Goal: Transaction & Acquisition: Purchase product/service

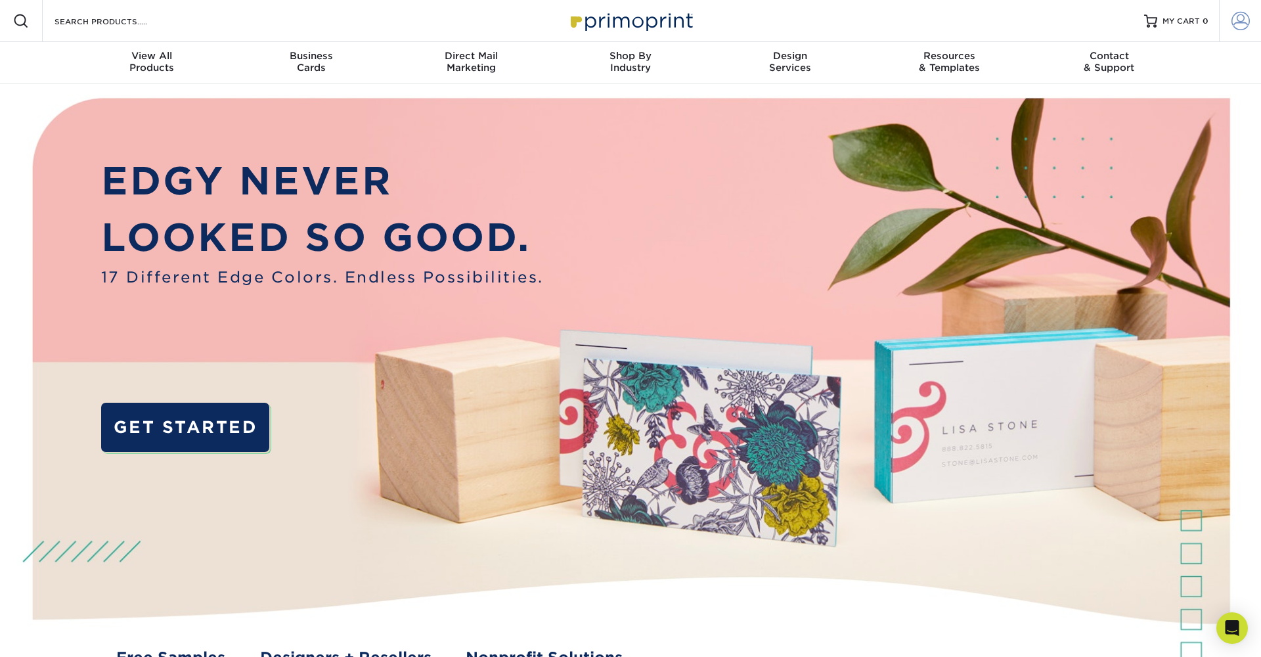
click at [1244, 26] on span at bounding box center [1240, 21] width 18 height 18
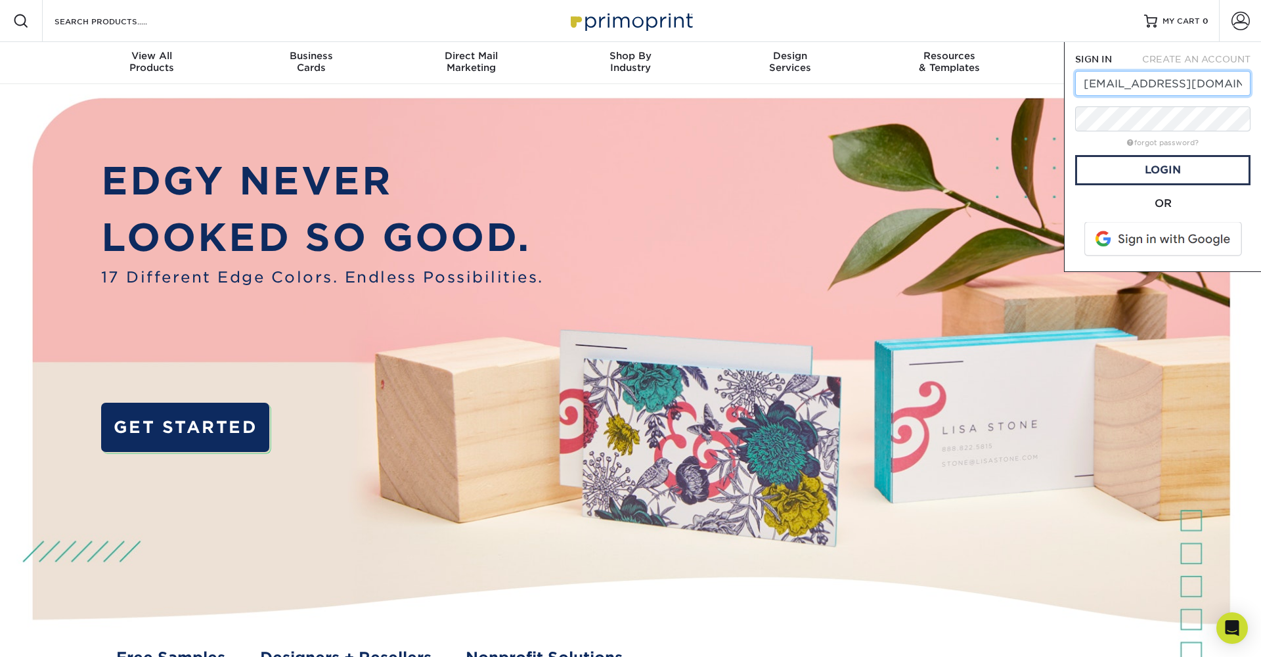
type input "admin@doxabible.org"
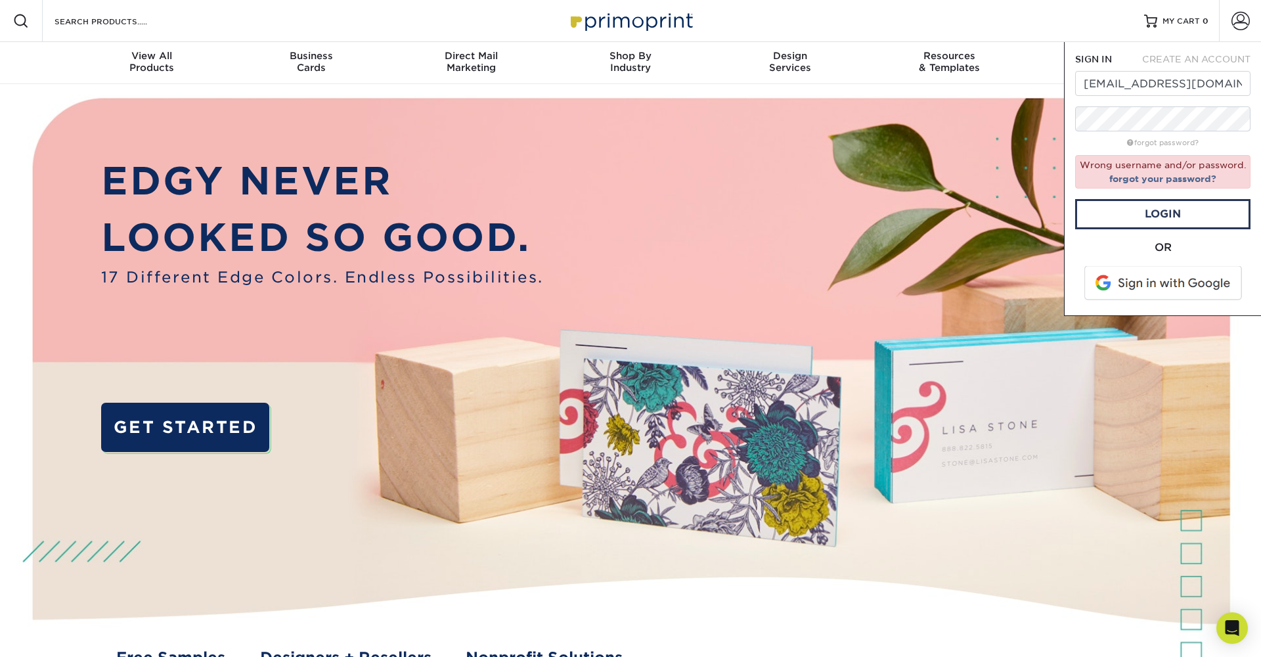
click at [1248, 46] on div "SIGN IN CREATE AN ACCOUNT admin@doxabible.org forgot password? Wrong username a…" at bounding box center [1162, 179] width 197 height 274
click at [1024, 30] on div "Resources Menu Search Products Account SIGN IN CREATE AN ACCOUNT admin@doxabibl…" at bounding box center [630, 21] width 1261 height 42
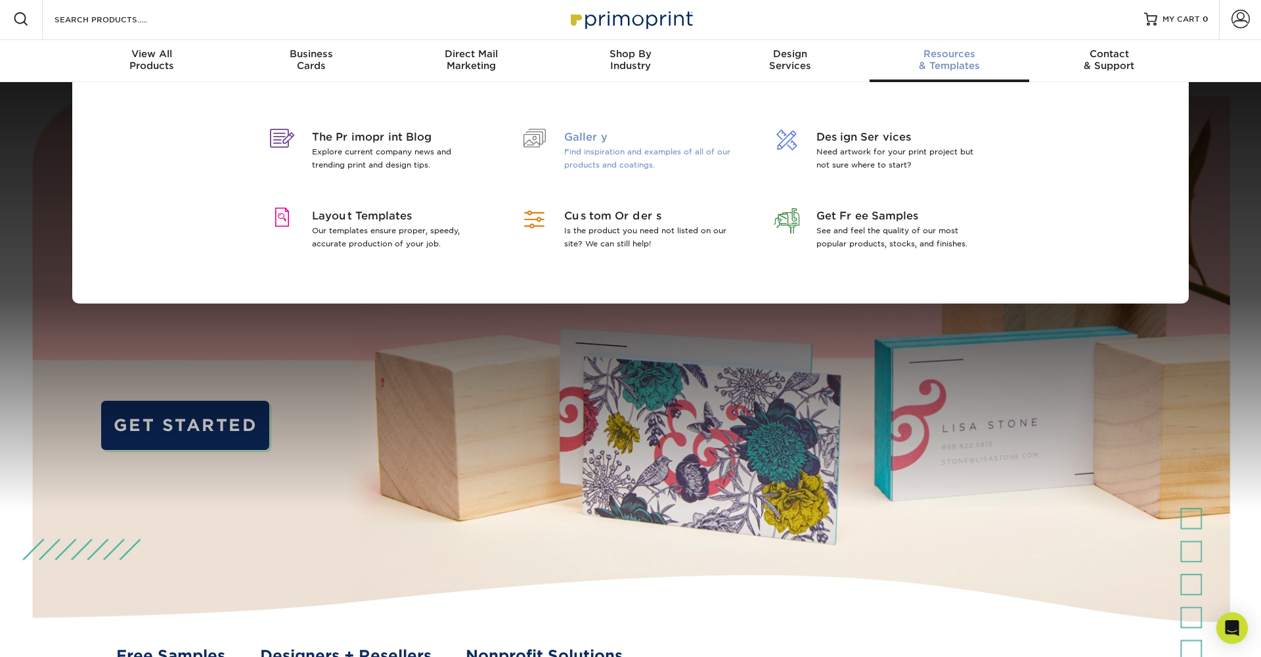
scroll to position [2, 0]
click at [633, 220] on span "Custom Orders" at bounding box center [649, 216] width 170 height 16
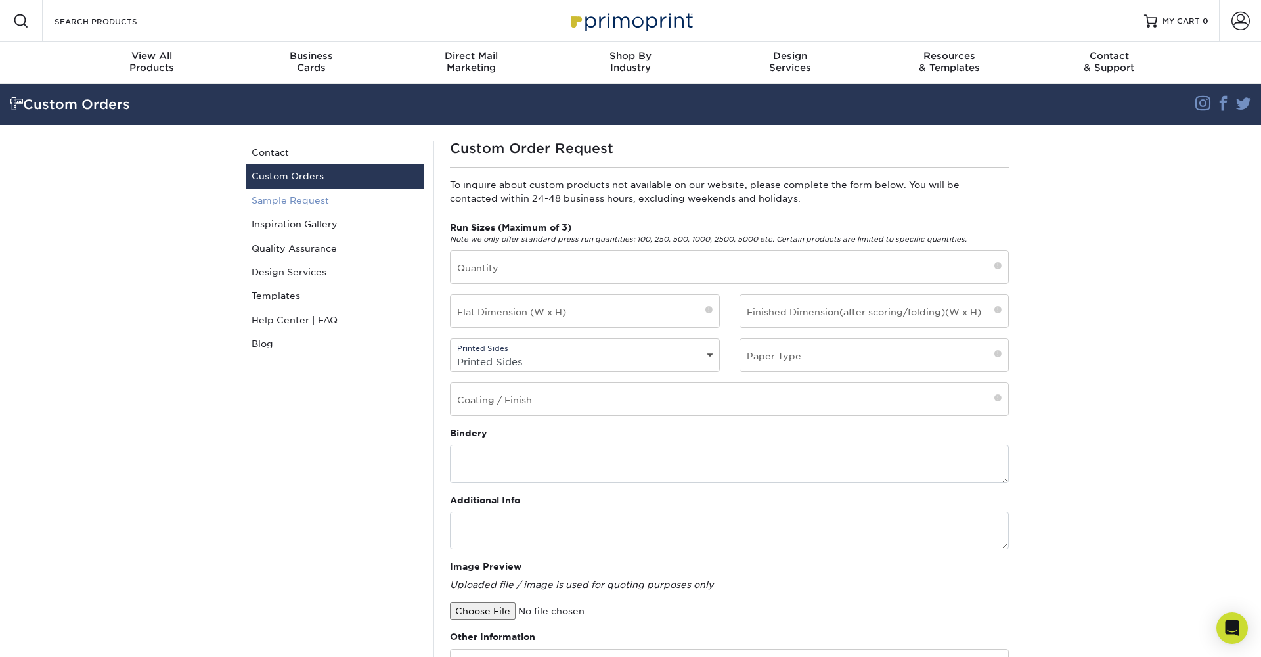
click at [321, 203] on link "Sample Request" at bounding box center [334, 201] width 177 height 24
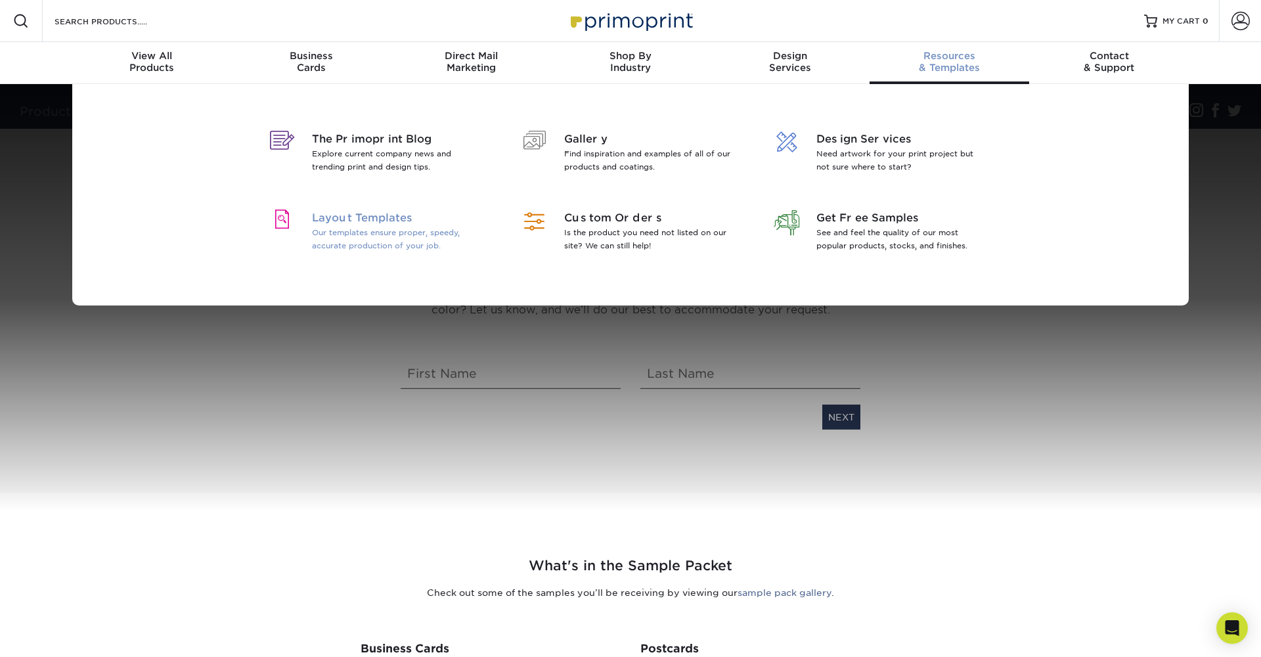
click at [373, 214] on span "Layout Templates" at bounding box center [397, 218] width 170 height 16
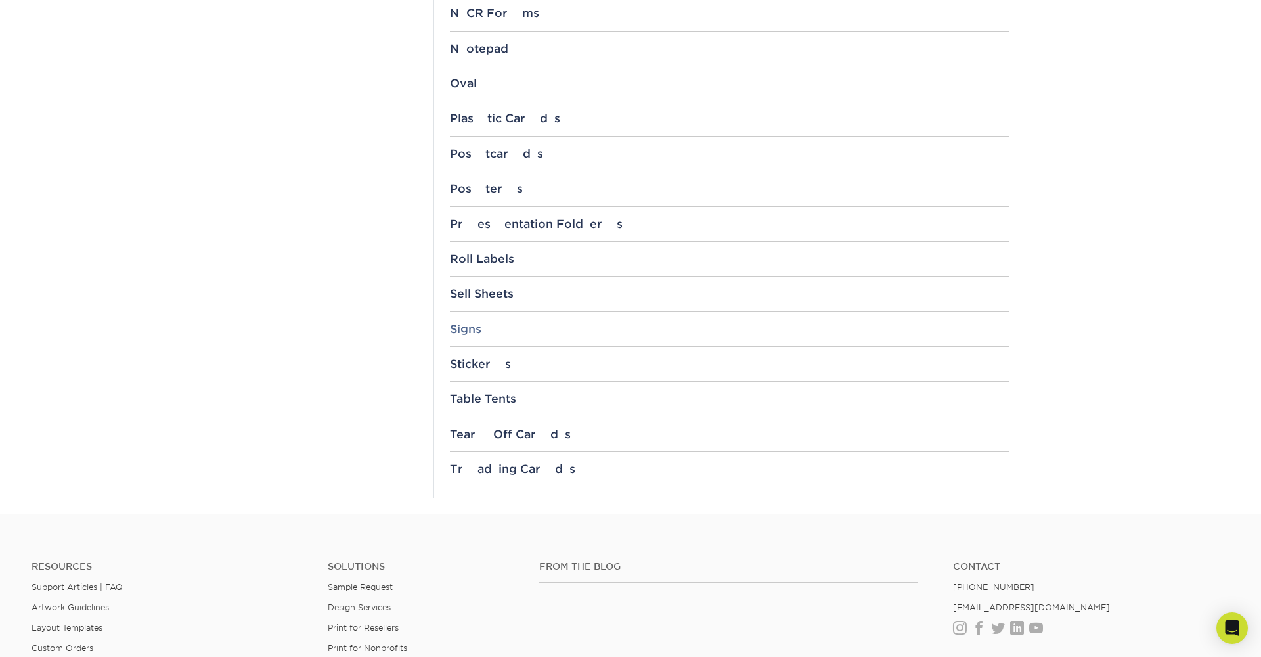
scroll to position [1327, 0]
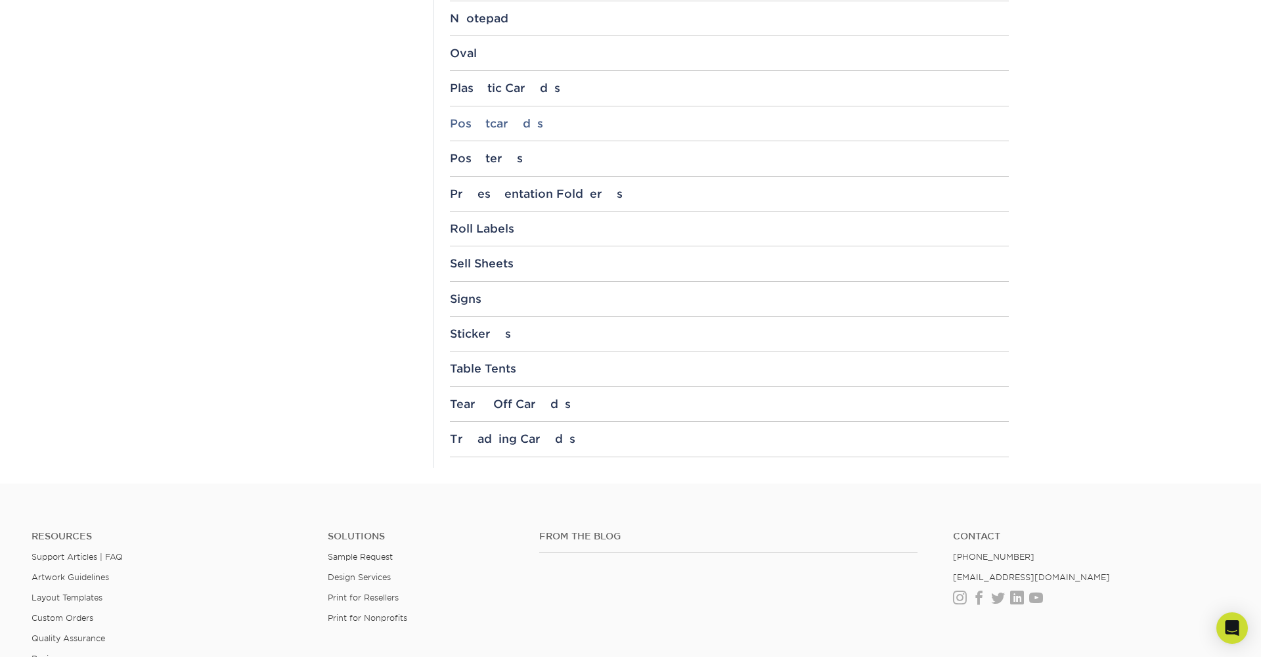
click at [489, 120] on div "Postcards" at bounding box center [729, 123] width 559 height 13
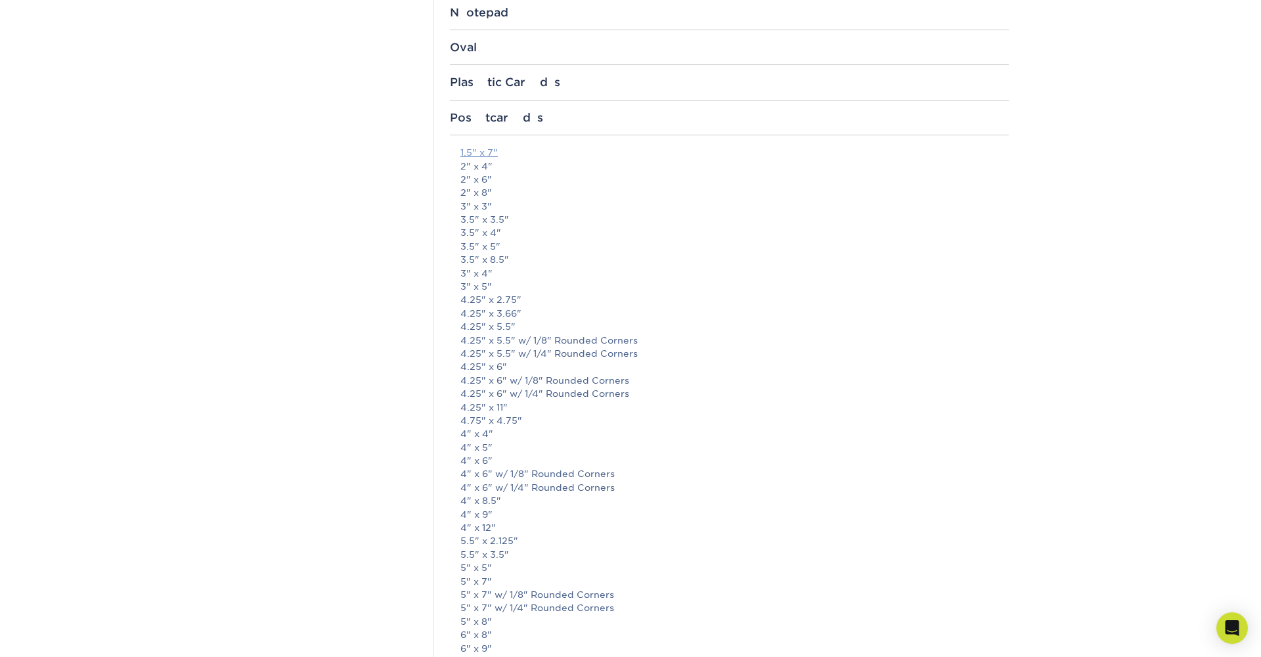
scroll to position [1333, 0]
click at [474, 146] on link "1.5" x 7"" at bounding box center [478, 151] width 37 height 11
click at [476, 162] on link "2" x 4"" at bounding box center [476, 167] width 32 height 11
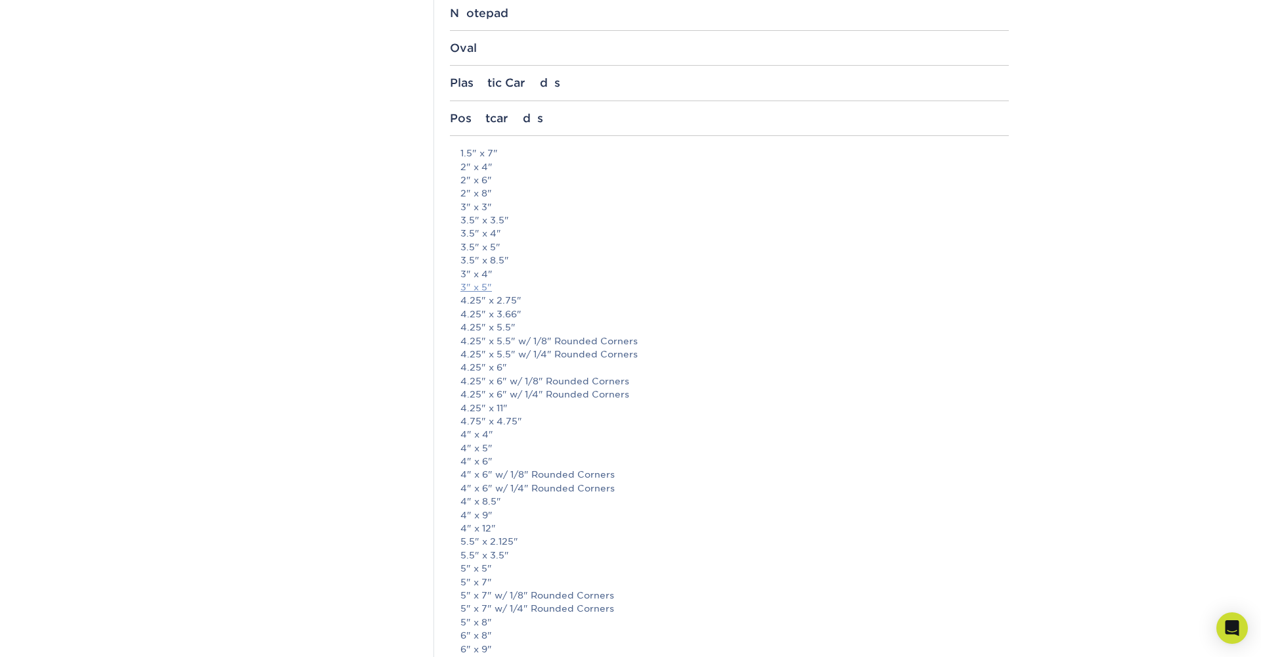
click at [485, 282] on link "3" x 5"" at bounding box center [476, 287] width 32 height 11
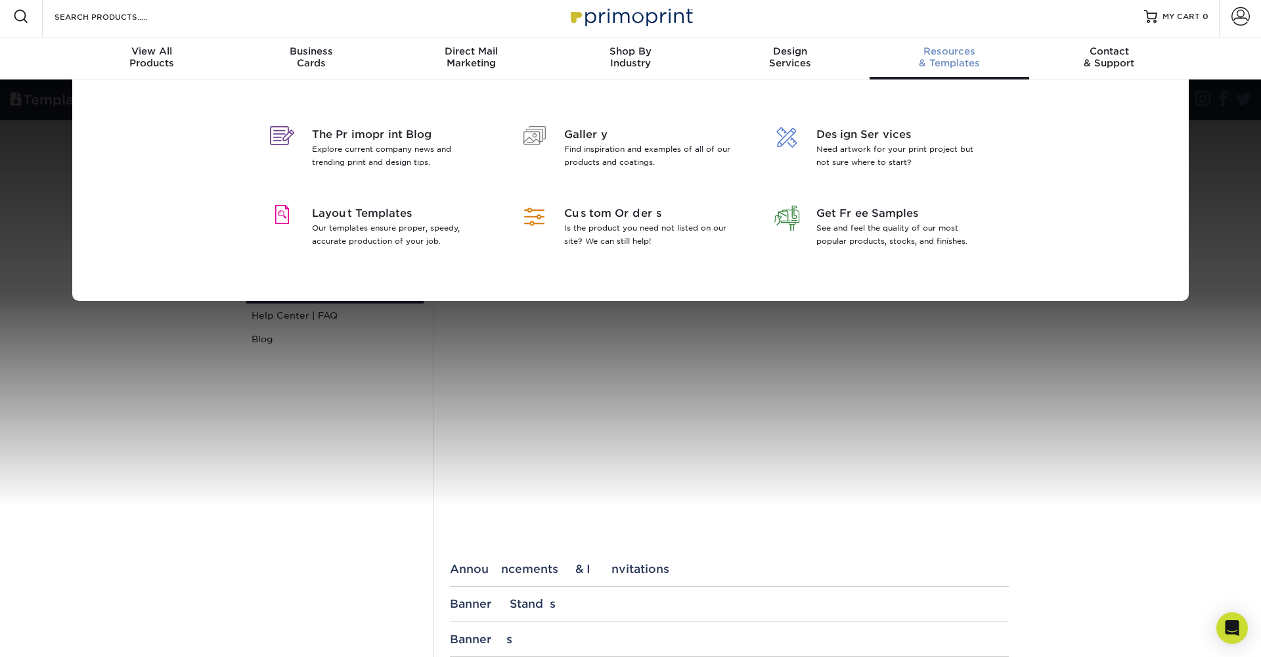
scroll to position [5, 0]
click at [351, 215] on span "Layout Templates" at bounding box center [397, 214] width 170 height 16
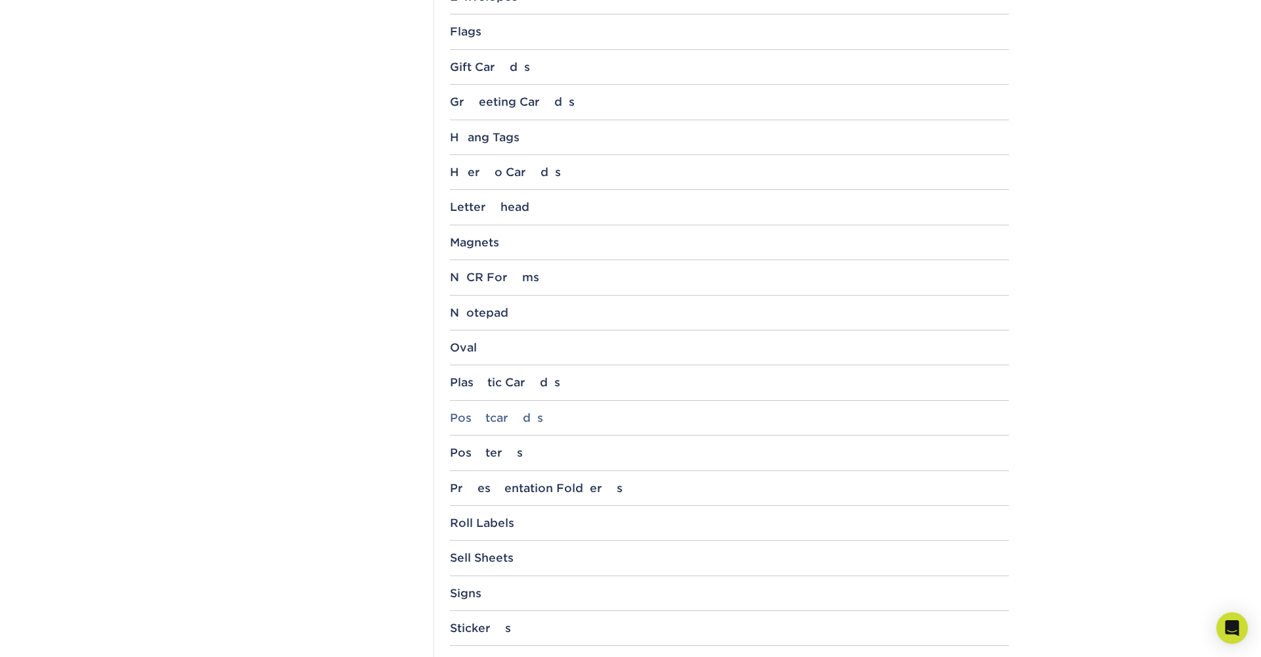
scroll to position [1035, 0]
click at [460, 409] on div "Postcards" at bounding box center [729, 415] width 559 height 13
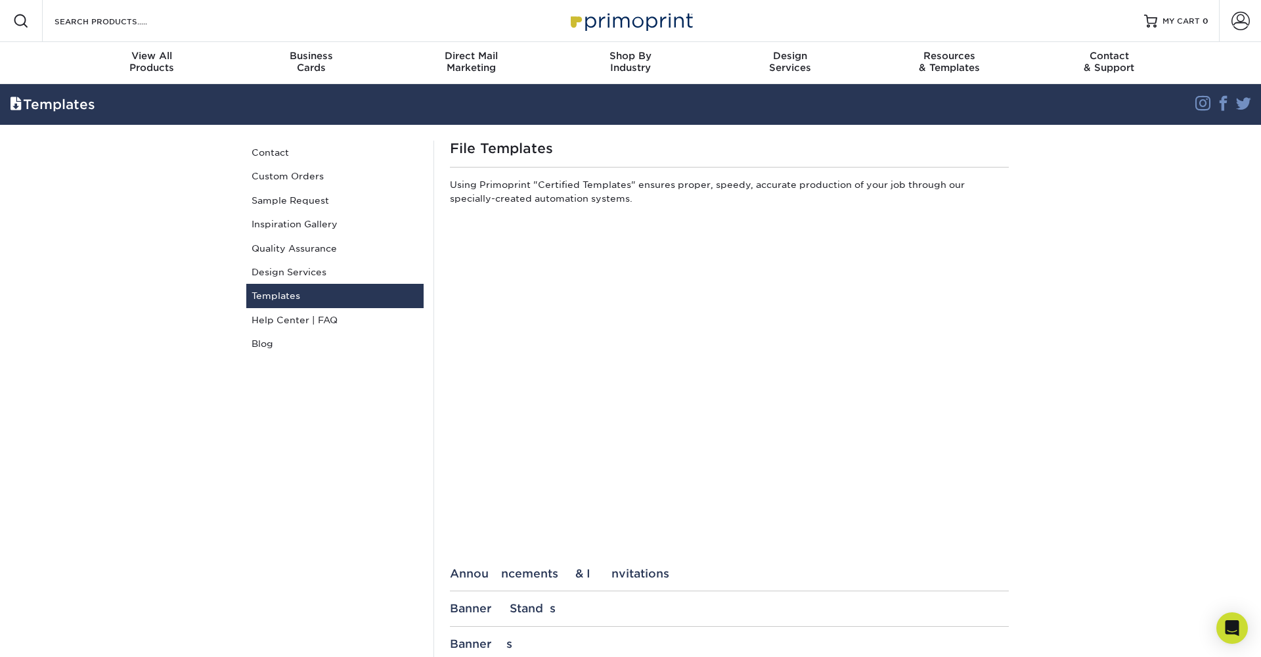
scroll to position [0, 0]
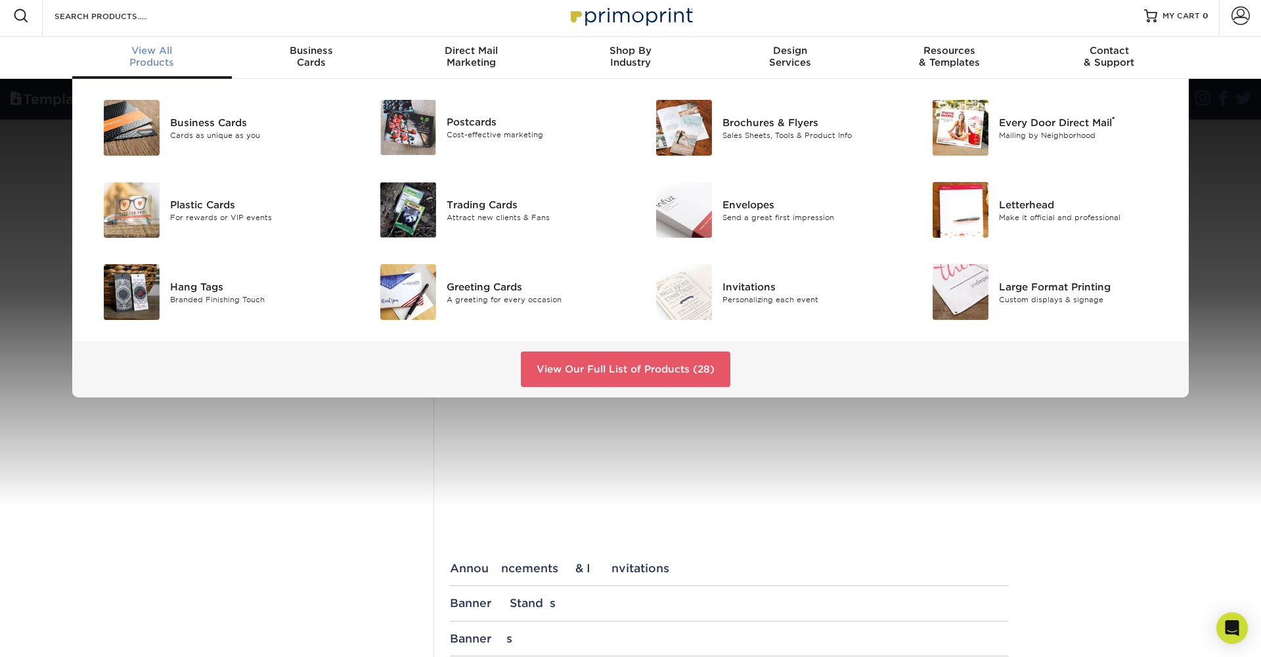
click at [152, 61] on div "View All Products" at bounding box center [152, 57] width 160 height 24
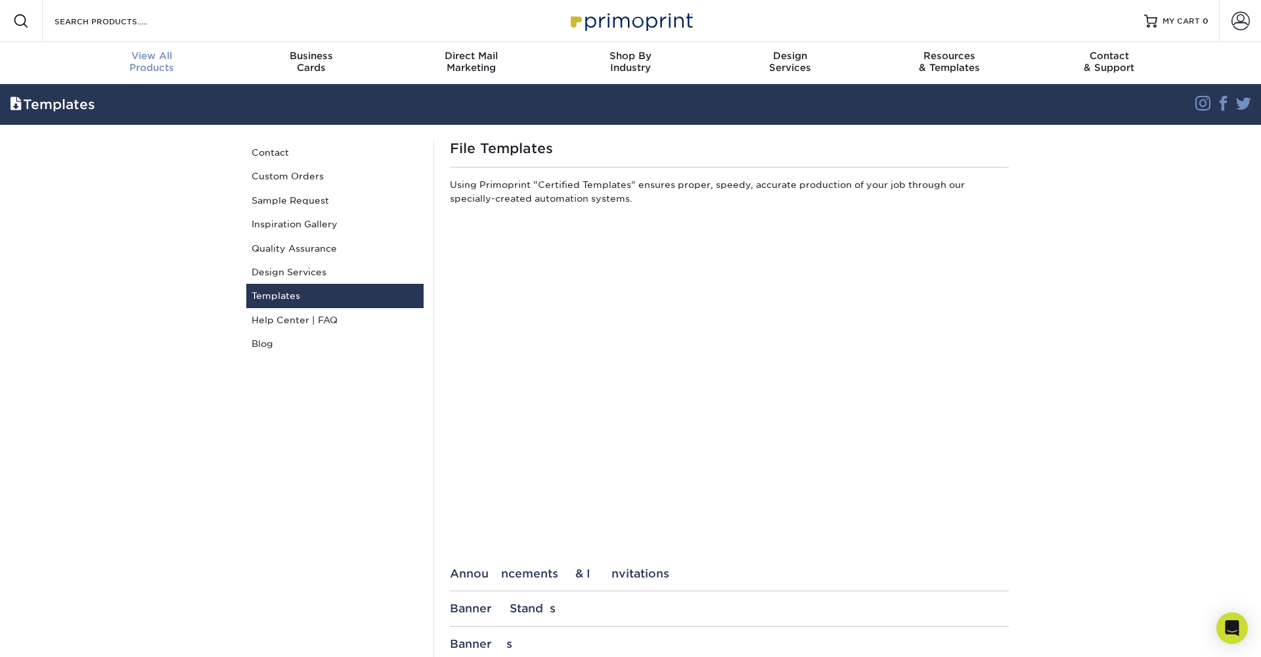
click at [147, 55] on span "View All" at bounding box center [152, 56] width 160 height 12
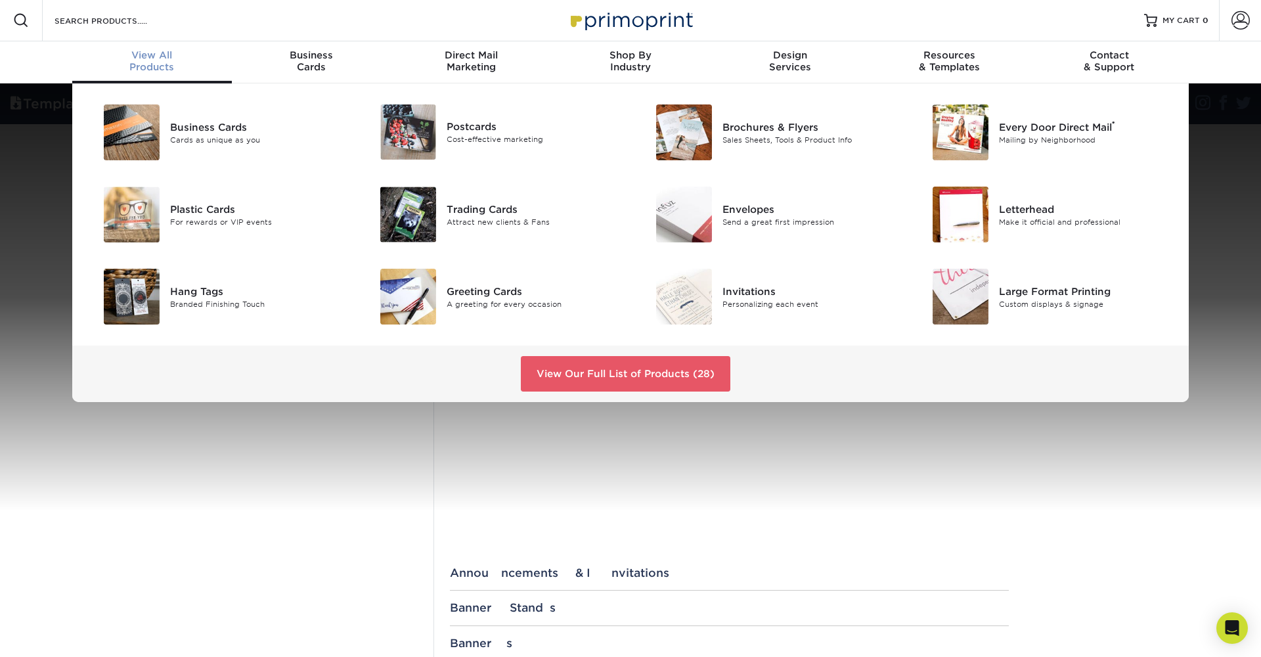
scroll to position [1, 1]
click at [171, 61] on div "View All Products" at bounding box center [152, 61] width 160 height 24
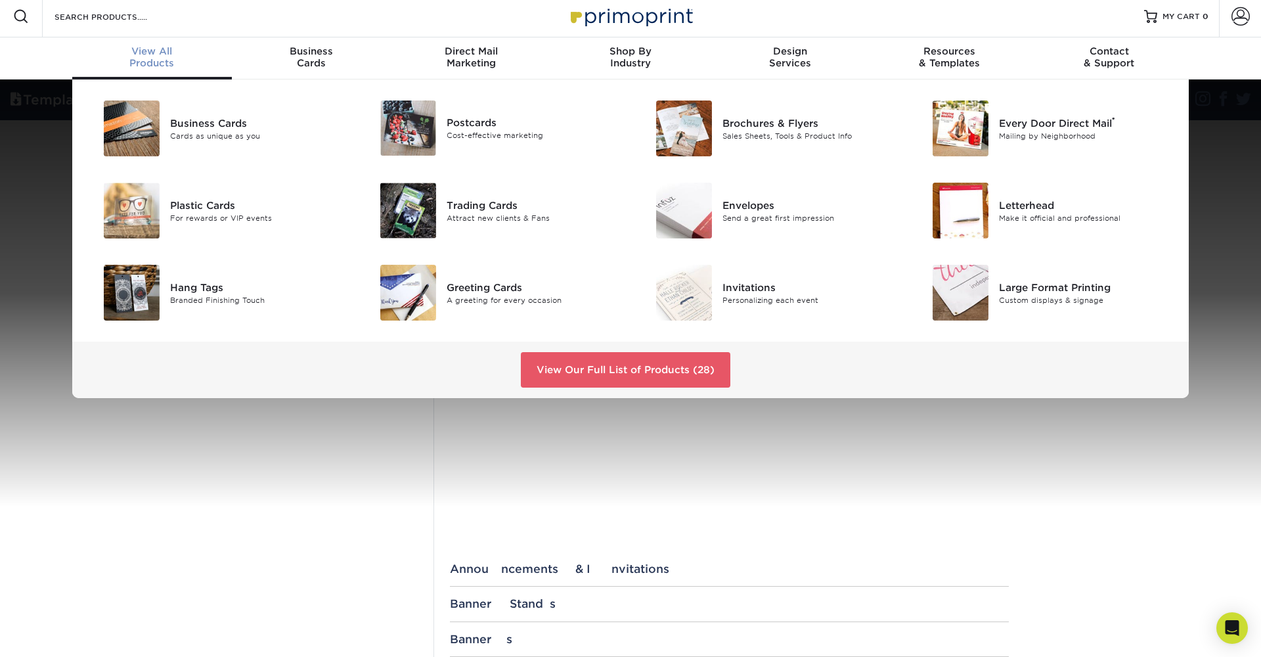
click at [51, 364] on div "Business Cards Cards as unique as you Postcards Cost-effective marketing ®" at bounding box center [630, 238] width 1261 height 319
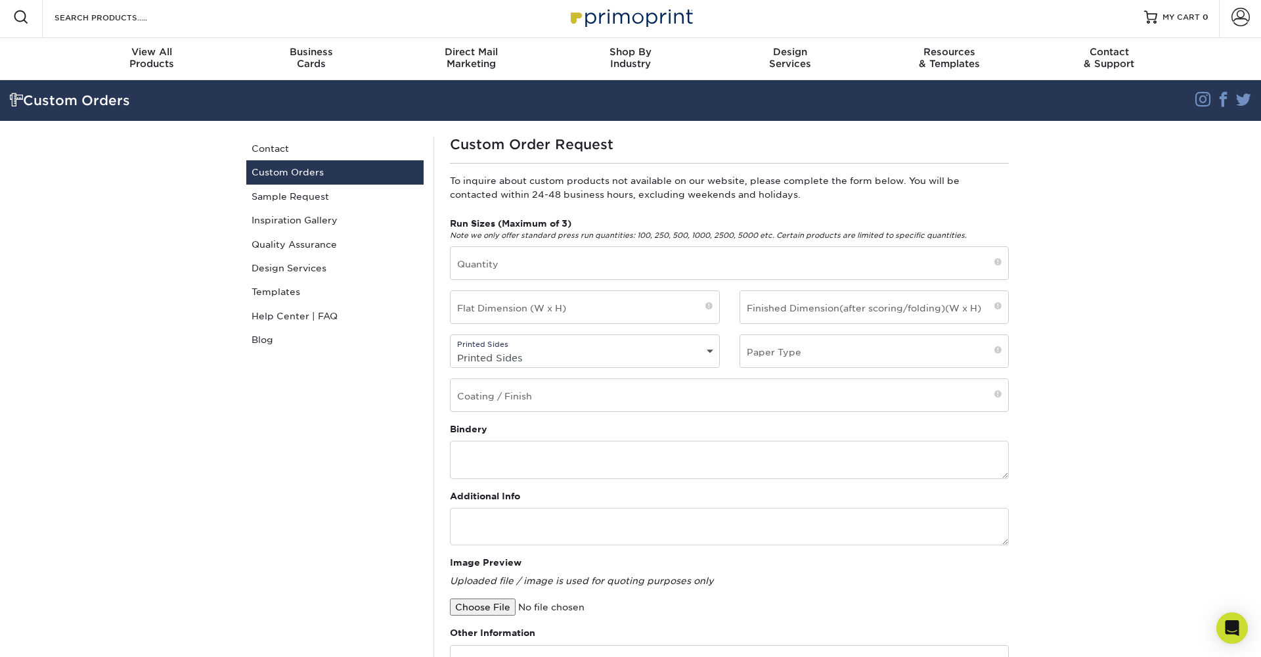
scroll to position [5, 0]
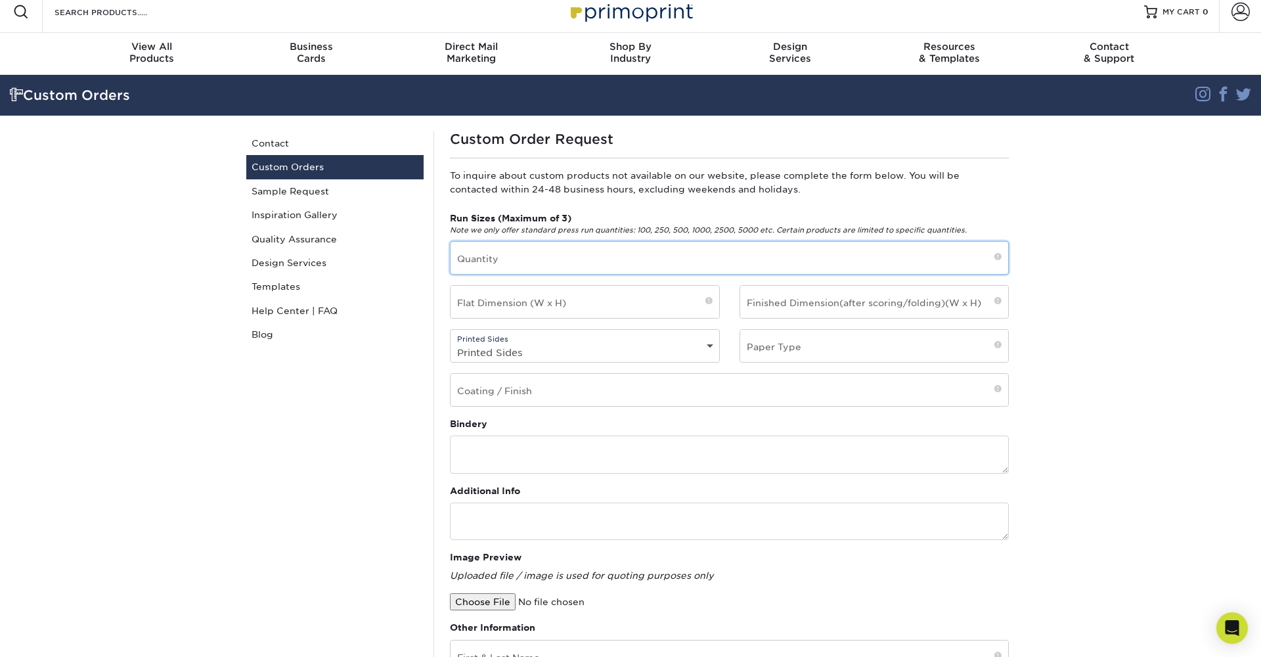
click at [506, 269] on input "text" at bounding box center [730, 258] width 558 height 32
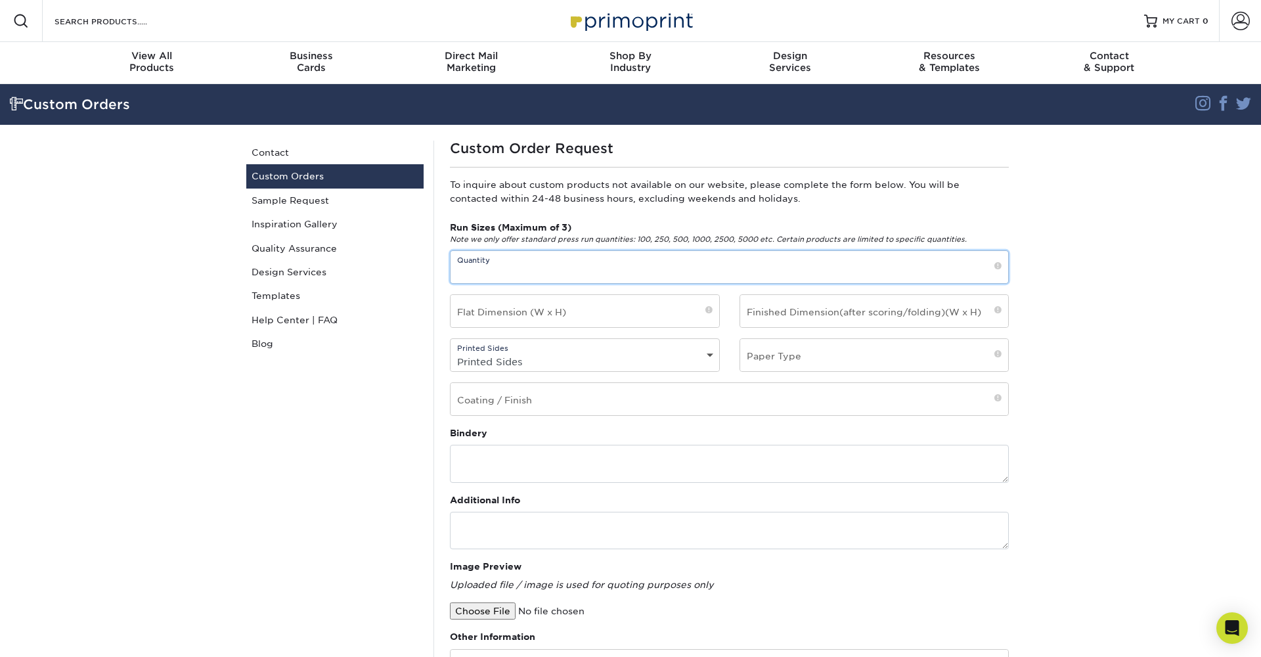
scroll to position [0, 0]
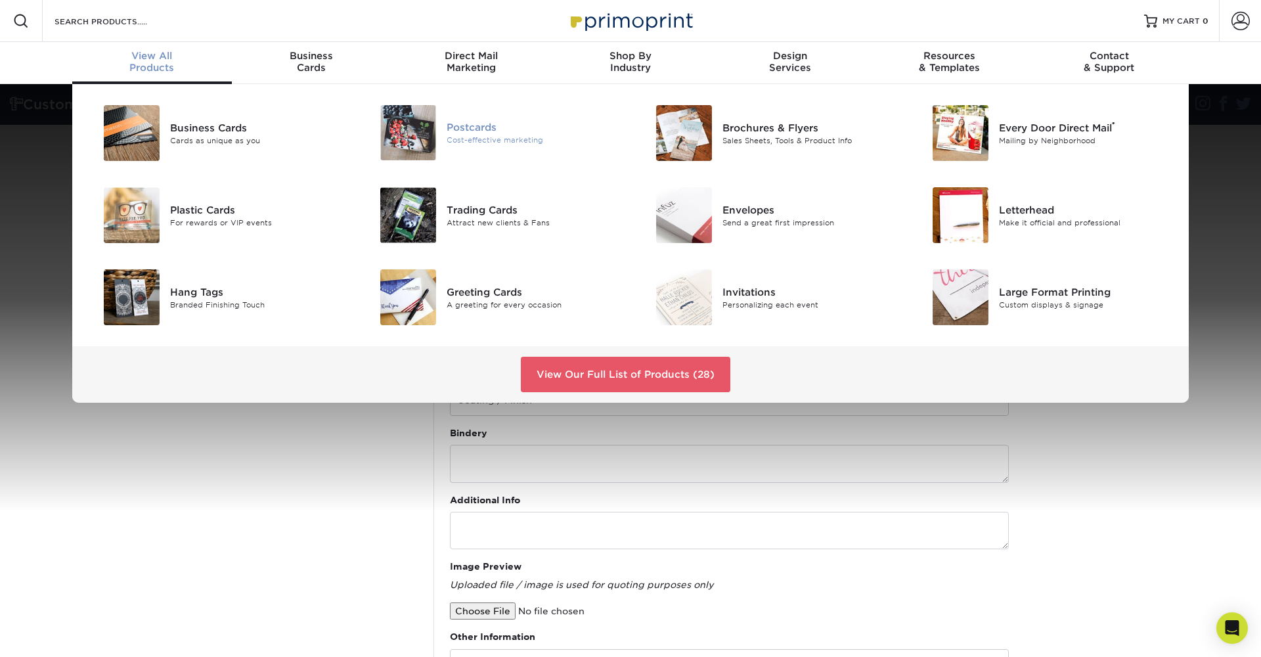
click at [466, 127] on div "Postcards" at bounding box center [534, 127] width 174 height 14
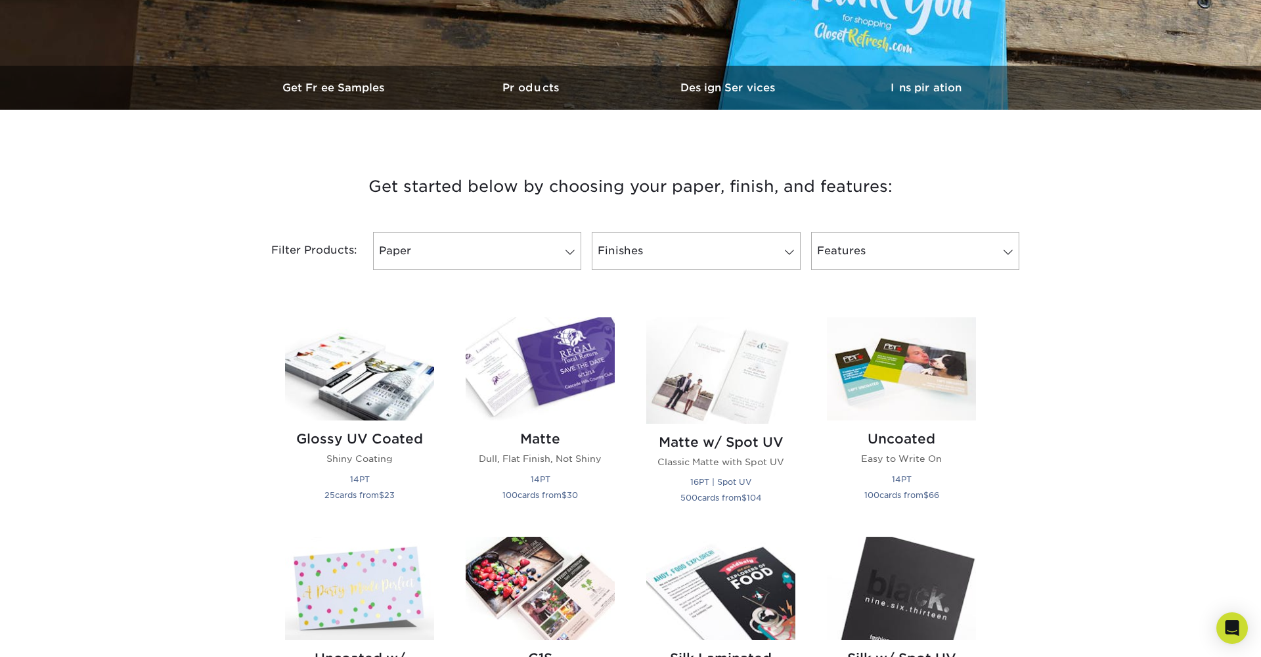
scroll to position [351, 0]
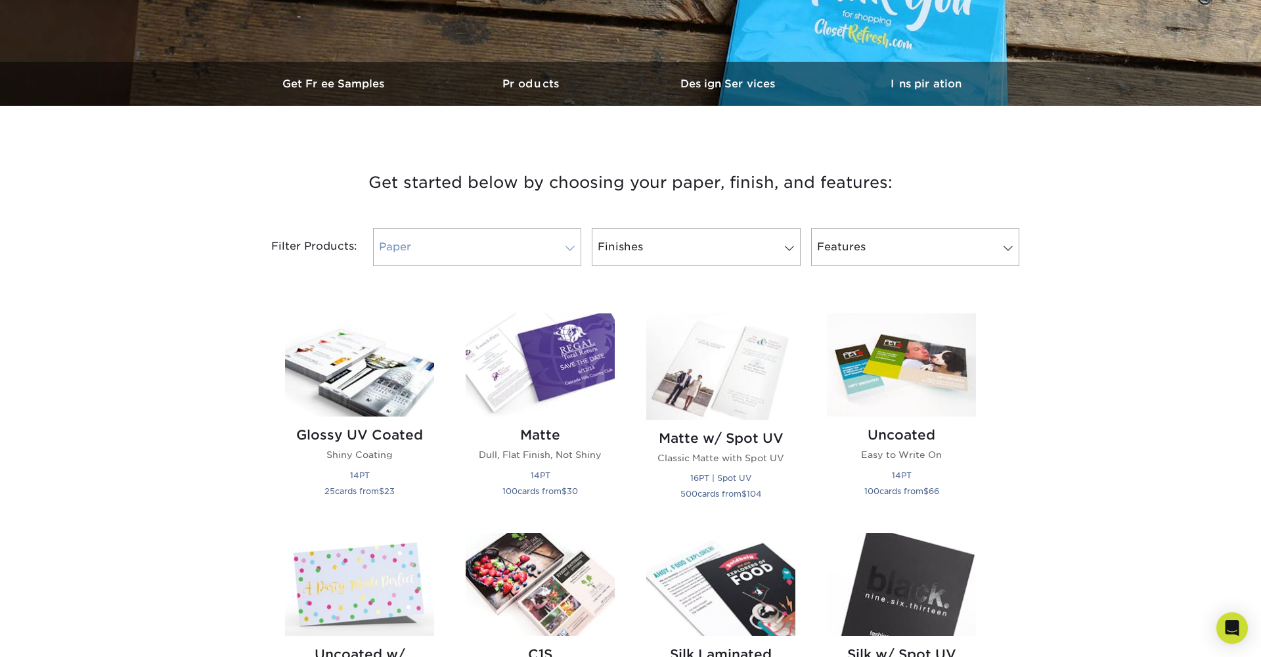
click at [571, 250] on span at bounding box center [570, 248] width 18 height 11
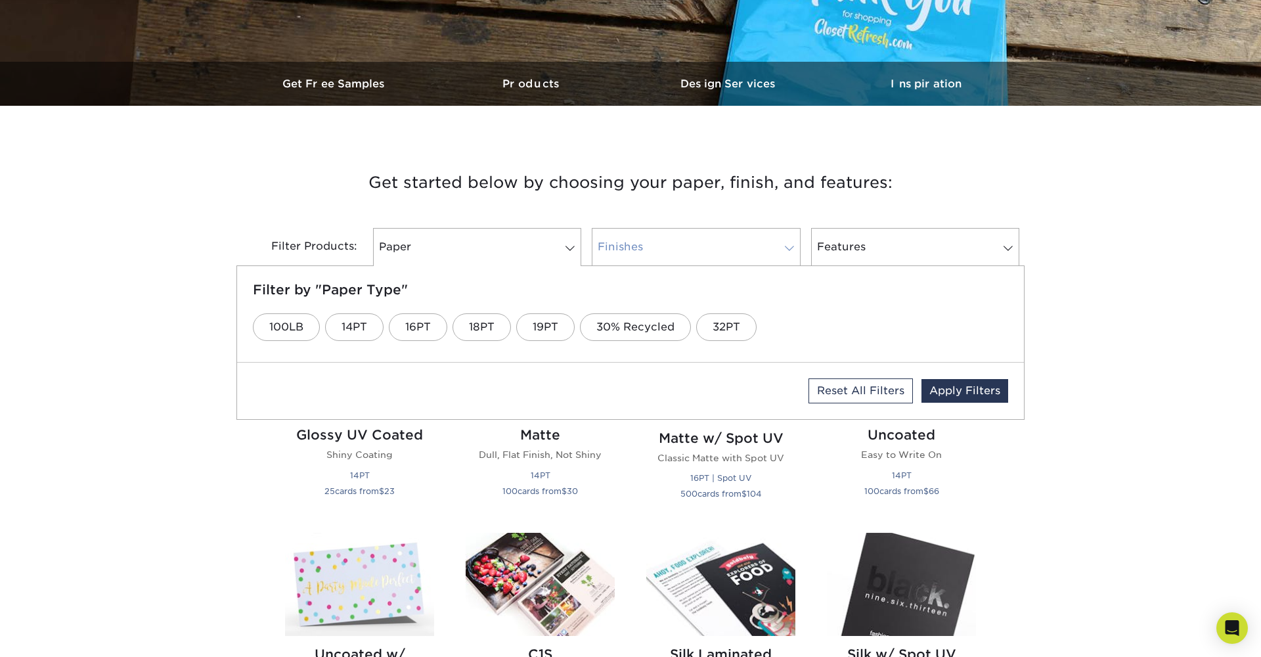
click at [683, 250] on link "Finishes" at bounding box center [696, 247] width 208 height 38
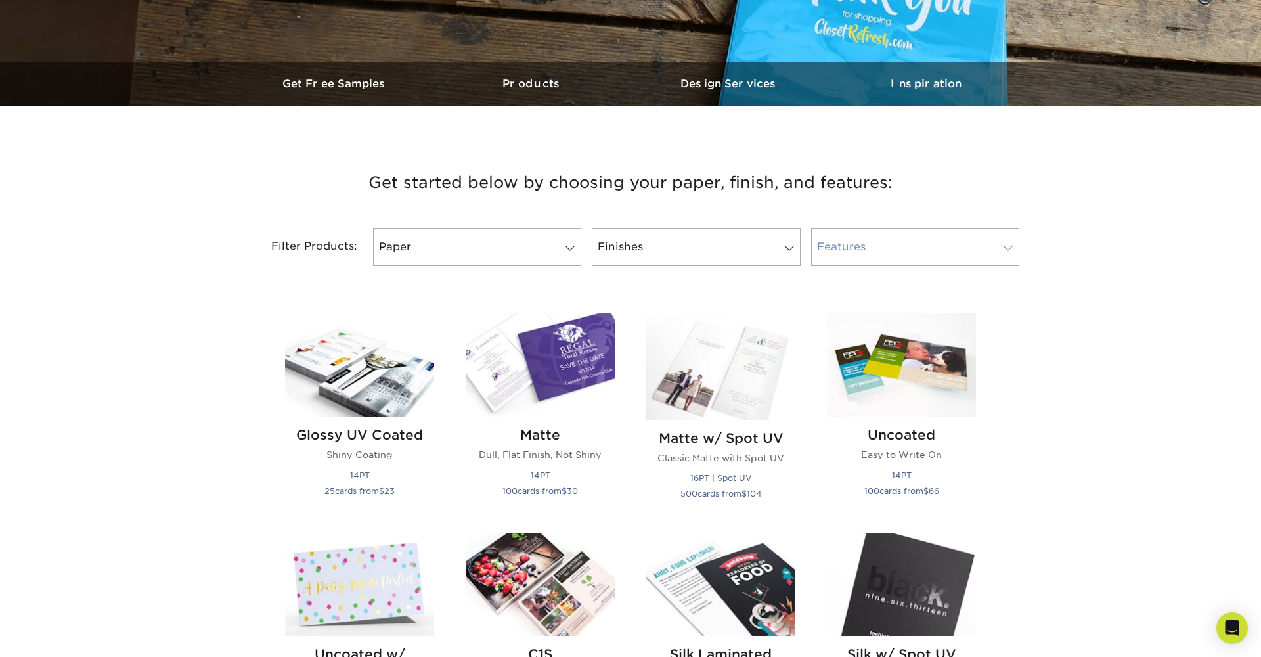
click at [856, 249] on link "Features" at bounding box center [915, 247] width 208 height 38
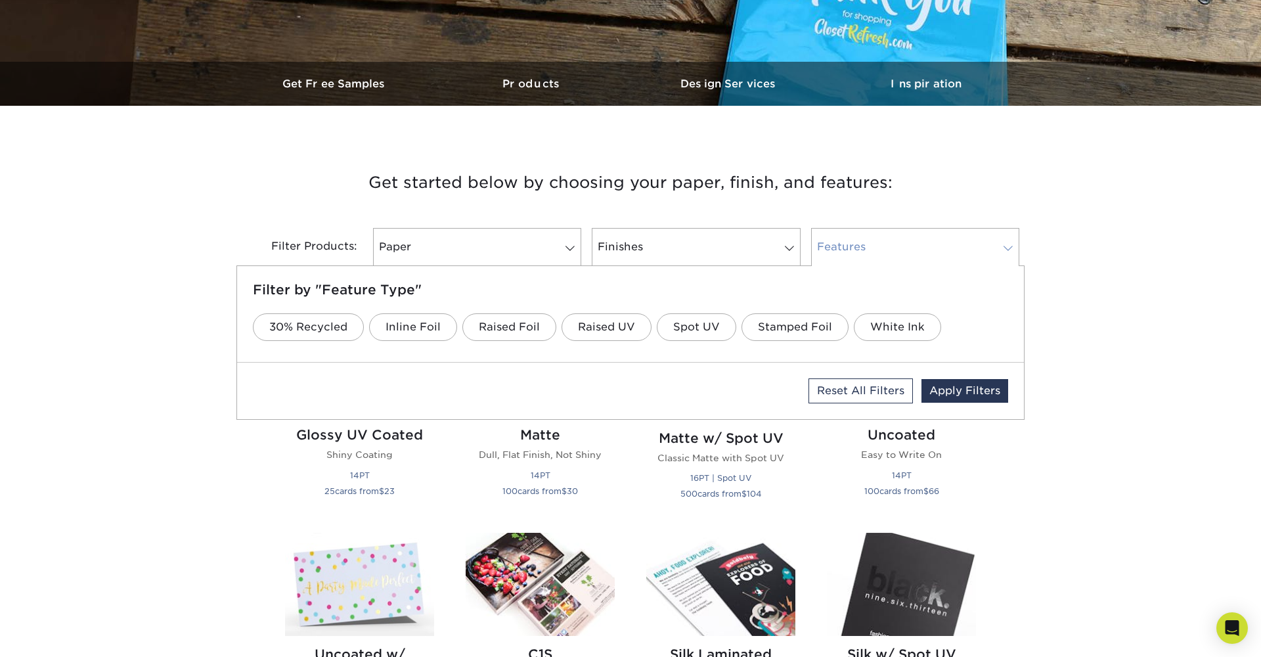
click at [856, 249] on link "Features" at bounding box center [915, 247] width 208 height 38
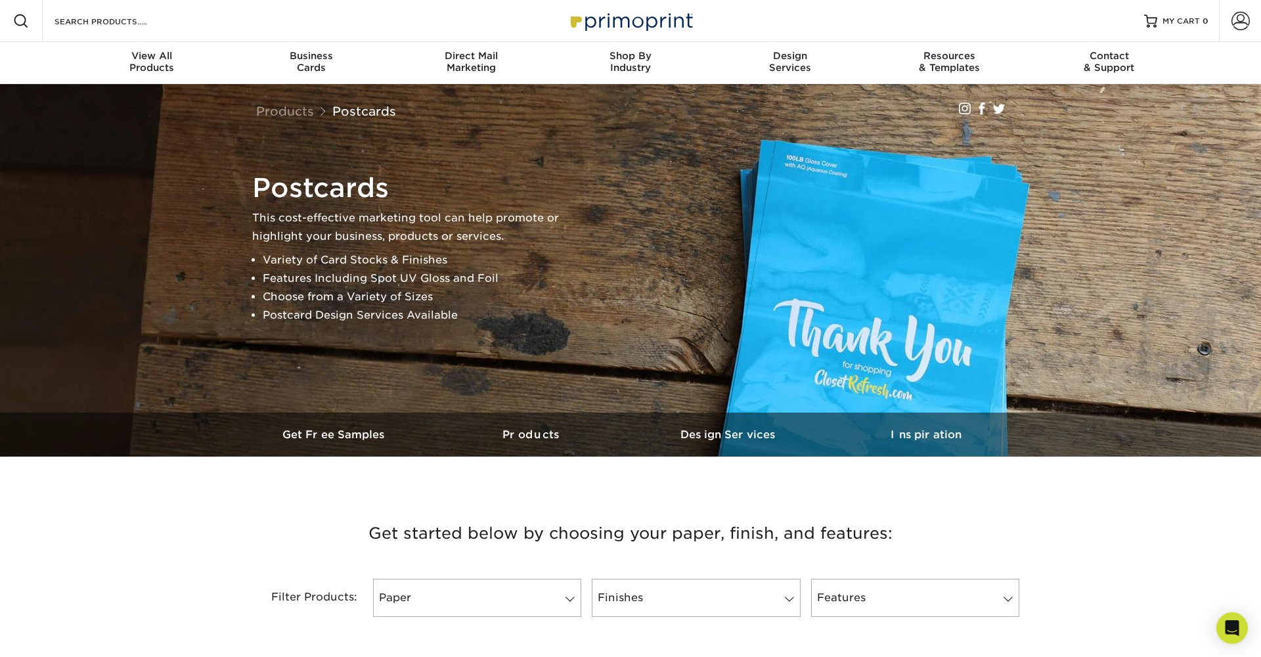
scroll to position [3, 0]
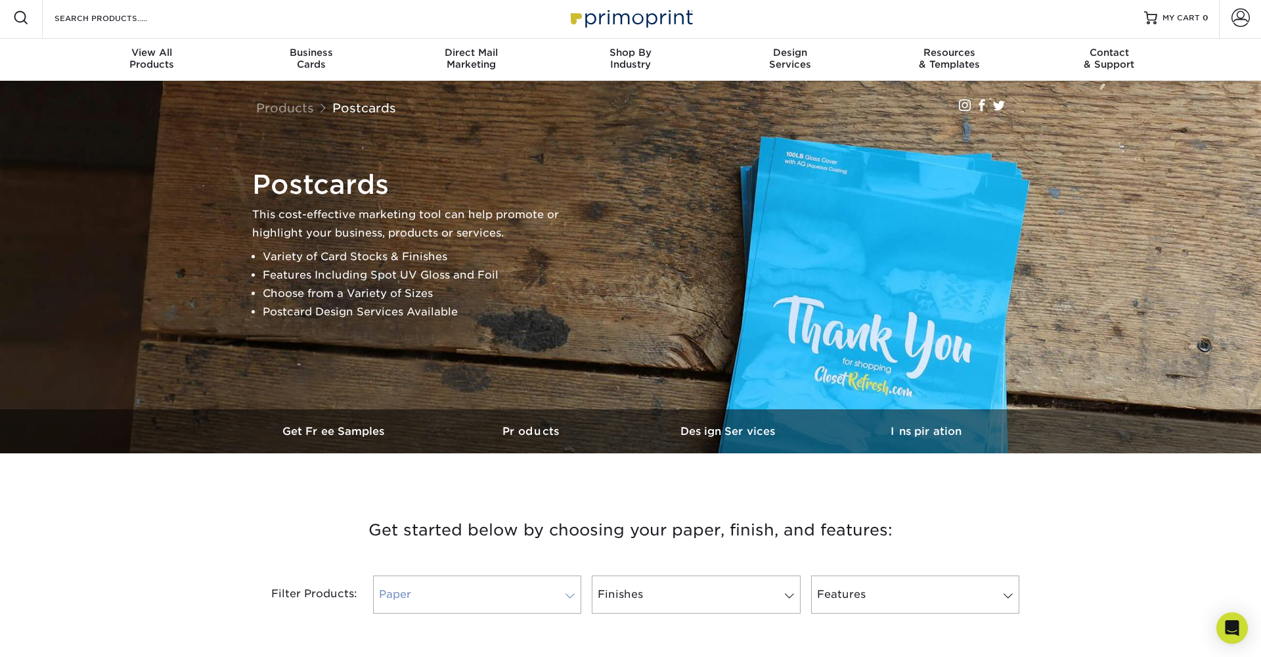
click at [479, 595] on link "Paper" at bounding box center [477, 594] width 208 height 38
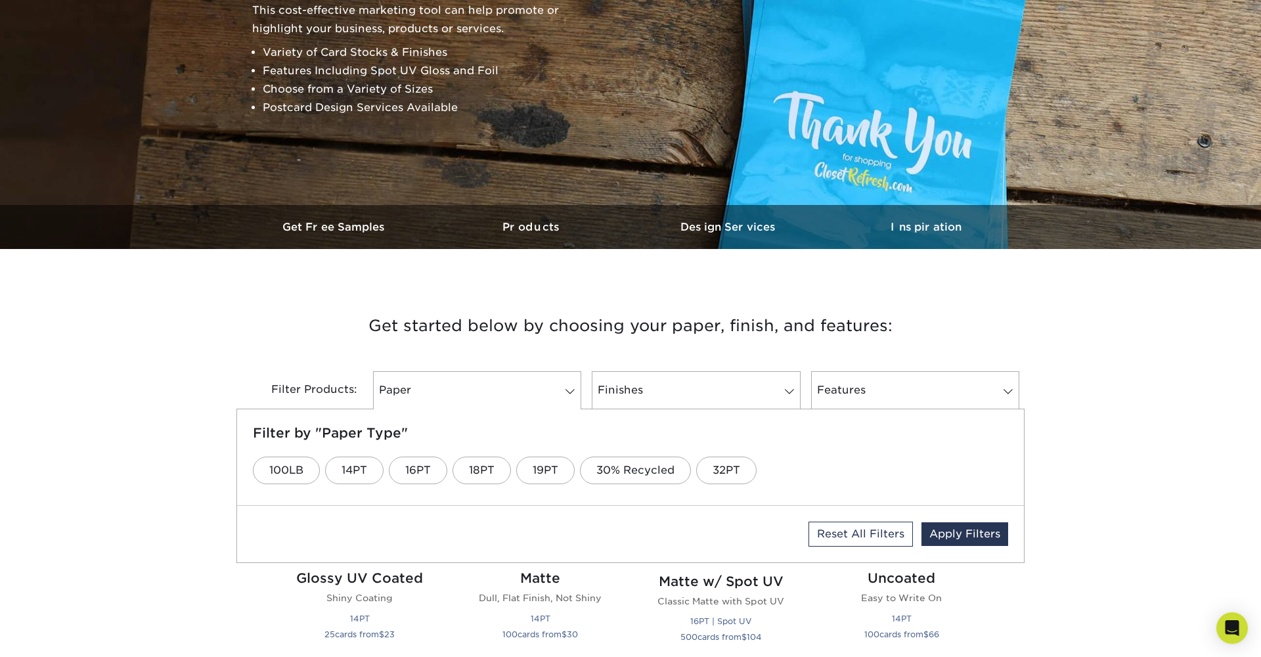
scroll to position [211, 0]
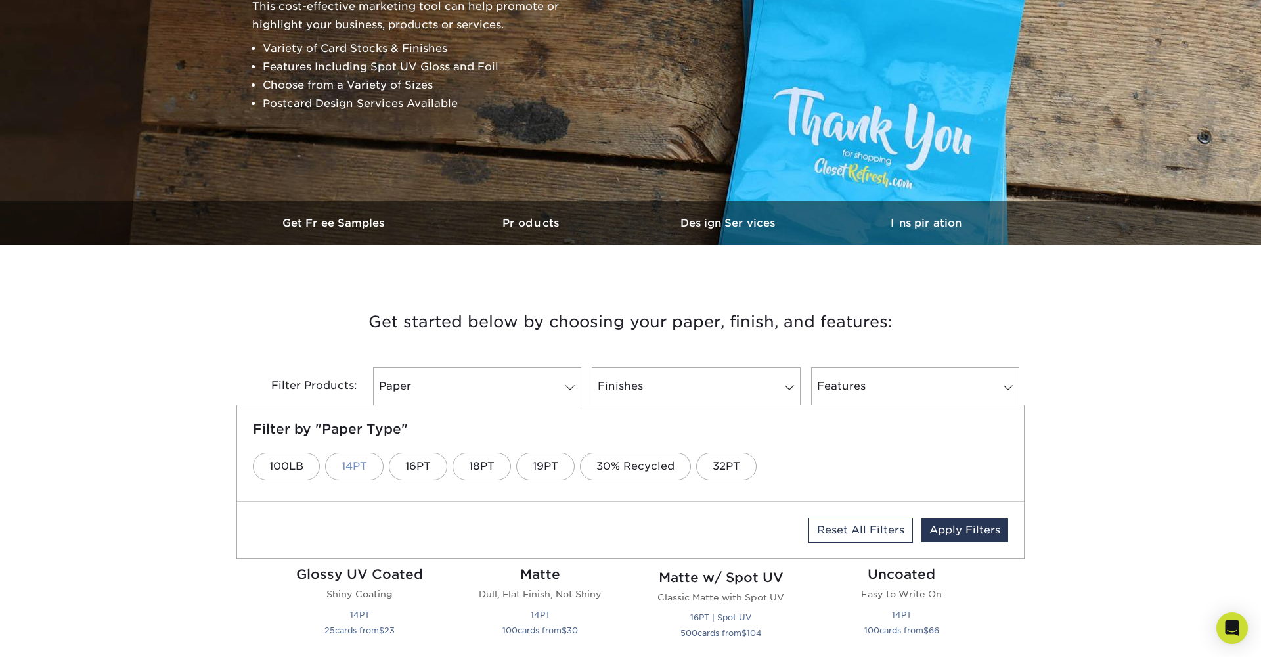
click at [365, 474] on link "14PT" at bounding box center [354, 467] width 58 height 28
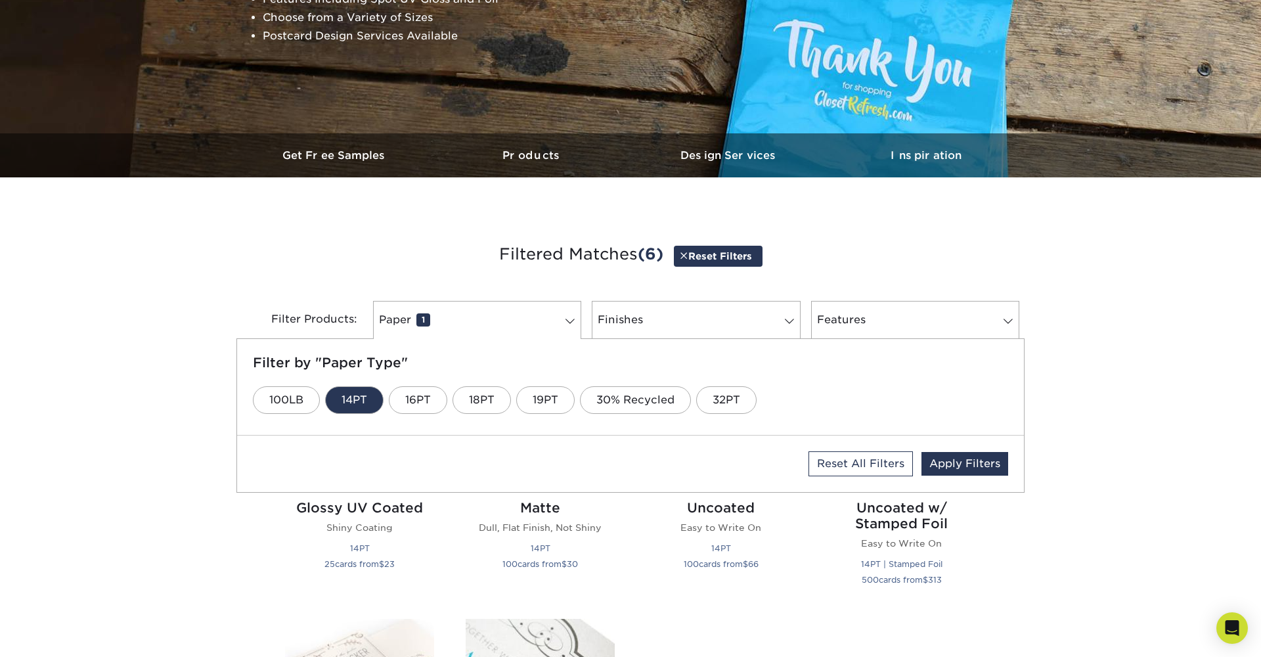
scroll to position [280, 0]
click at [403, 506] on h2 "Glossy UV Coated" at bounding box center [359, 507] width 149 height 16
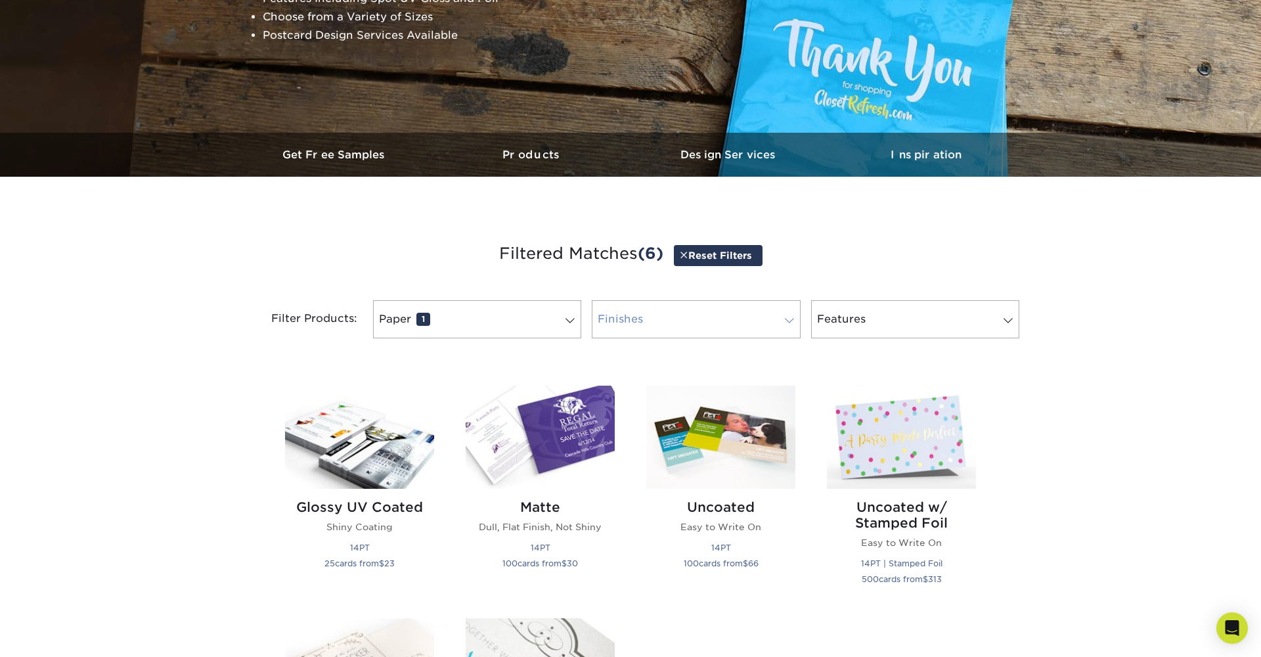
click at [774, 321] on link "Finishes 0" at bounding box center [696, 319] width 208 height 38
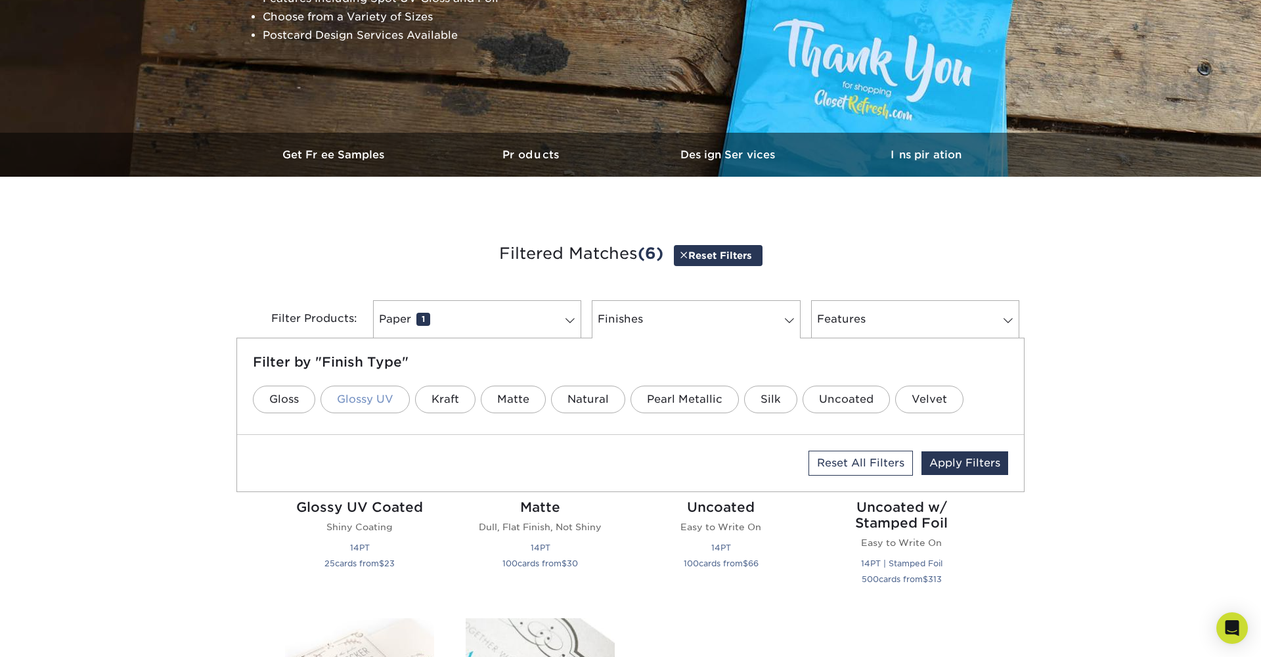
scroll to position [279, 0]
click at [298, 406] on link "Gloss" at bounding box center [284, 400] width 62 height 28
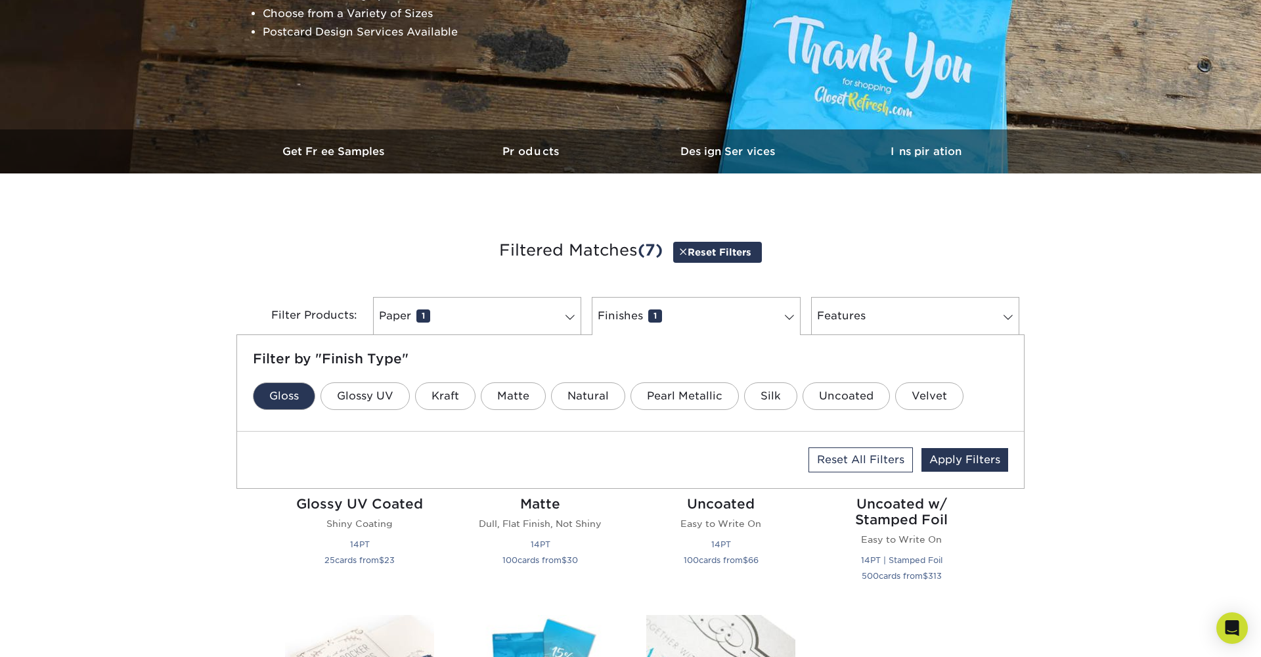
scroll to position [284, 0]
click at [895, 318] on link "Features 0" at bounding box center [915, 315] width 208 height 38
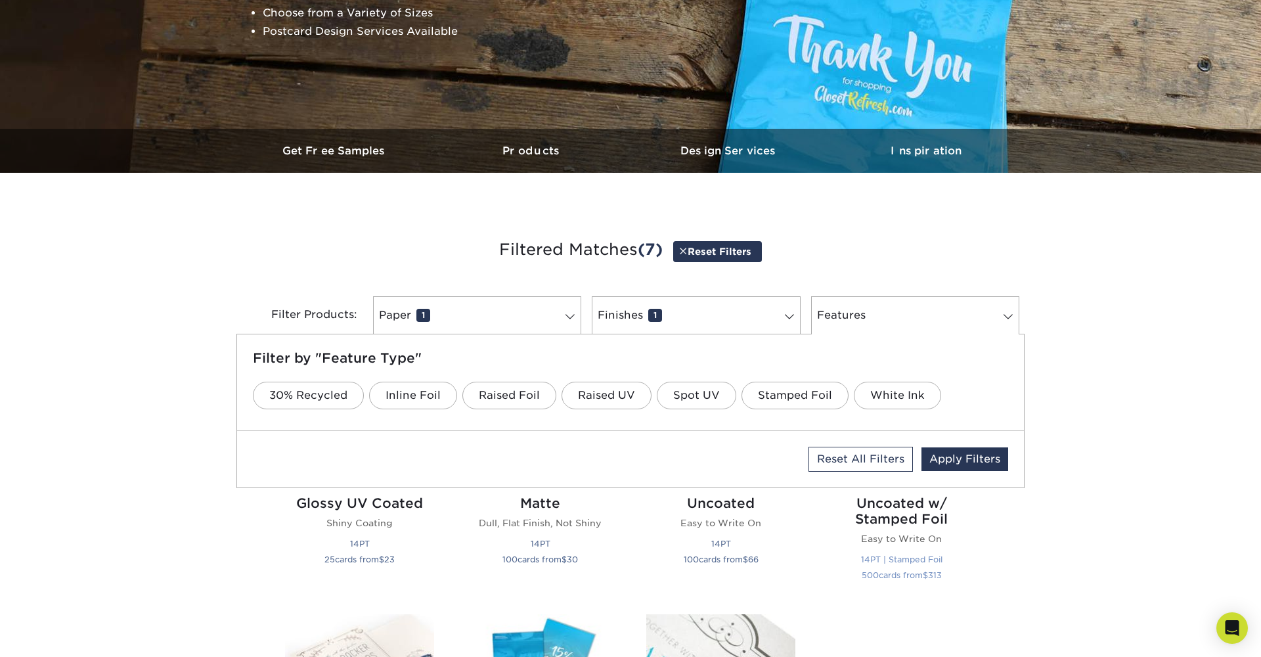
click at [956, 453] on link "Apply Filters" at bounding box center [964, 459] width 87 height 24
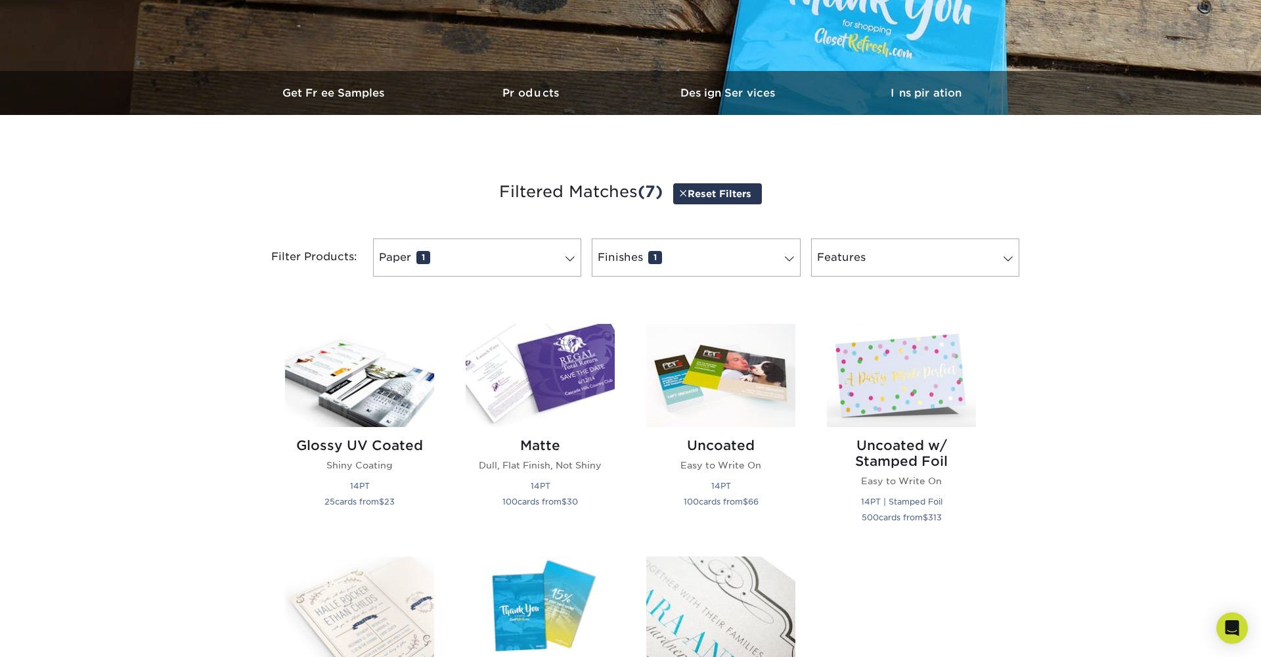
scroll to position [345, 0]
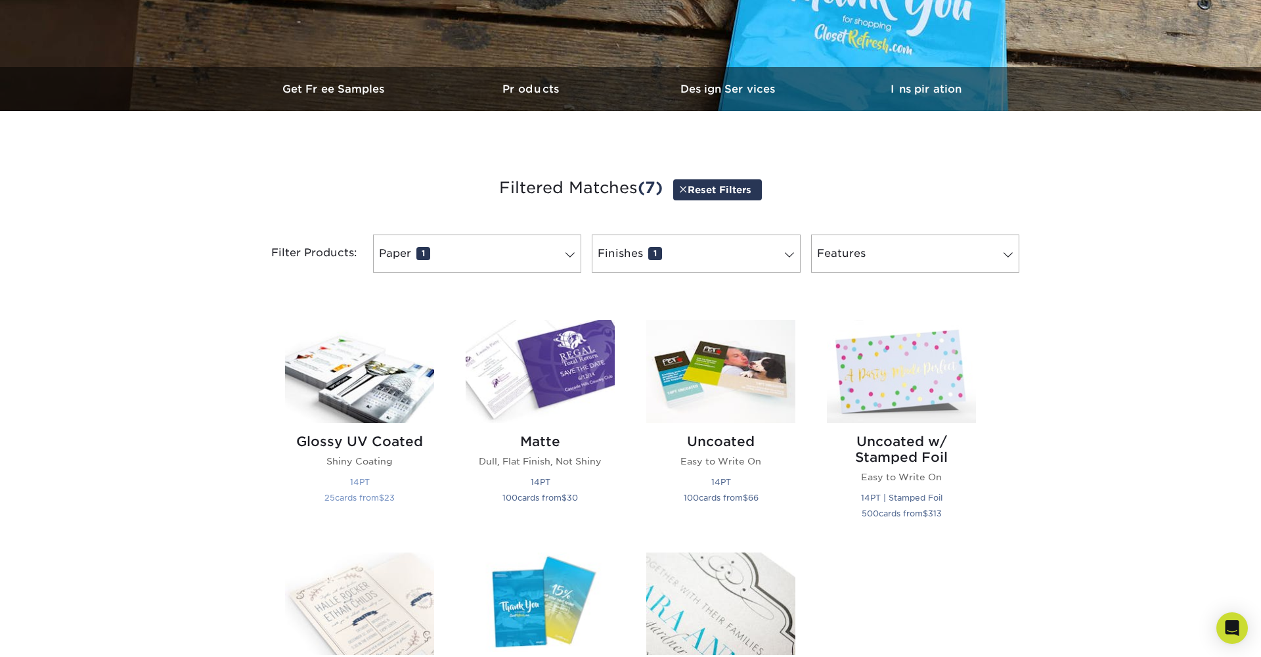
click at [344, 426] on div "Glossy UV Coated Shiny Coating 14PT 25 cards from $ 23" at bounding box center [359, 471] width 149 height 97
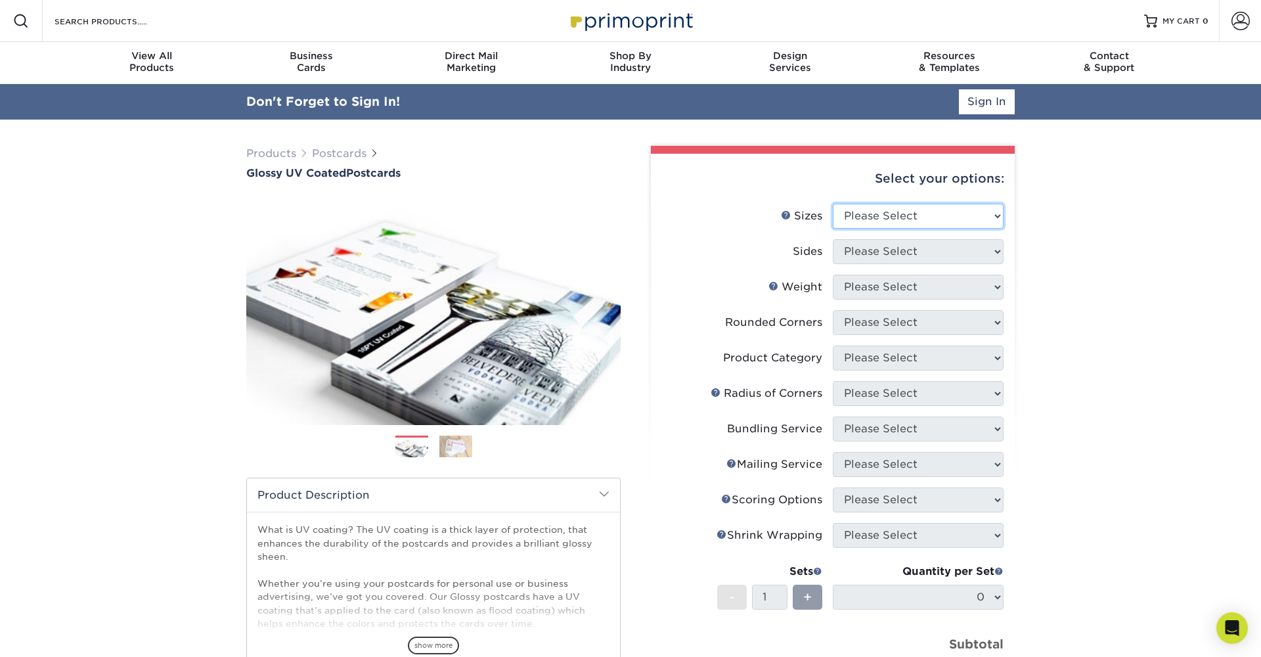
select select "3.00x5.00"
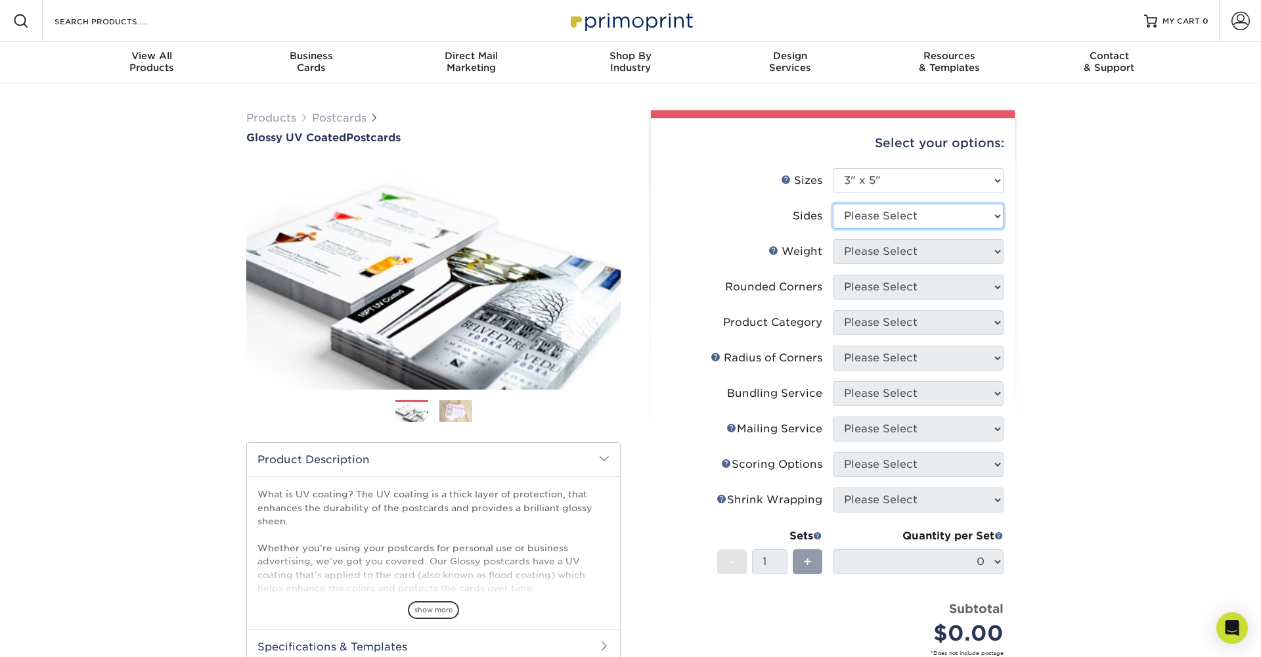
select select "13abbda7-1d64-4f25-8bb2-c179b224825d"
select select "14PT"
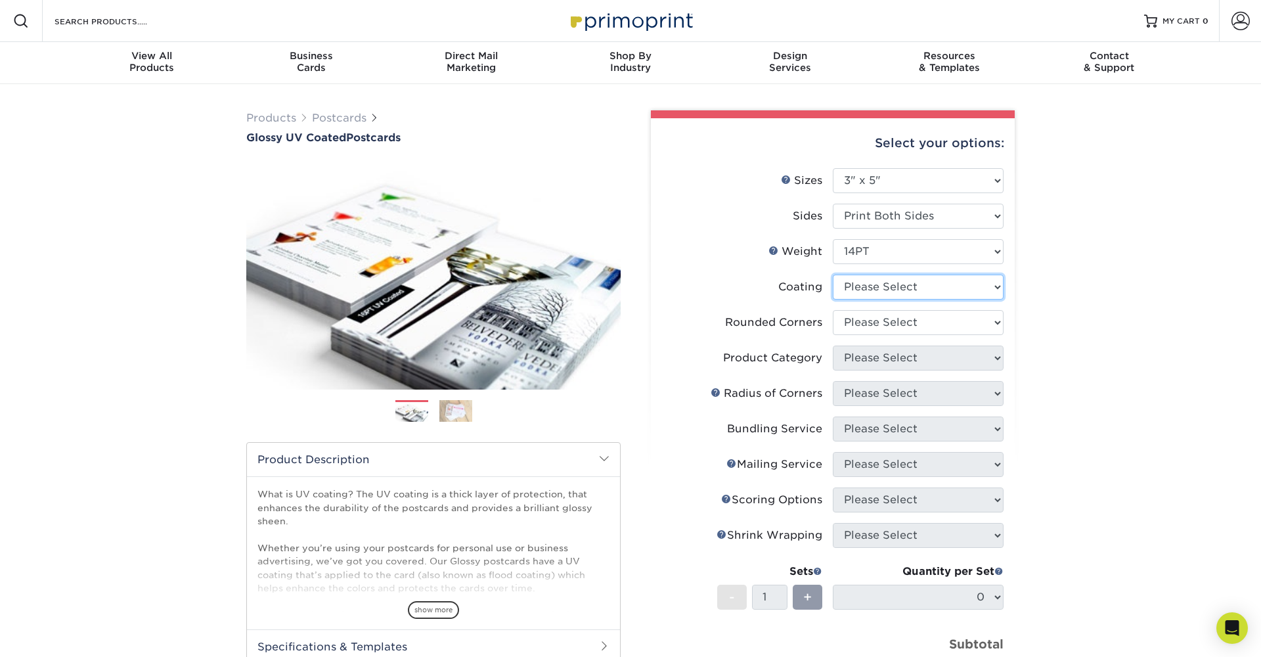
select select "1e8116af-acfc-44b1-83dc-8181aa338834"
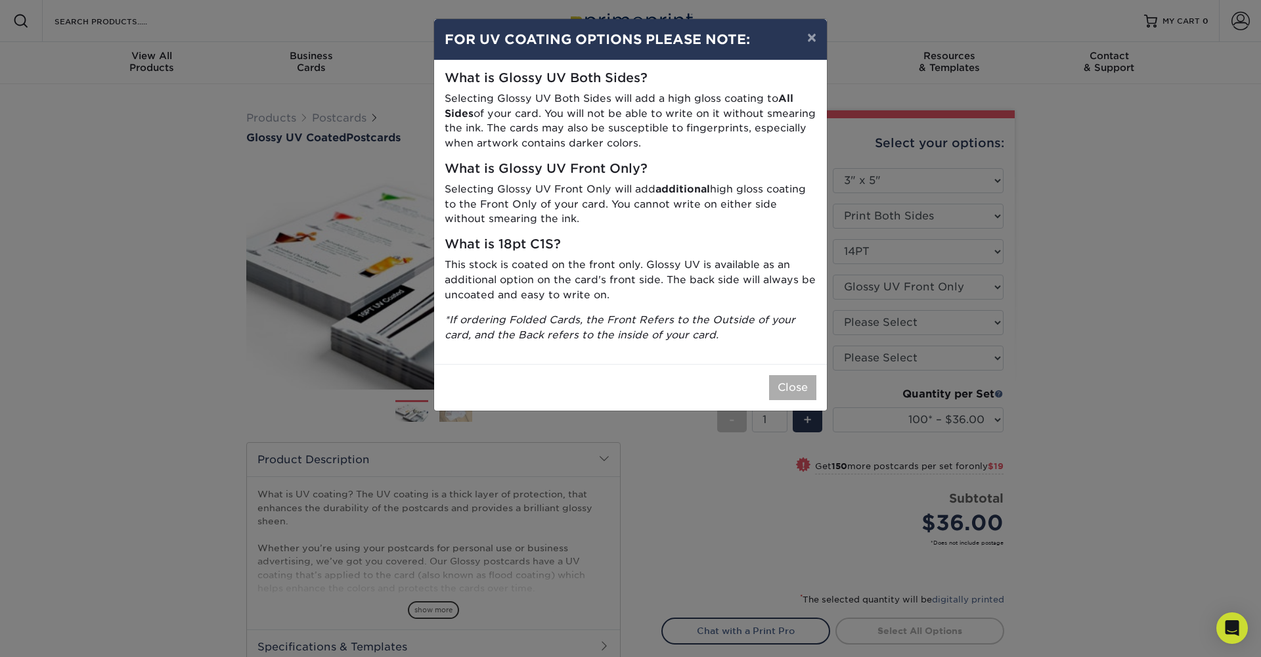
click at [788, 376] on button "Close" at bounding box center [792, 387] width 47 height 25
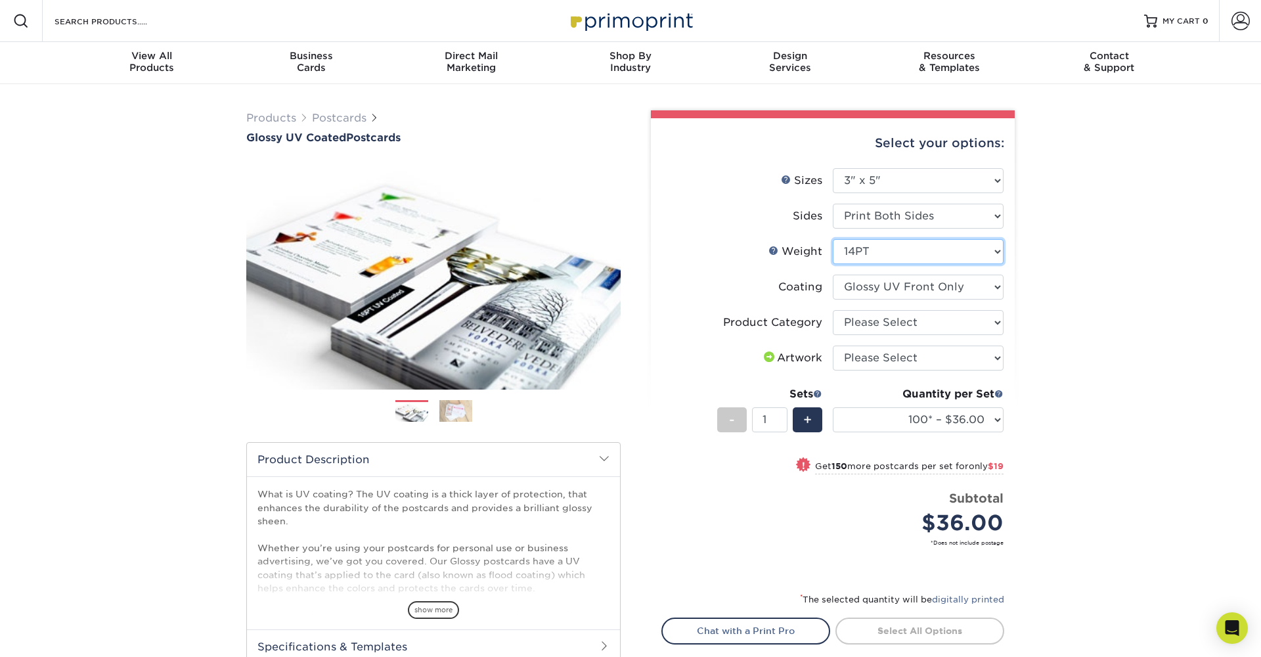
select select "18PTC1S"
select select "1e8116af-acfc-44b1-83dc-8181aa338834"
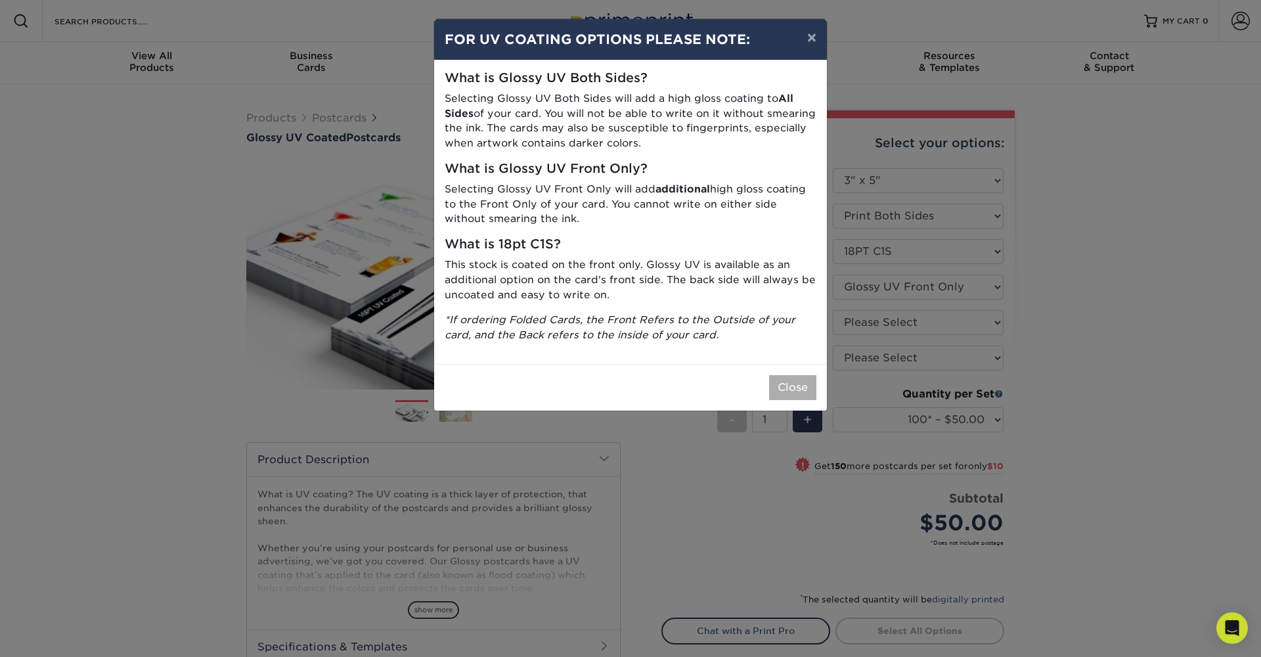
click at [810, 381] on button "Close" at bounding box center [792, 387] width 47 height 25
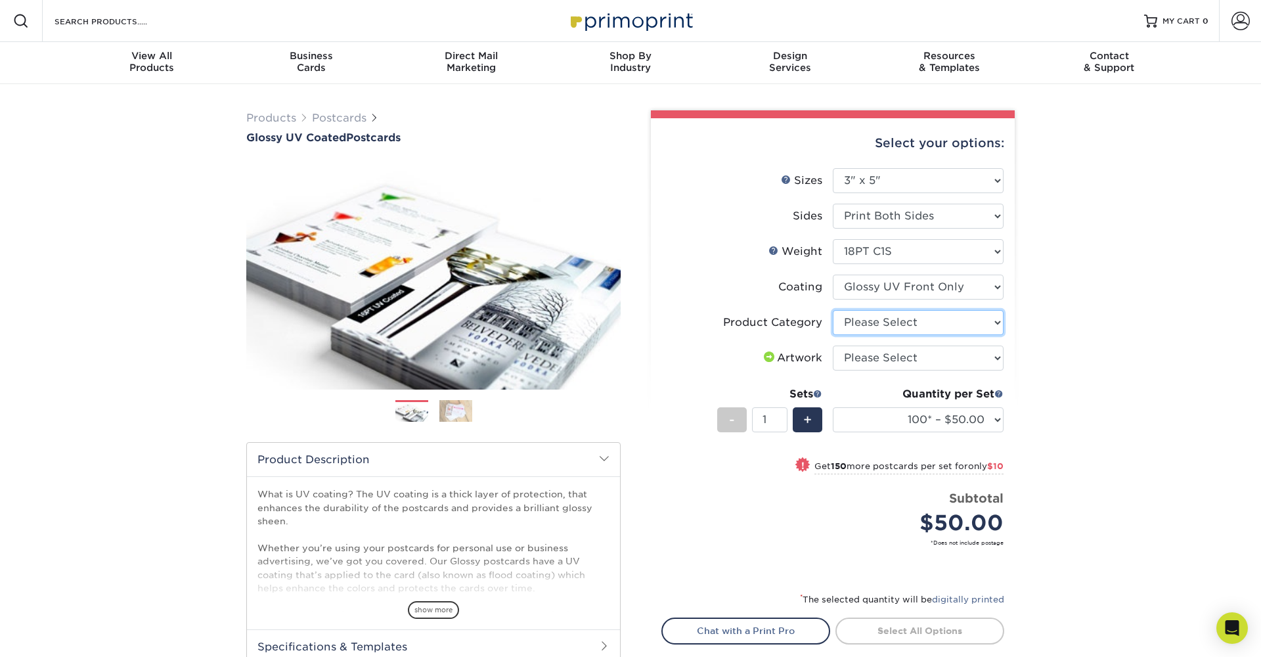
select select "9b7272e0-d6c8-4c3c-8e97-d3a1bcdab858"
select select "upload"
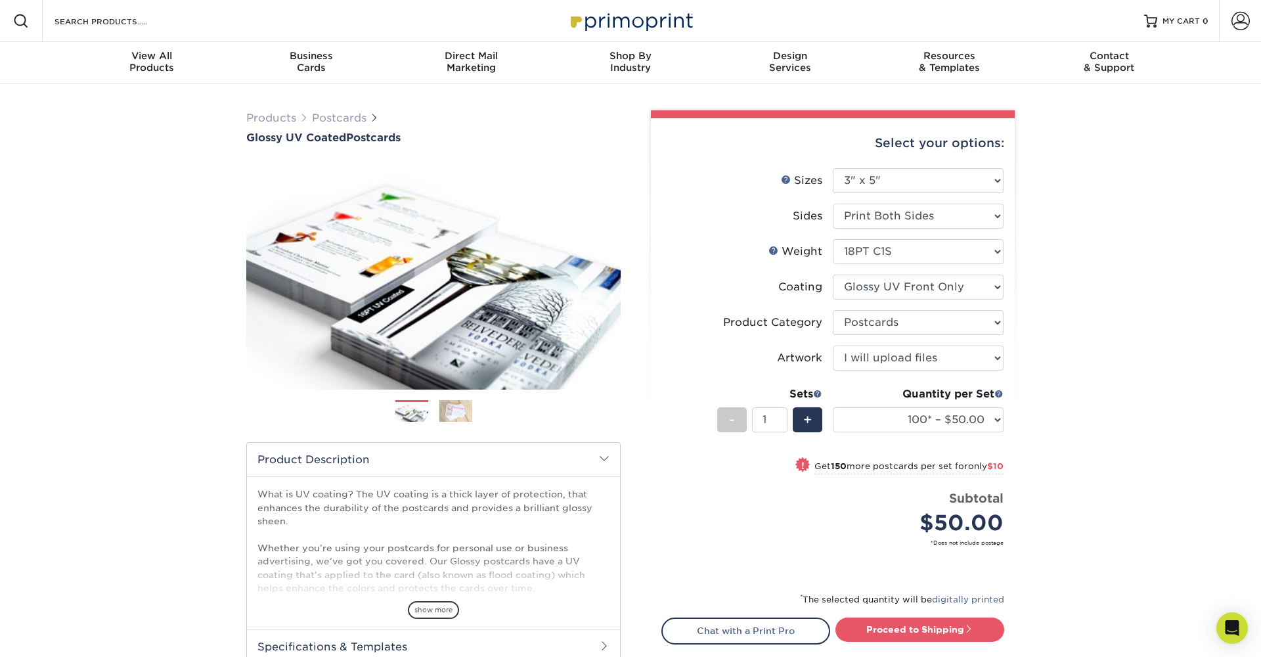
click at [925, 407] on div "Quantity per Set 100* – $50.00 250* – $60.00 500 – $66.00 1000 – $76.00 2500 – …" at bounding box center [918, 416] width 171 height 61
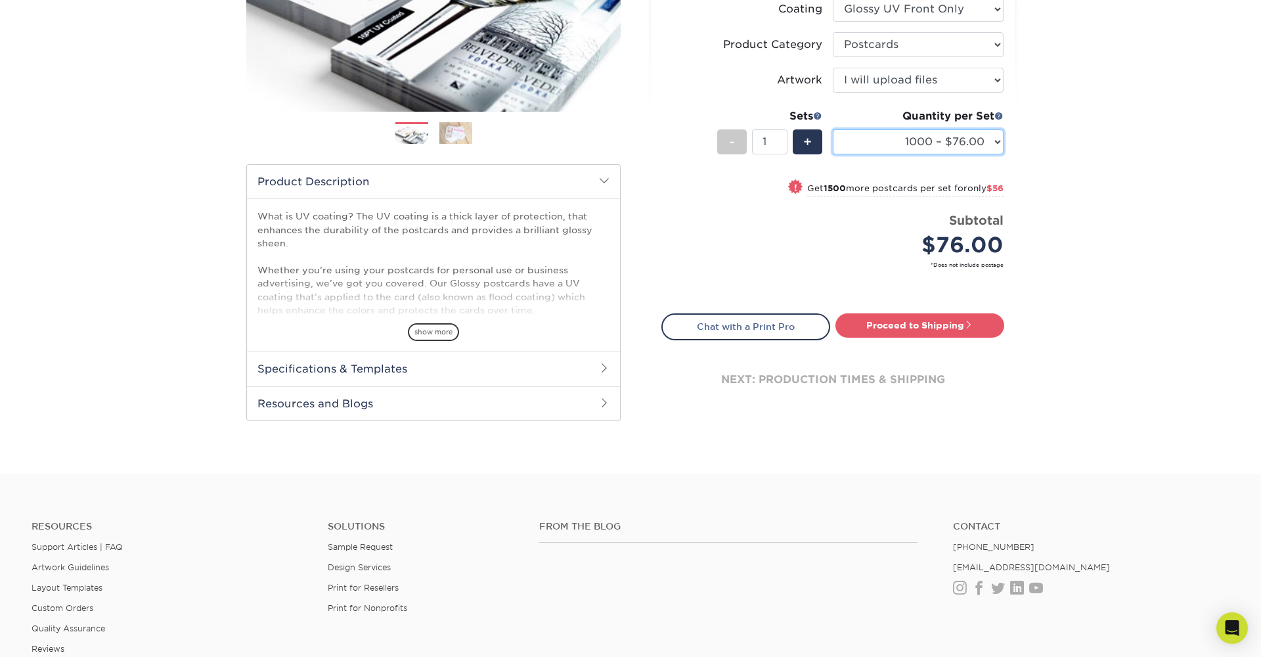
scroll to position [278, 0]
select select "2500 – $132.00"
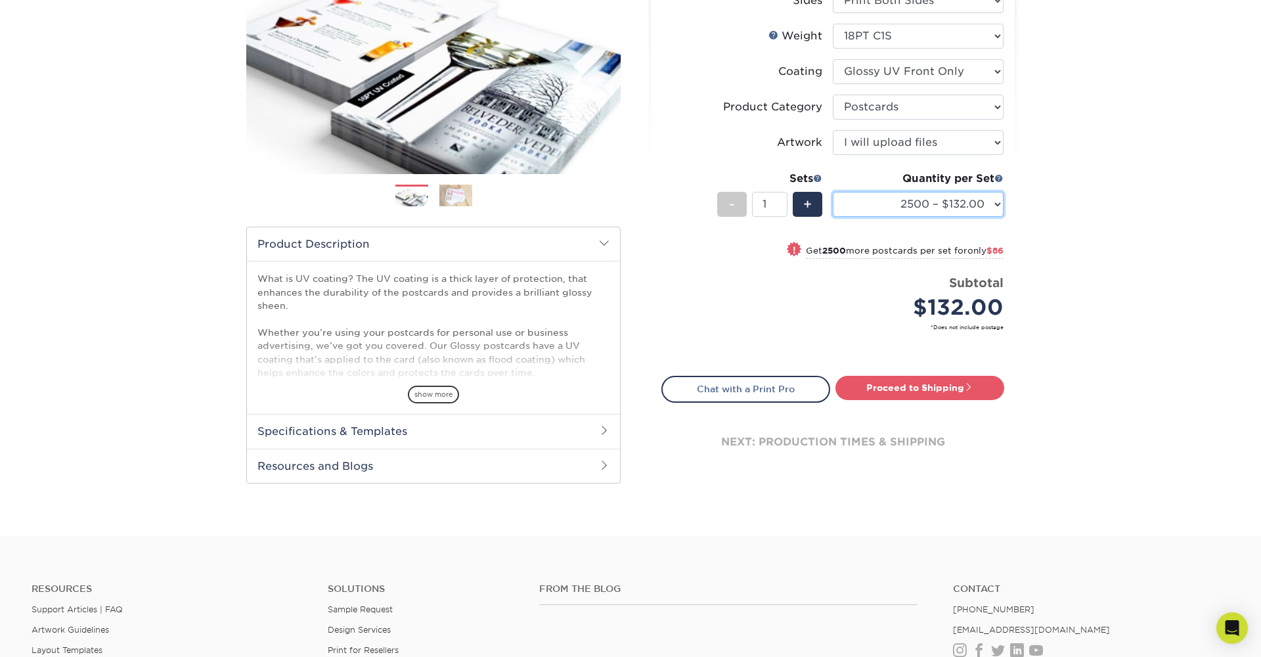
scroll to position [217, 0]
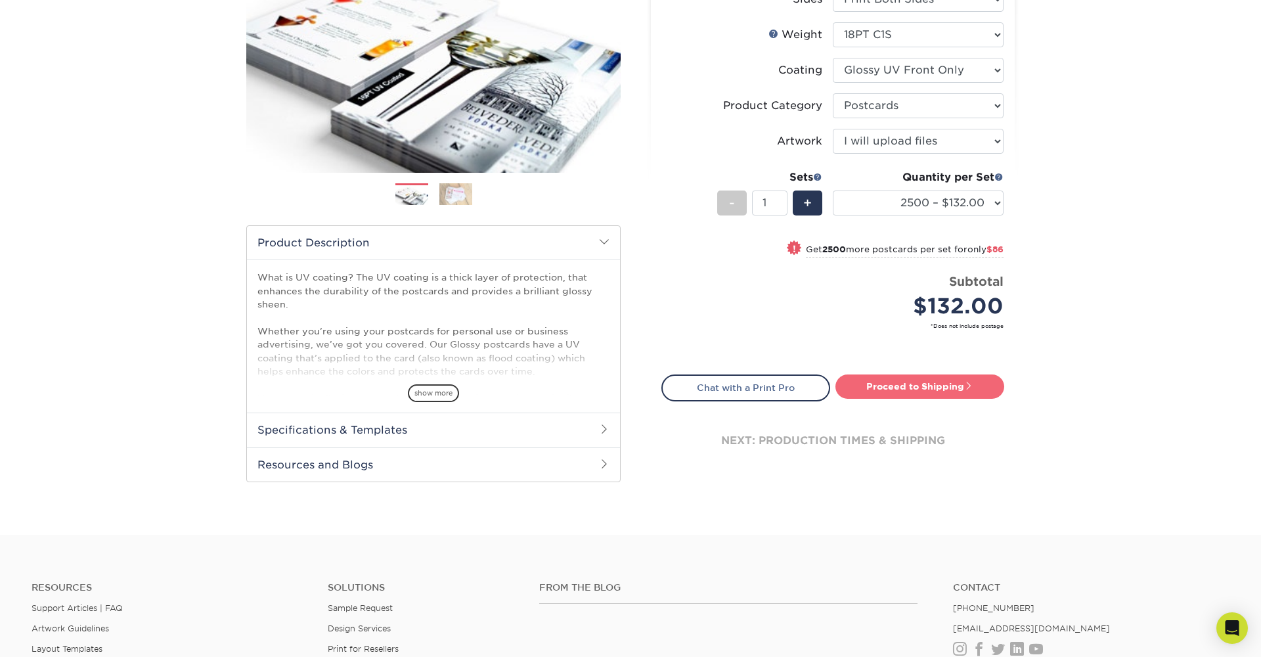
click at [964, 382] on link "Proceed to Shipping" at bounding box center [919, 386] width 169 height 24
type input "Set 1"
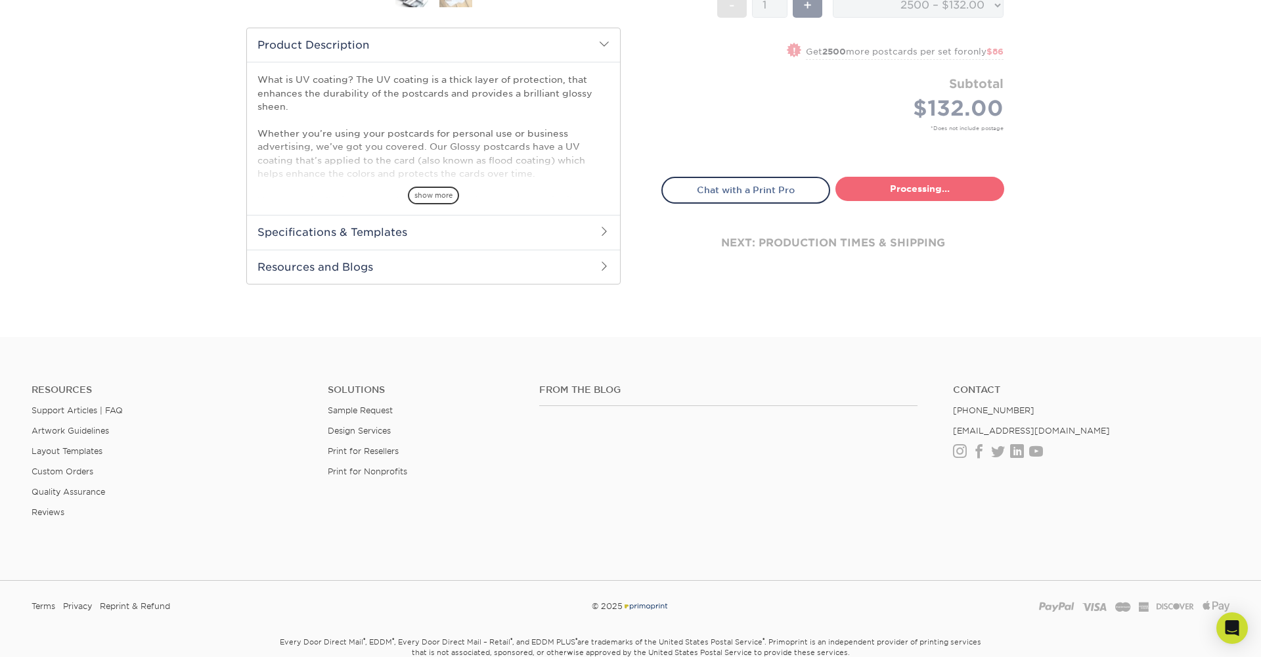
select select "aee039bb-7454-409a-9706-4a453b3d8052"
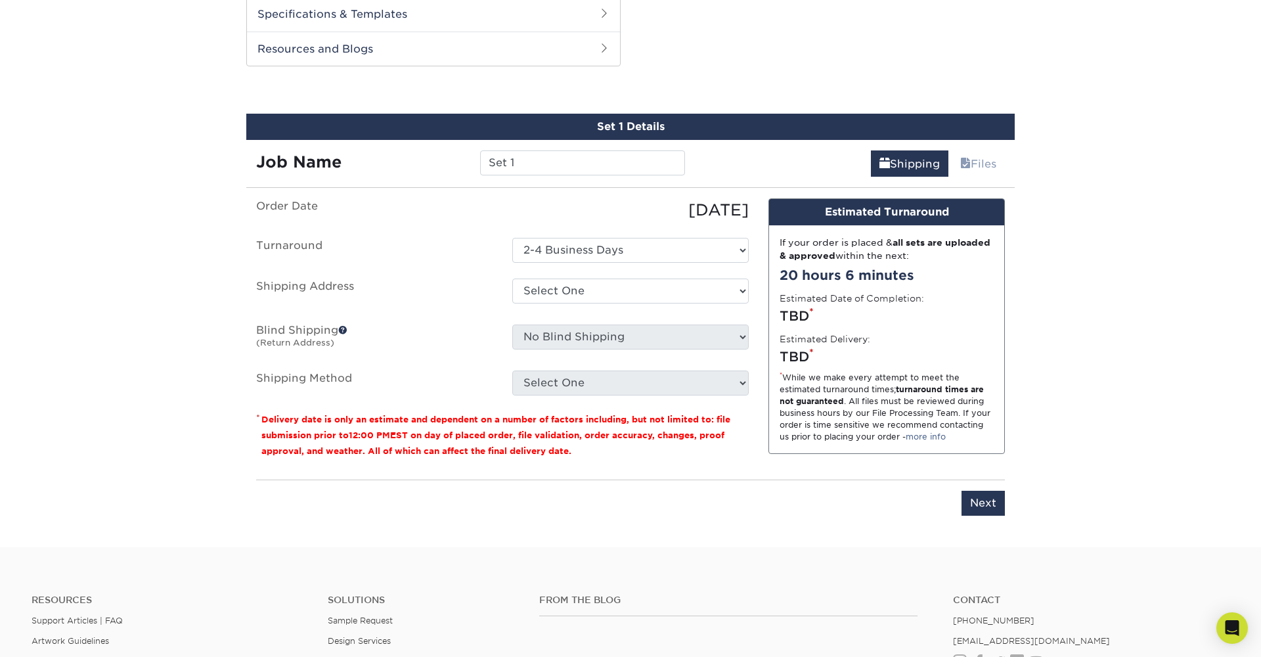
scroll to position [634, 0]
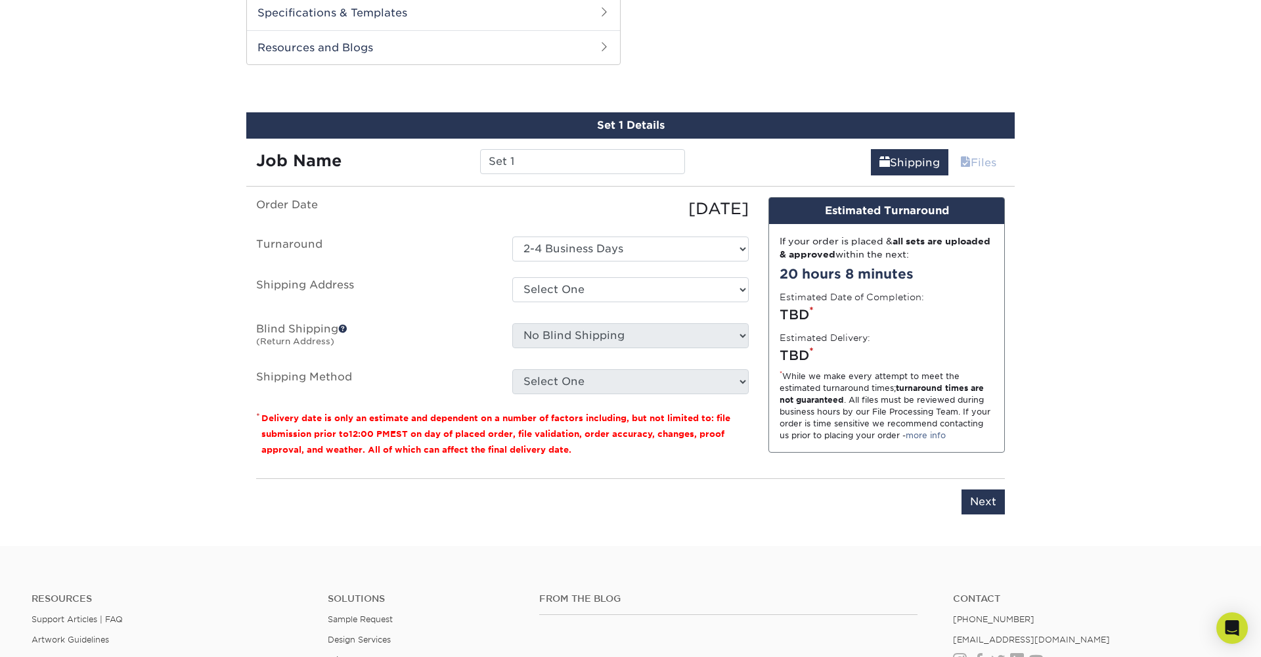
click at [977, 162] on link "Files" at bounding box center [978, 162] width 53 height 26
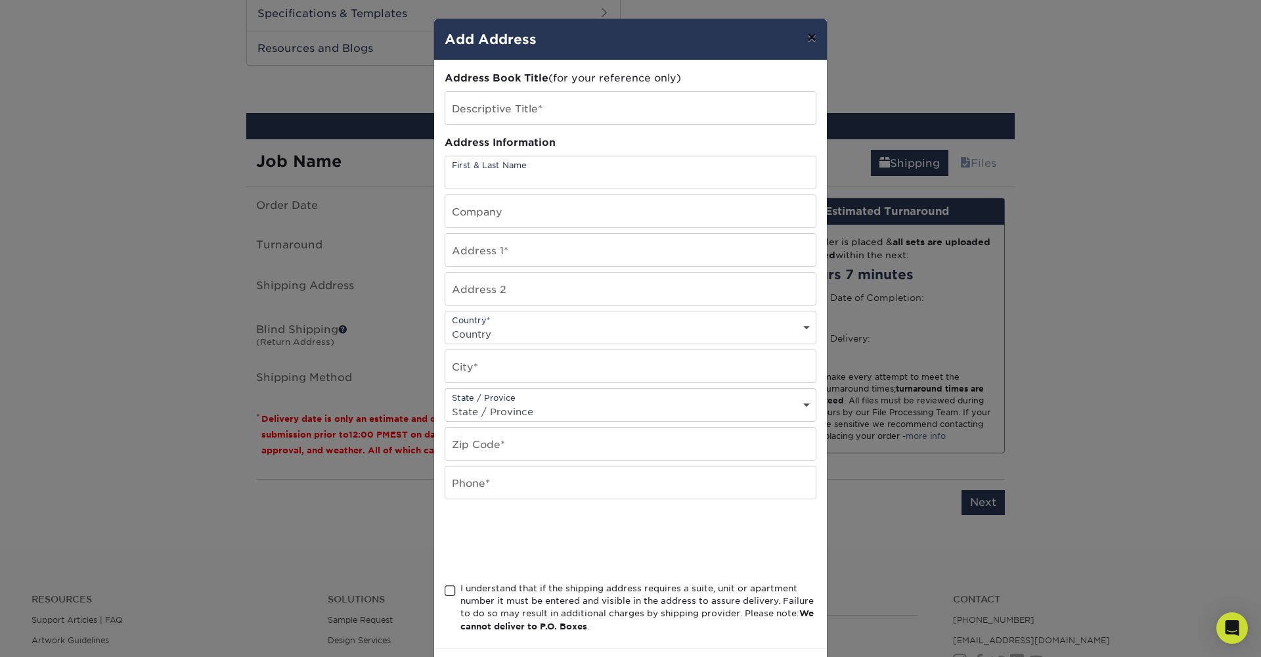
click at [805, 41] on button "×" at bounding box center [812, 37] width 30 height 37
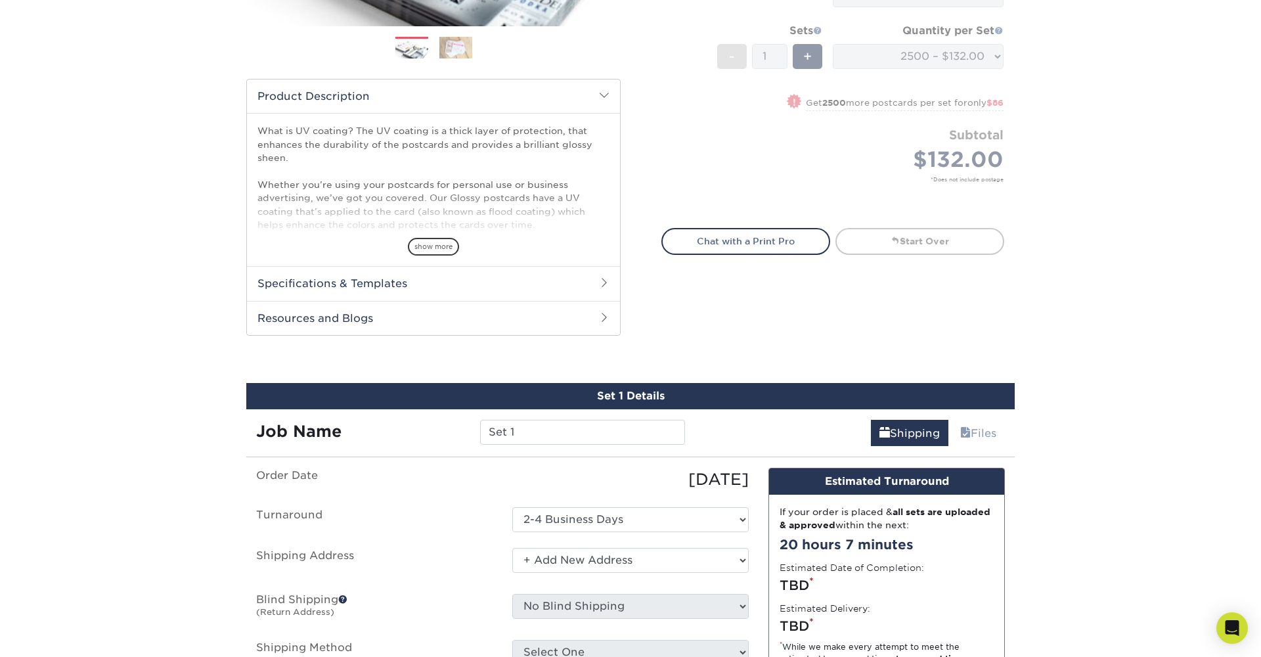
scroll to position [335, 0]
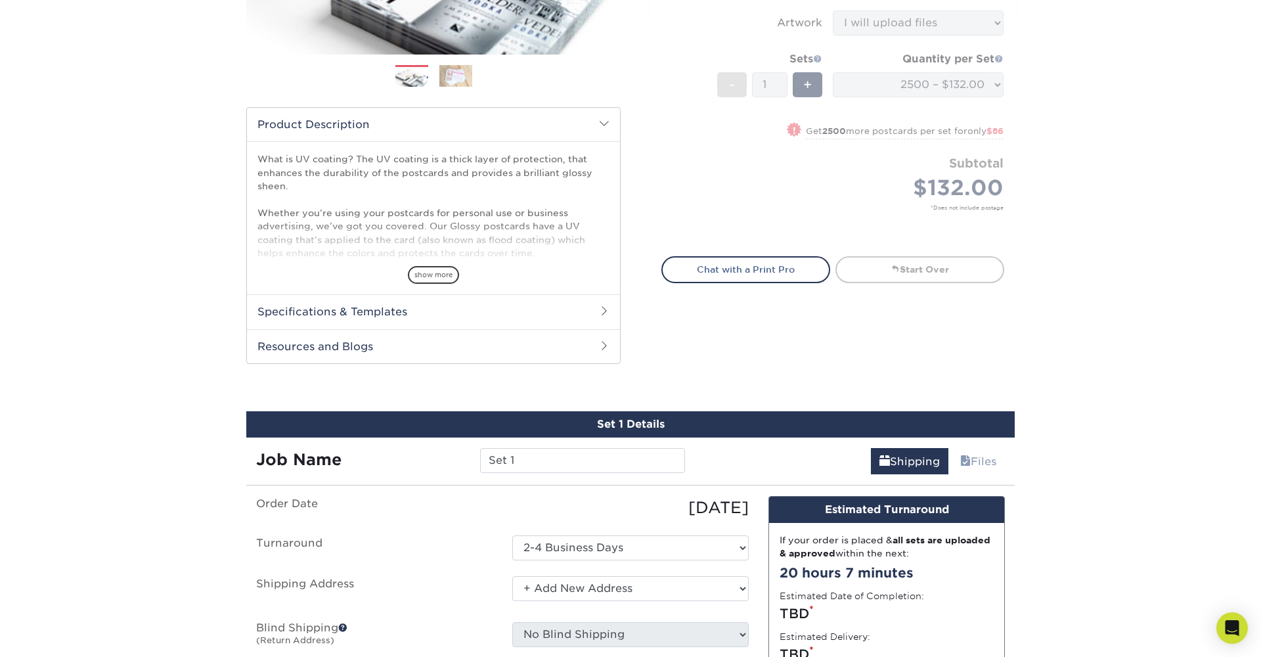
click at [910, 82] on form "Sizes Help Sizes Please Select 1.5" x 7" 2" x 4" 2" x 6" 2" x 7" 2" x 8" 2.12" …" at bounding box center [832, 37] width 343 height 408
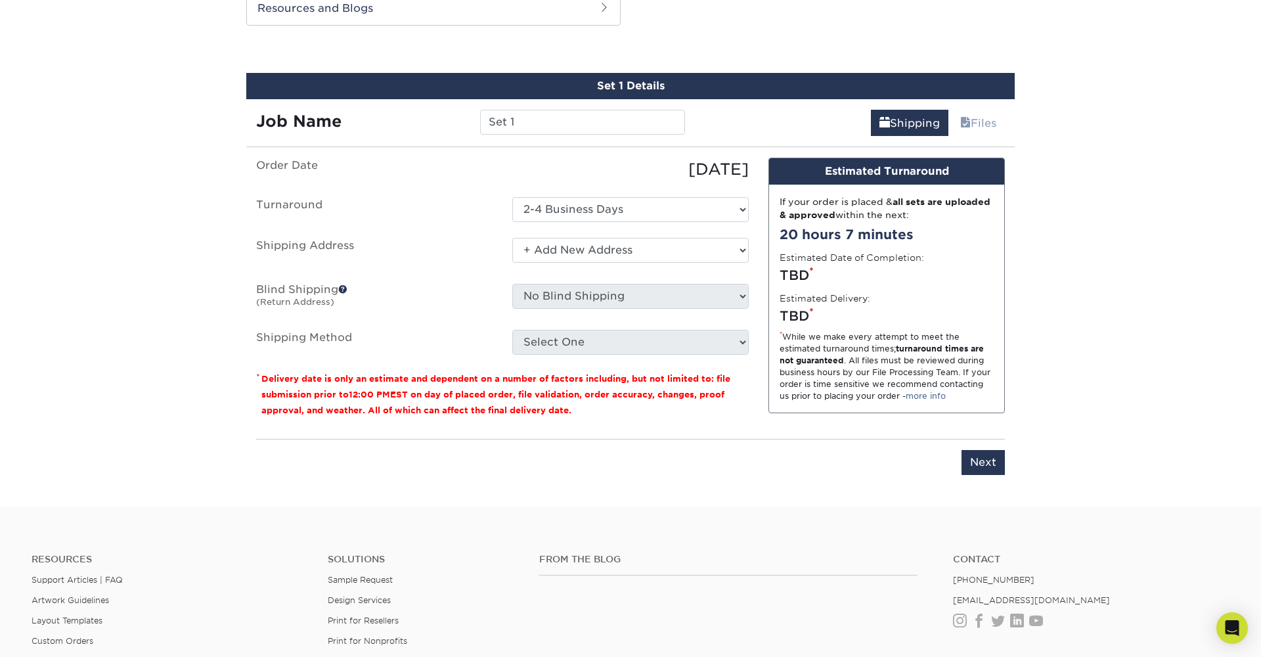
scroll to position [675, 0]
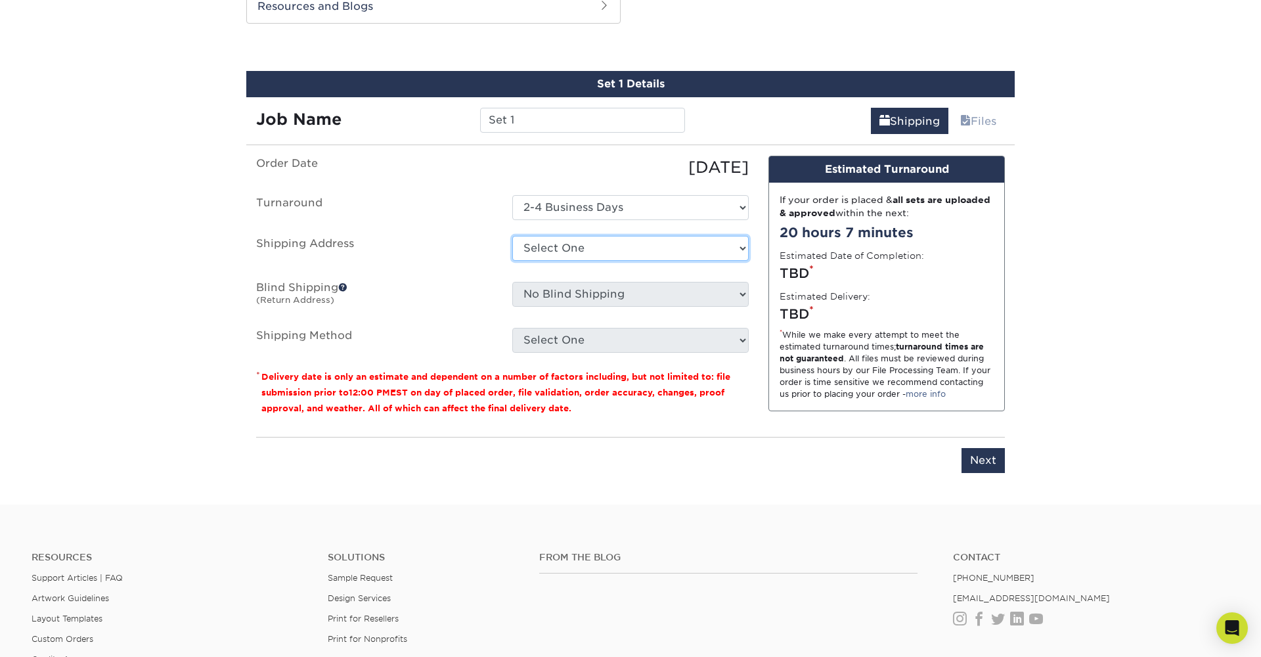
select select "newaddress"
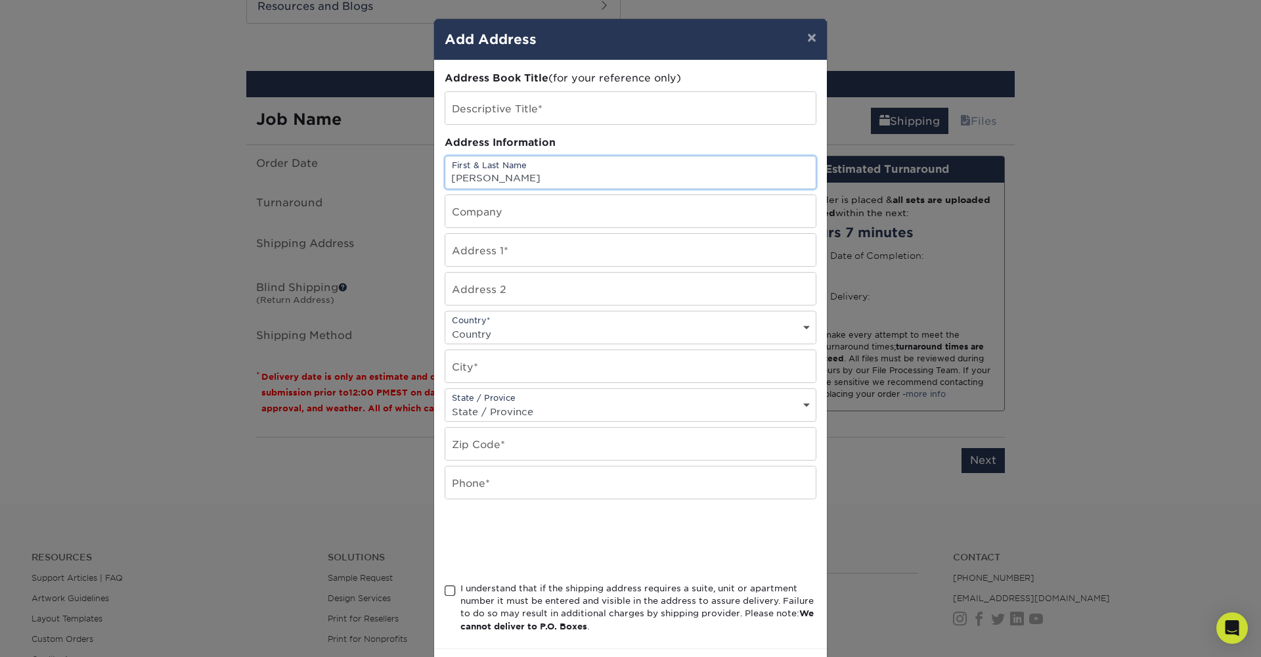
type input "[PERSON_NAME]"
type input "[DEMOGRAPHIC_DATA]"
type input "[STREET_ADDRESS]"
click at [618, 324] on div "Country* Country United States Canada ----------------------------- Afghanistan…" at bounding box center [631, 327] width 372 height 33
select select "US"
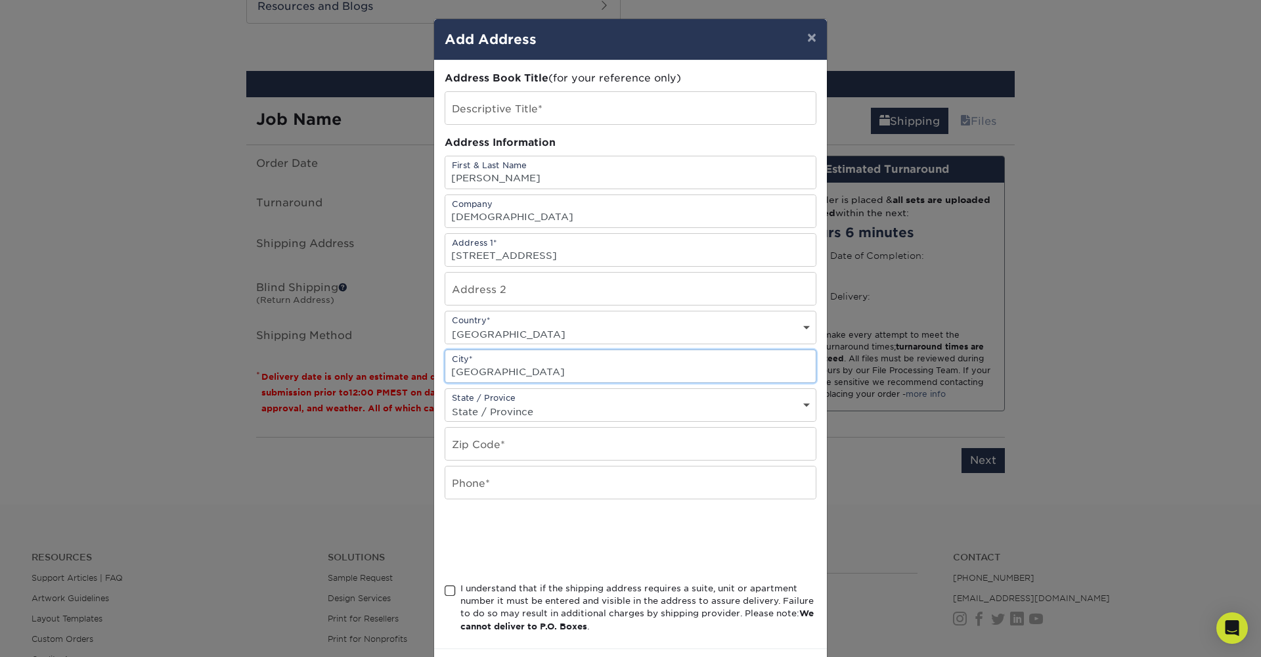
type input "Indianapolis"
select select "IN"
type input "46237"
type input "3178598008"
click at [650, 116] on input "text" at bounding box center [630, 108] width 370 height 32
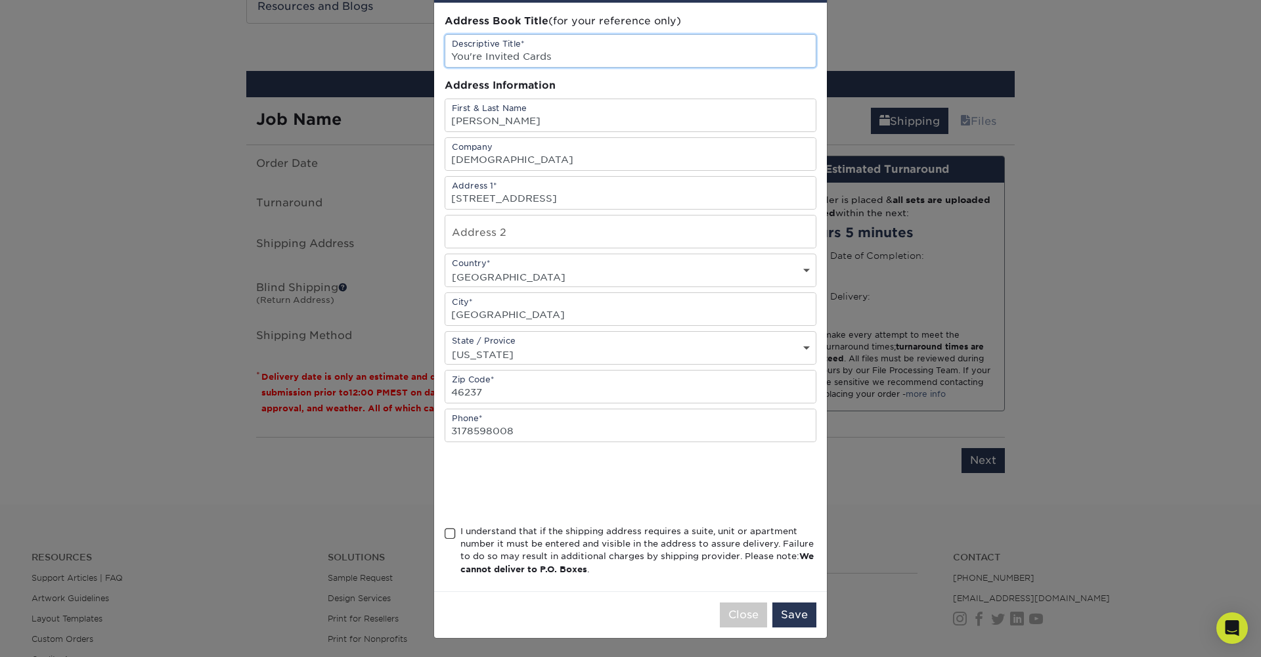
scroll to position [60, 0]
type input "You're Invited Cards"
click at [453, 535] on span at bounding box center [450, 533] width 11 height 12
click at [0, 0] on input "I understand that if the shipping address requires a suite, unit or apartment n…" at bounding box center [0, 0] width 0 height 0
click at [786, 612] on button "Save" at bounding box center [794, 614] width 44 height 25
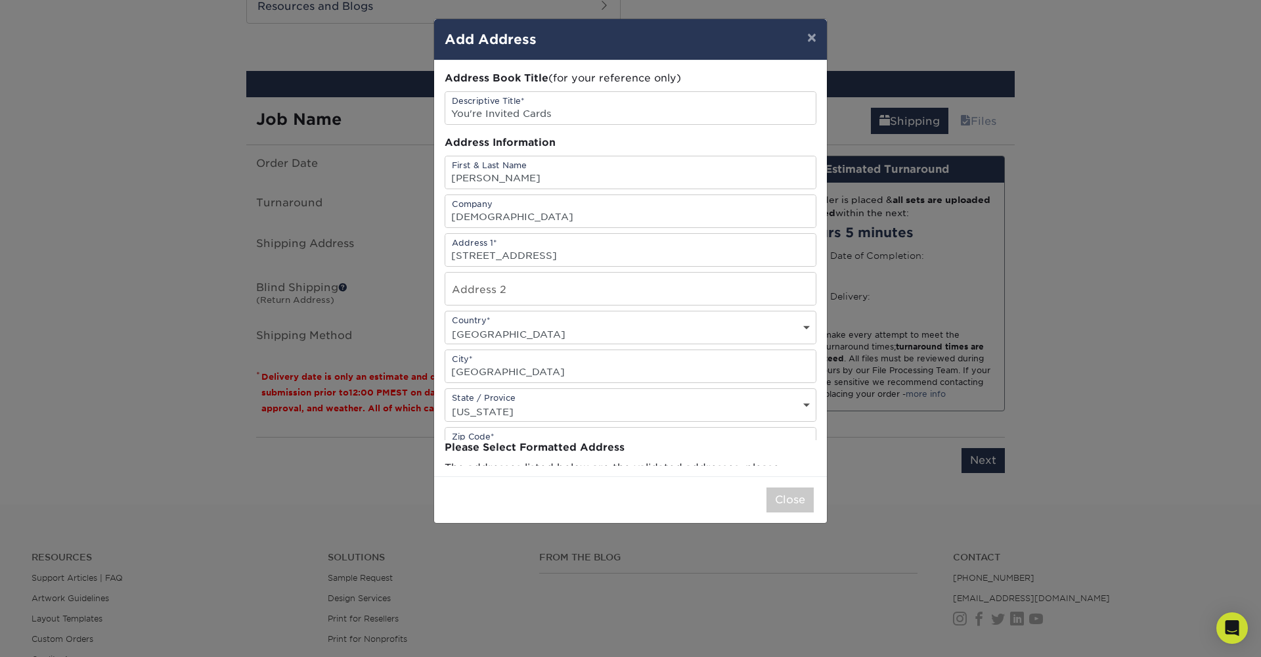
scroll to position [0, 0]
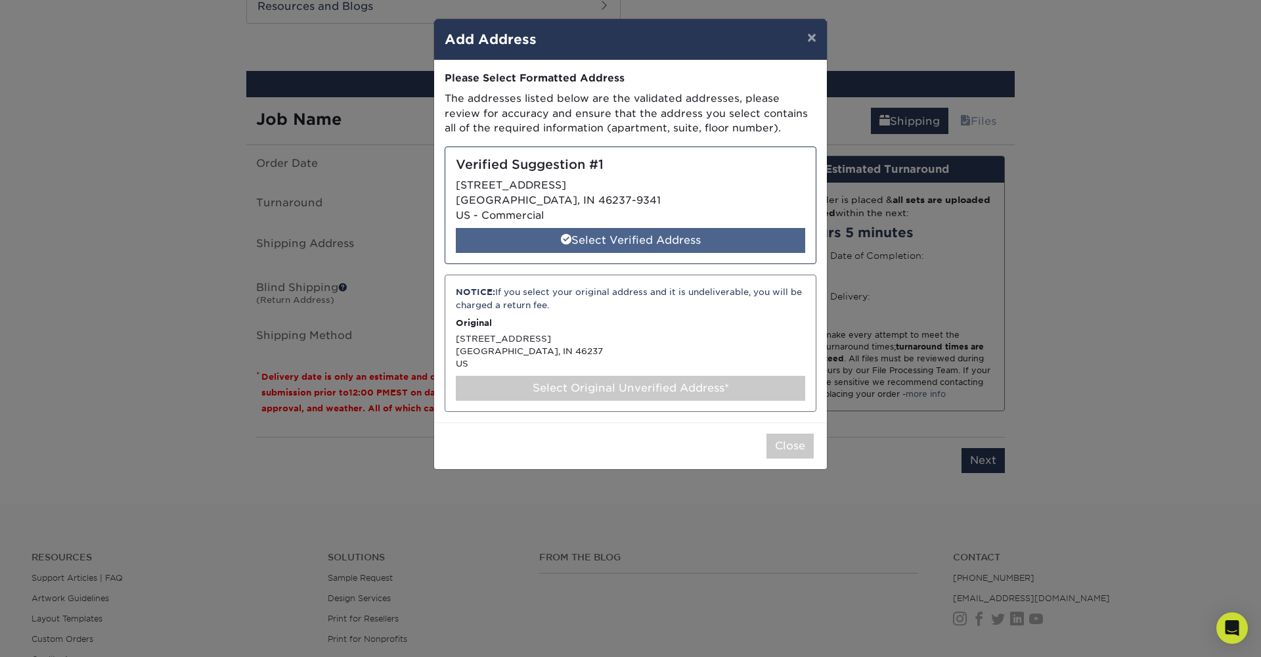
click at [658, 240] on div "Select Verified Address" at bounding box center [630, 240] width 349 height 25
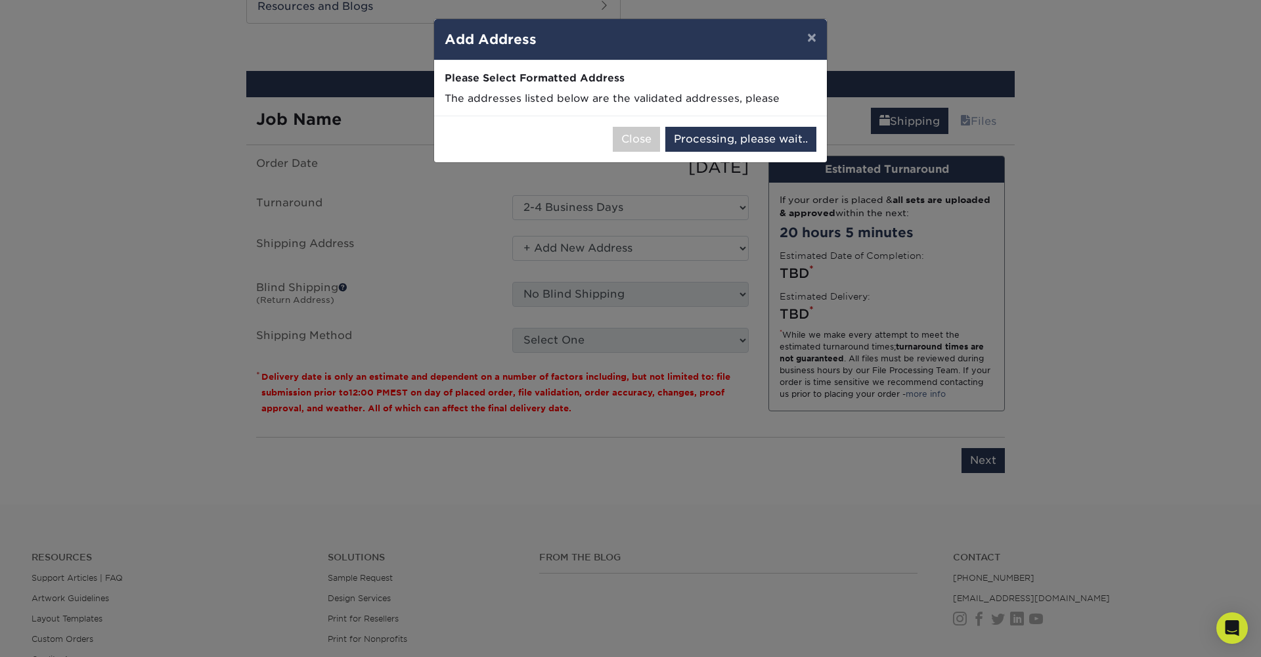
select select "285700"
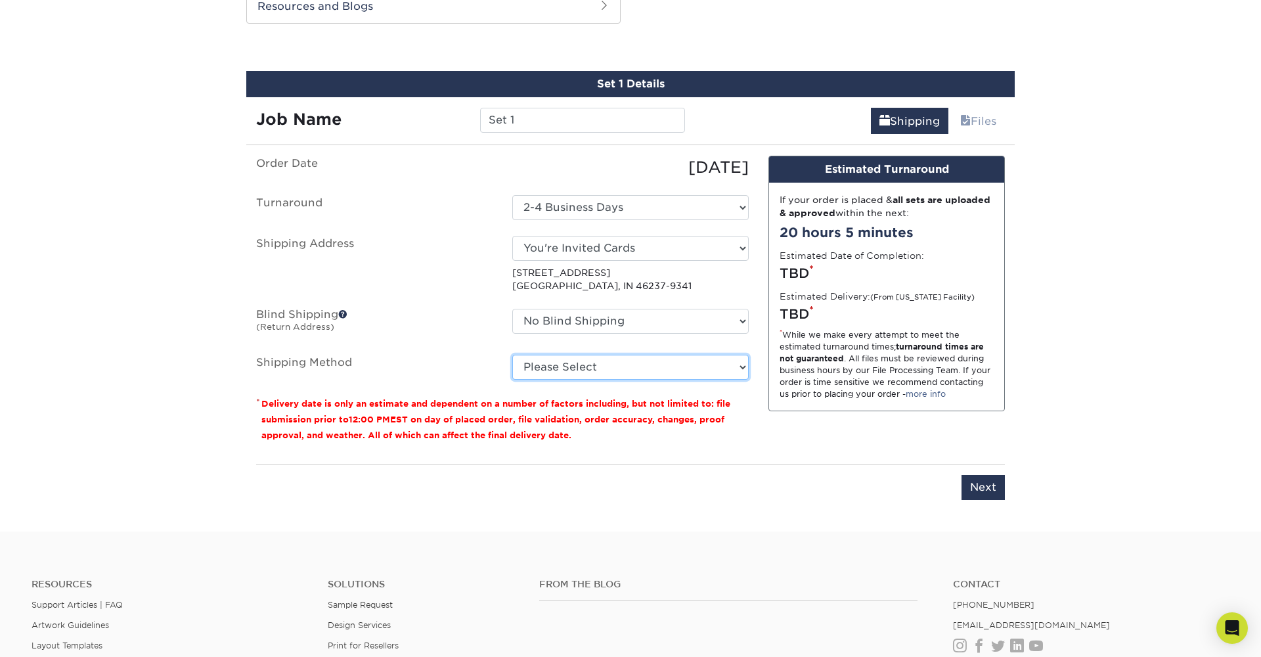
select select "03"
click at [987, 486] on input "Next" at bounding box center [983, 487] width 43 height 25
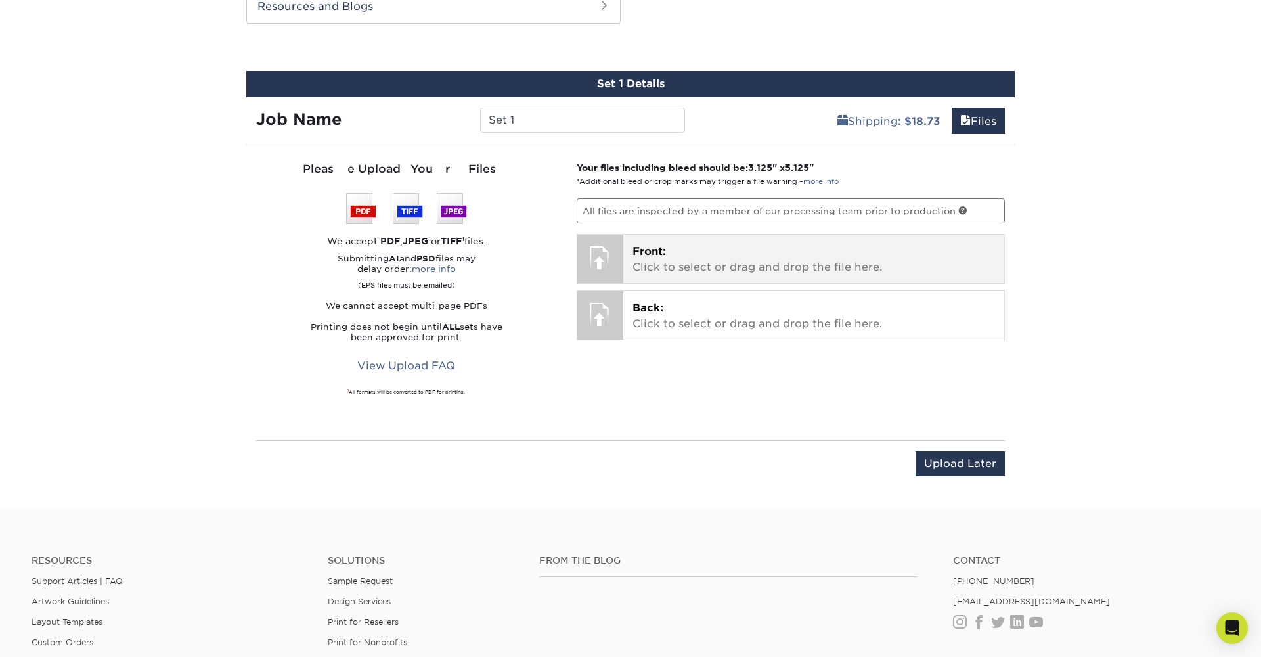
click at [818, 259] on p "Front: Click to select or drag and drop the file here." at bounding box center [813, 260] width 363 height 32
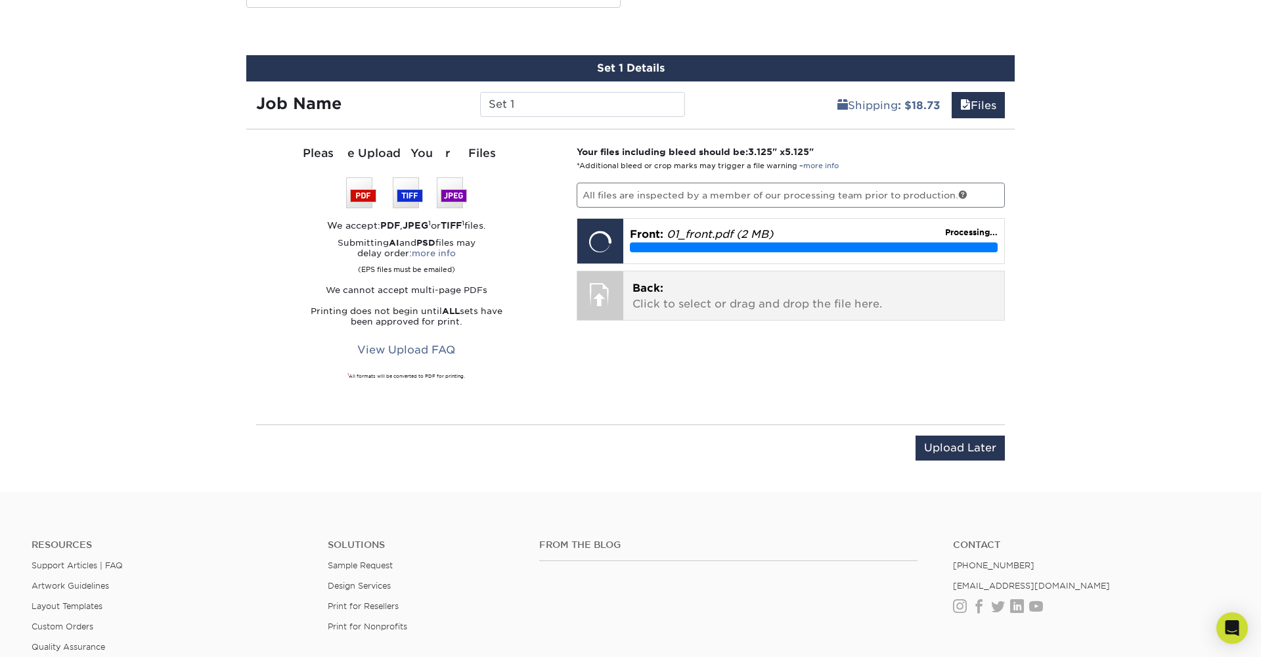
scroll to position [690, 0]
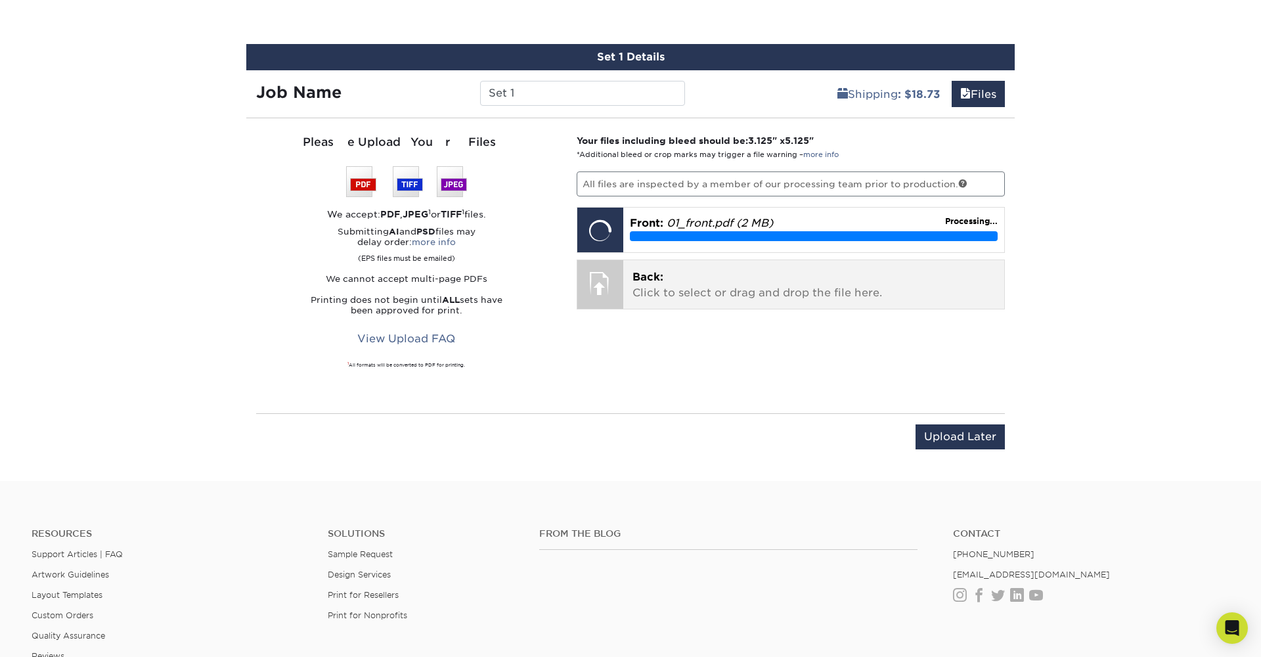
click at [836, 307] on div "Back: Click to select or drag and drop the file here. Choose file" at bounding box center [814, 284] width 382 height 49
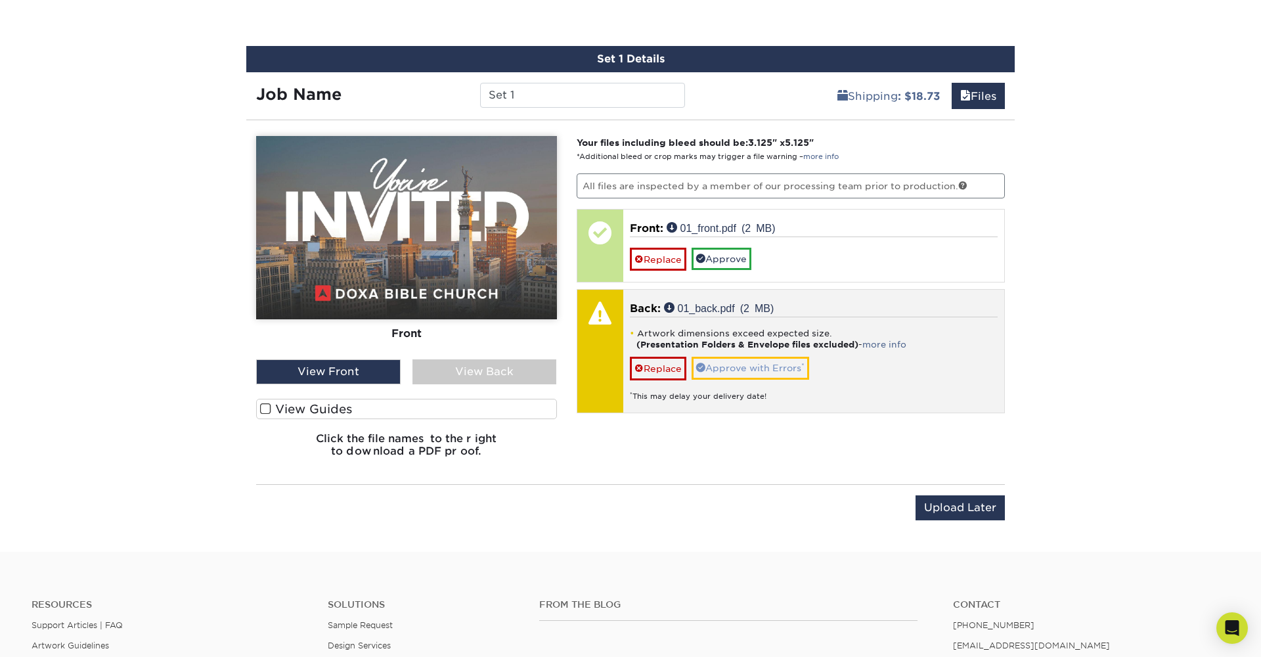
click at [784, 363] on link "Approve with Errors *" at bounding box center [751, 368] width 118 height 22
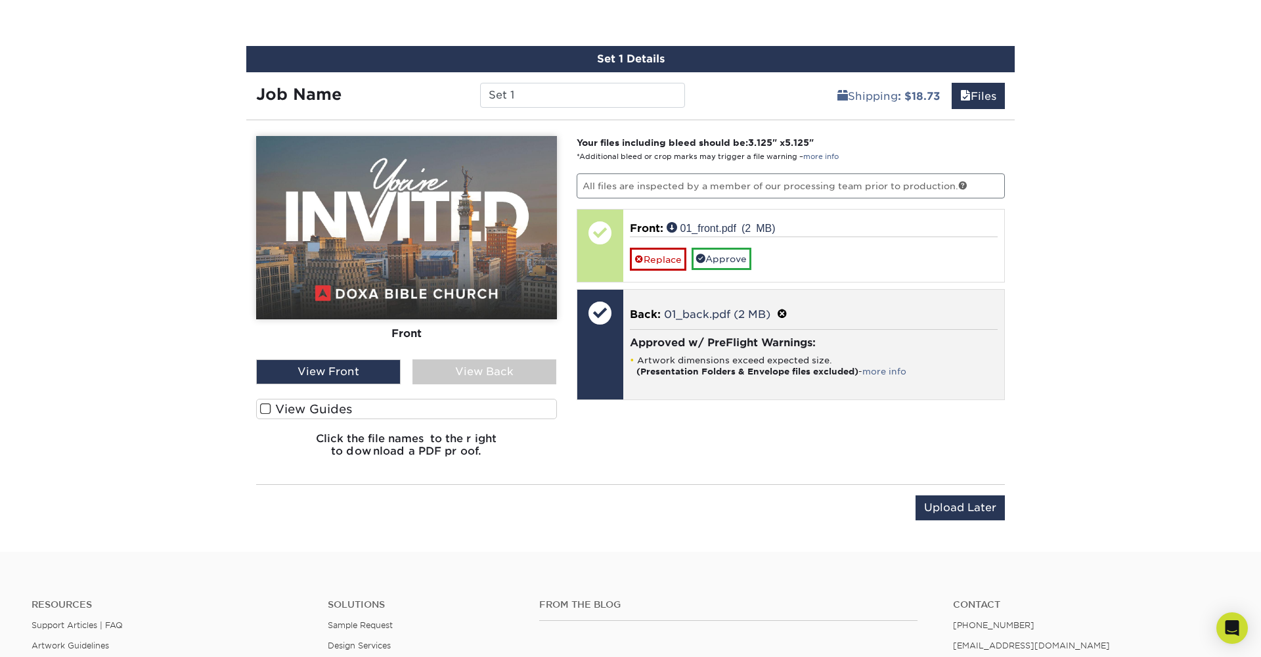
click at [877, 352] on div "Approved w/ PreFlight Warnings: Artwork dimensions exceed expected size. (Prese…" at bounding box center [814, 356] width 368 height 54
click at [887, 368] on link "more info" at bounding box center [884, 371] width 44 height 10
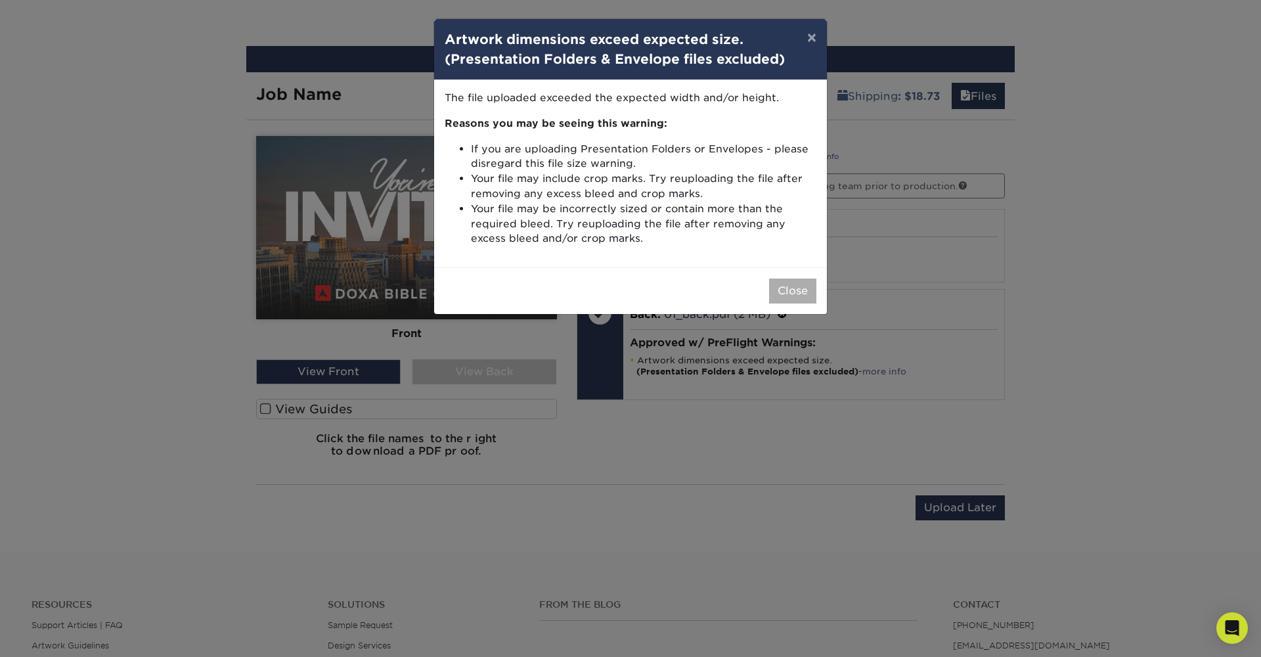
click at [803, 284] on button "Close" at bounding box center [792, 290] width 47 height 25
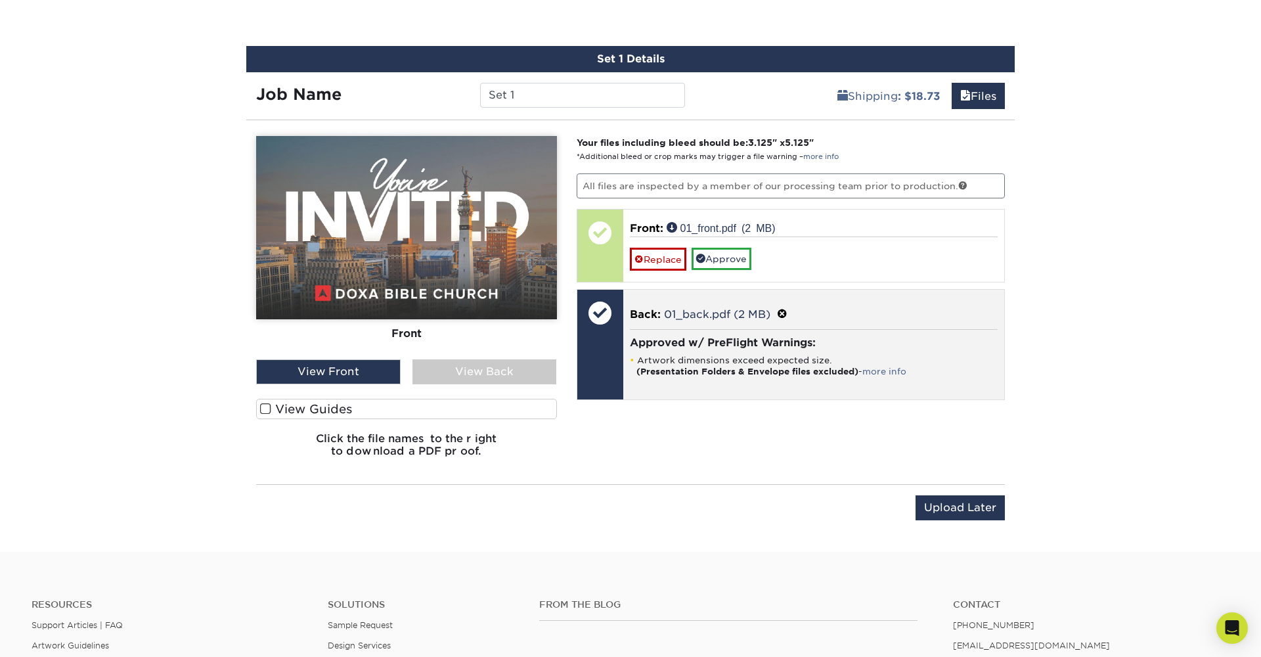
click at [602, 319] on div at bounding box center [600, 313] width 46 height 46
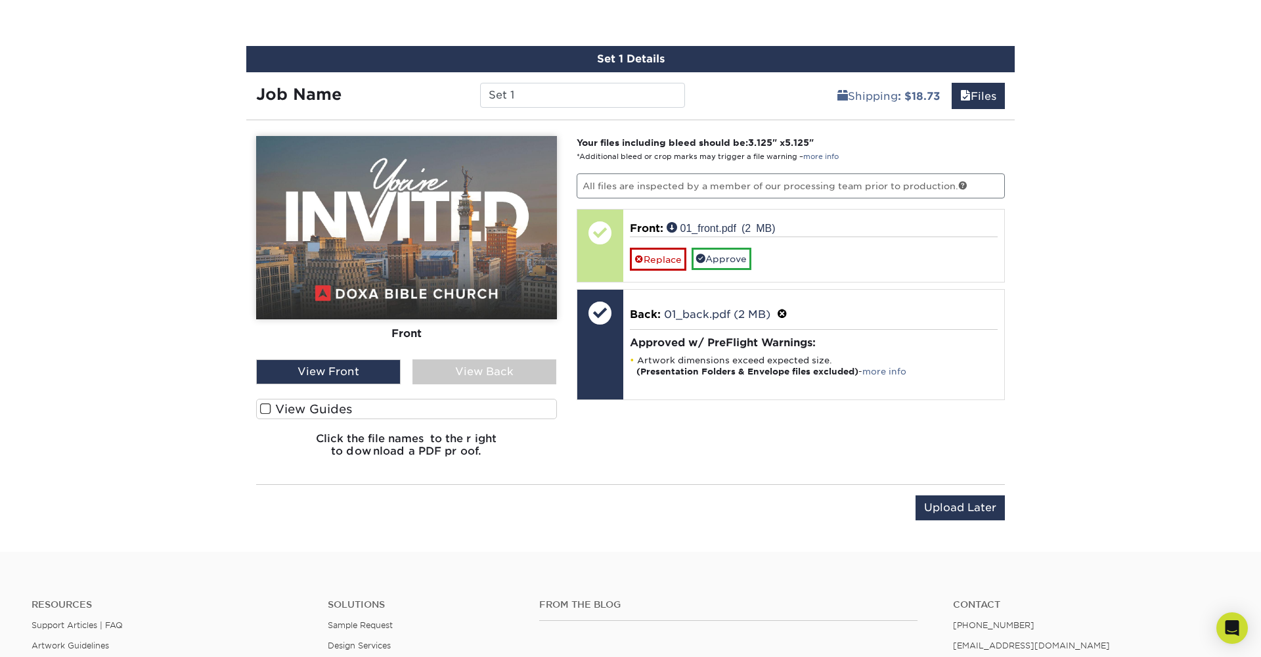
click at [483, 363] on div "View Back" at bounding box center [484, 371] width 144 height 25
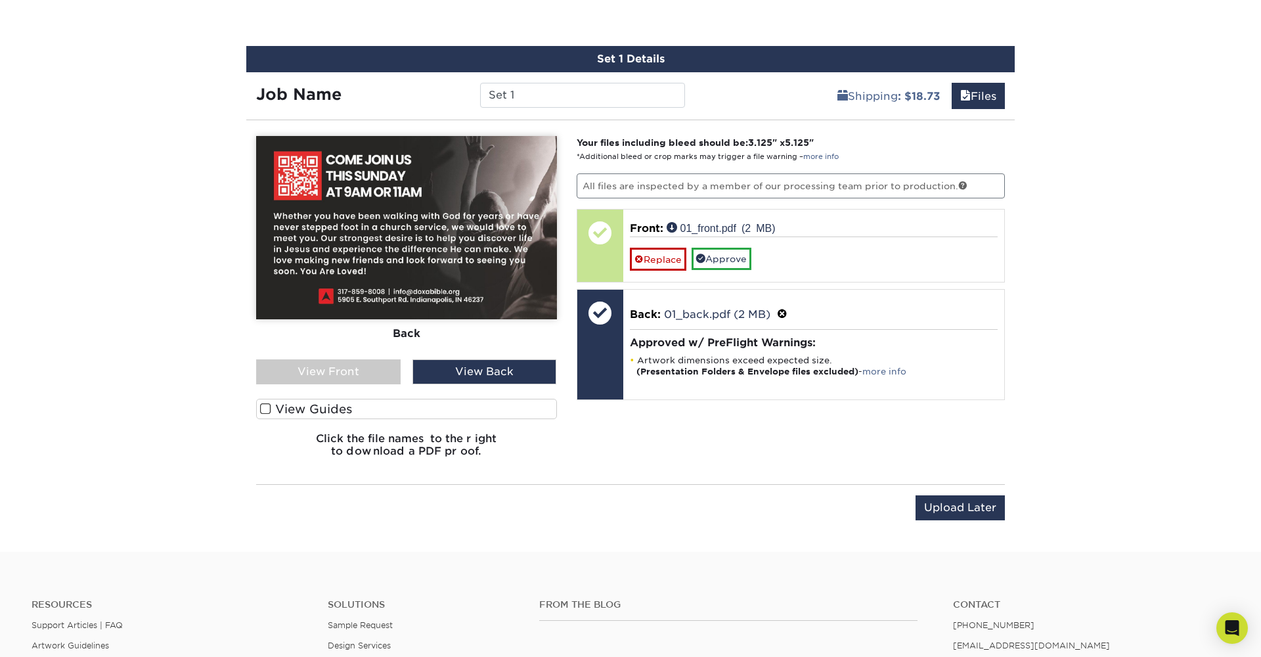
scroll to position [700, 0]
click at [351, 365] on div "View Front" at bounding box center [328, 371] width 144 height 25
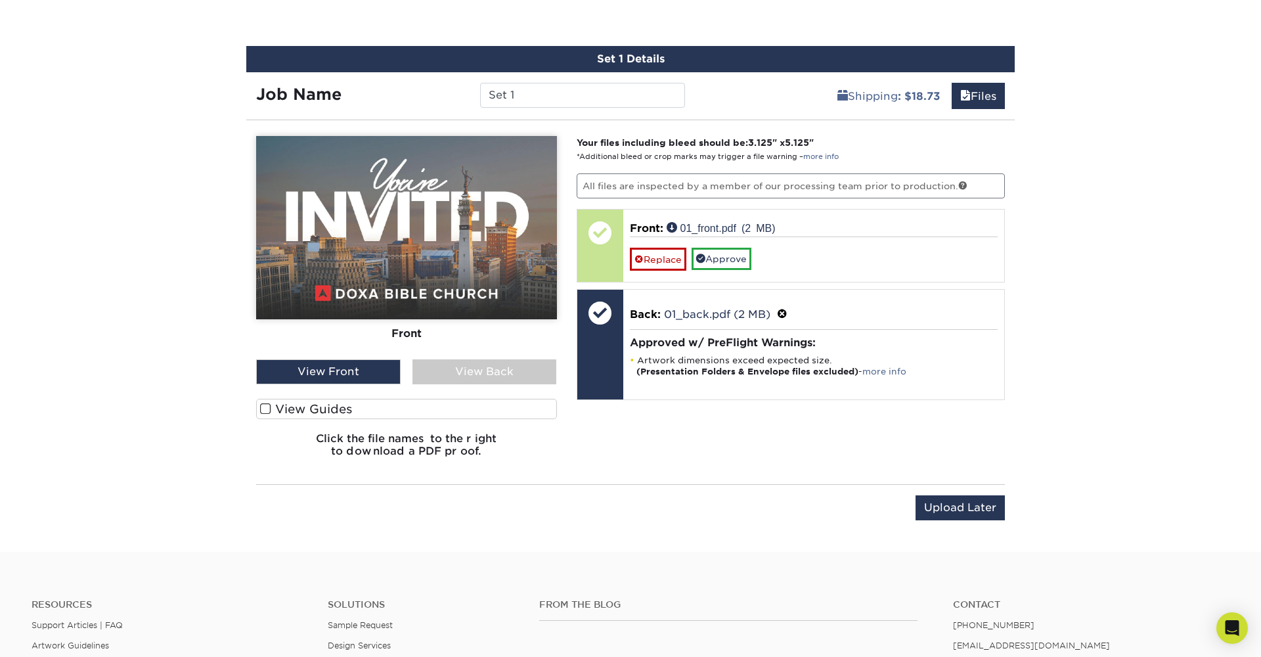
click at [648, 423] on div "Your files including bleed should be: 3.125 " x 5.125 " *Additional bleed or cr…" at bounding box center [791, 302] width 449 height 332
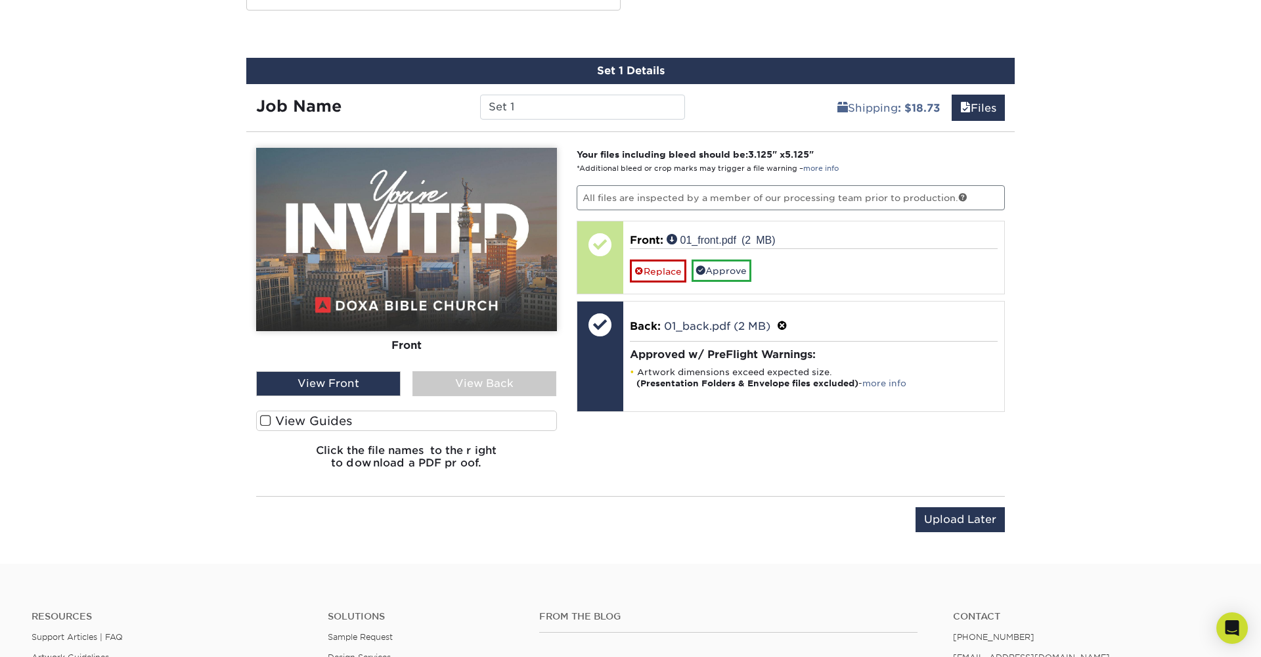
scroll to position [686, 0]
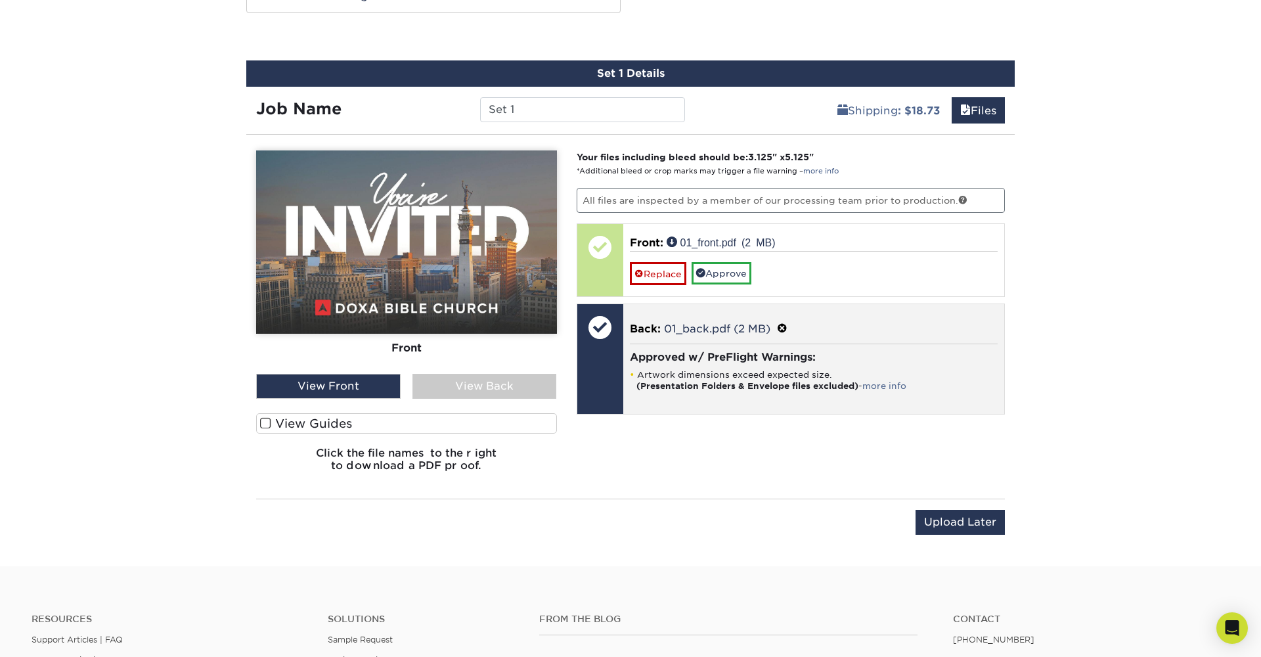
click at [937, 362] on div "Approved w/ PreFlight Warnings: Artwork dimensions exceed expected size. (Prese…" at bounding box center [814, 371] width 368 height 54
click at [604, 323] on div at bounding box center [600, 327] width 46 height 46
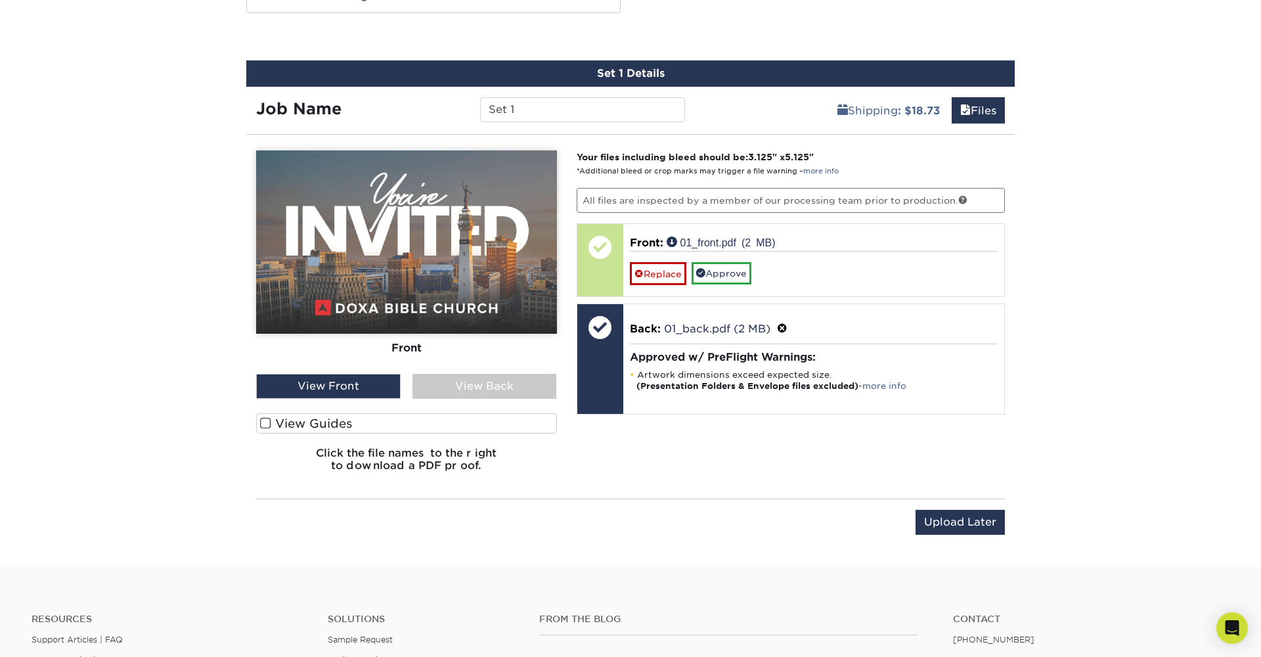
click at [474, 388] on div "View Back" at bounding box center [484, 386] width 144 height 25
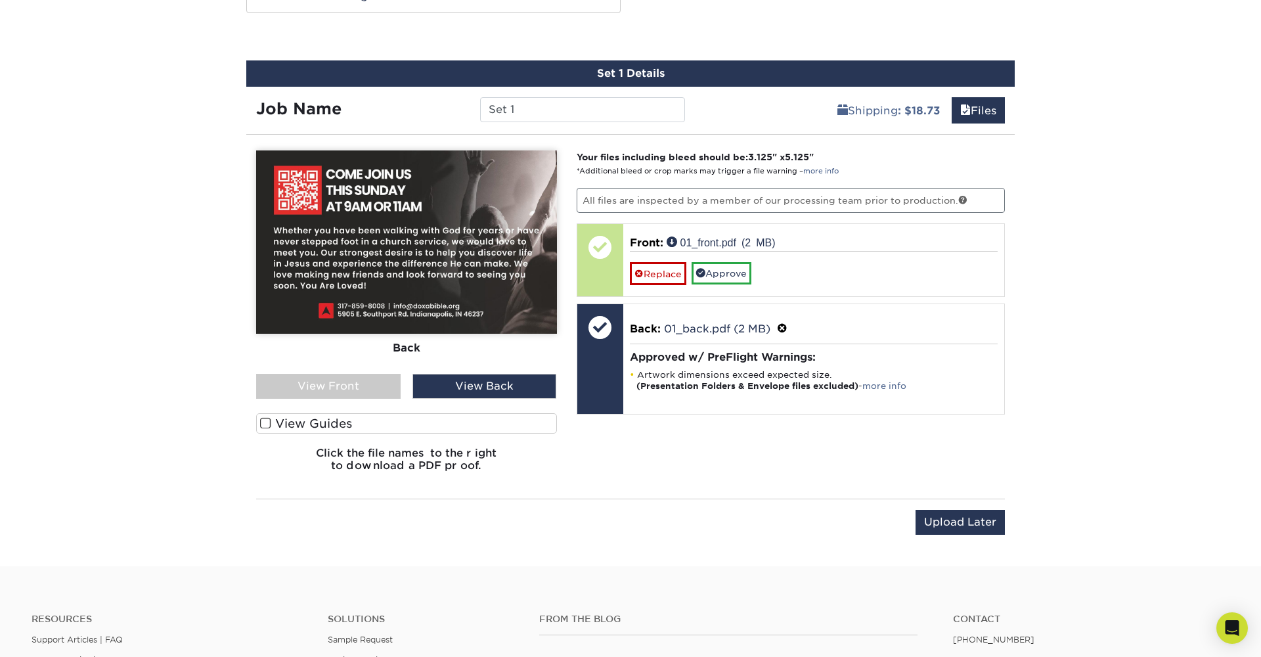
click at [367, 383] on div "View Front" at bounding box center [328, 386] width 144 height 25
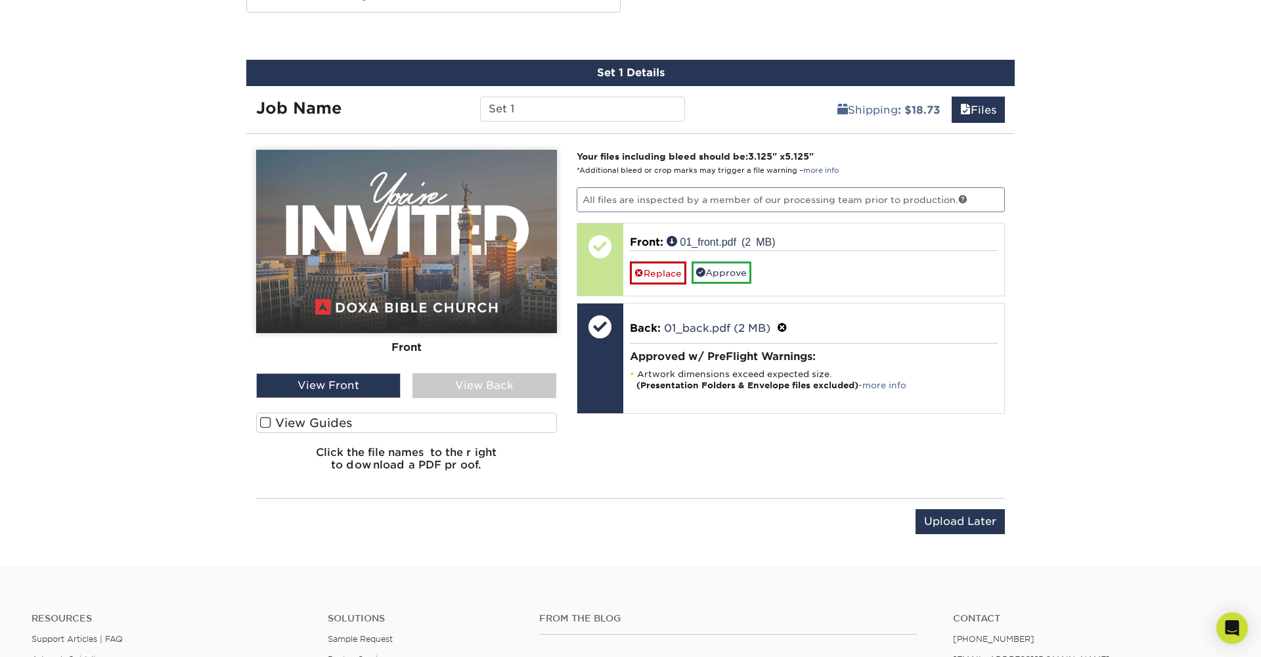
scroll to position [690, 0]
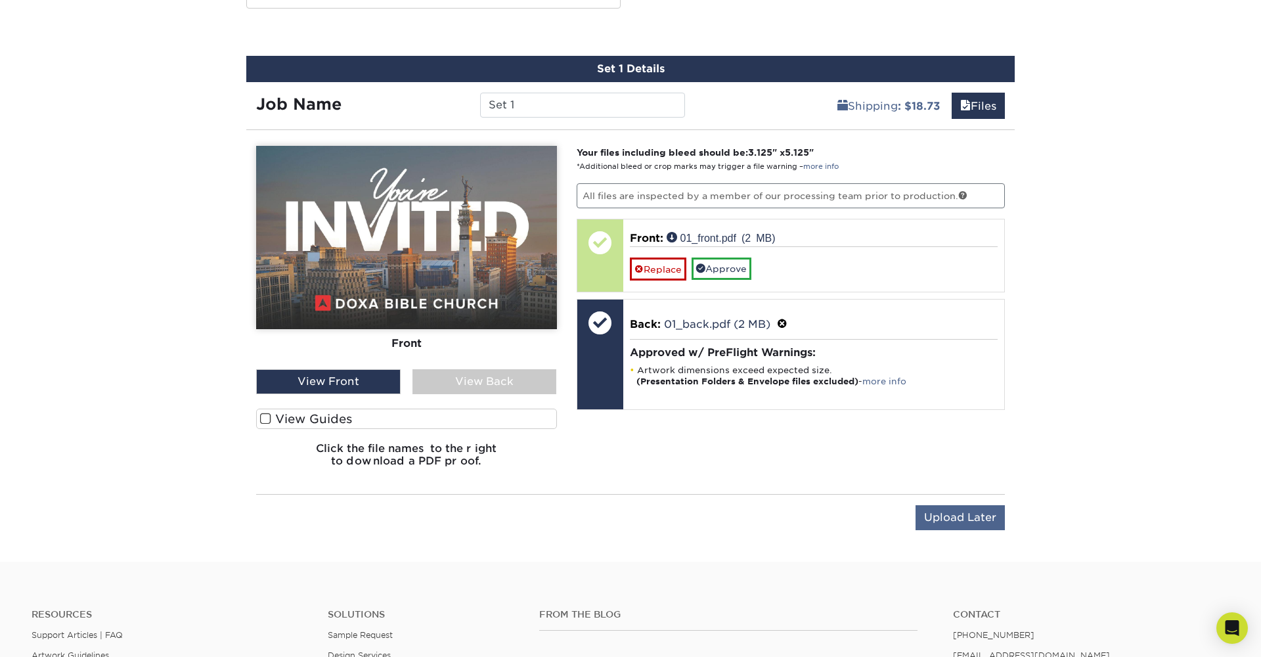
click at [979, 513] on input "Upload Later" at bounding box center [960, 517] width 89 height 25
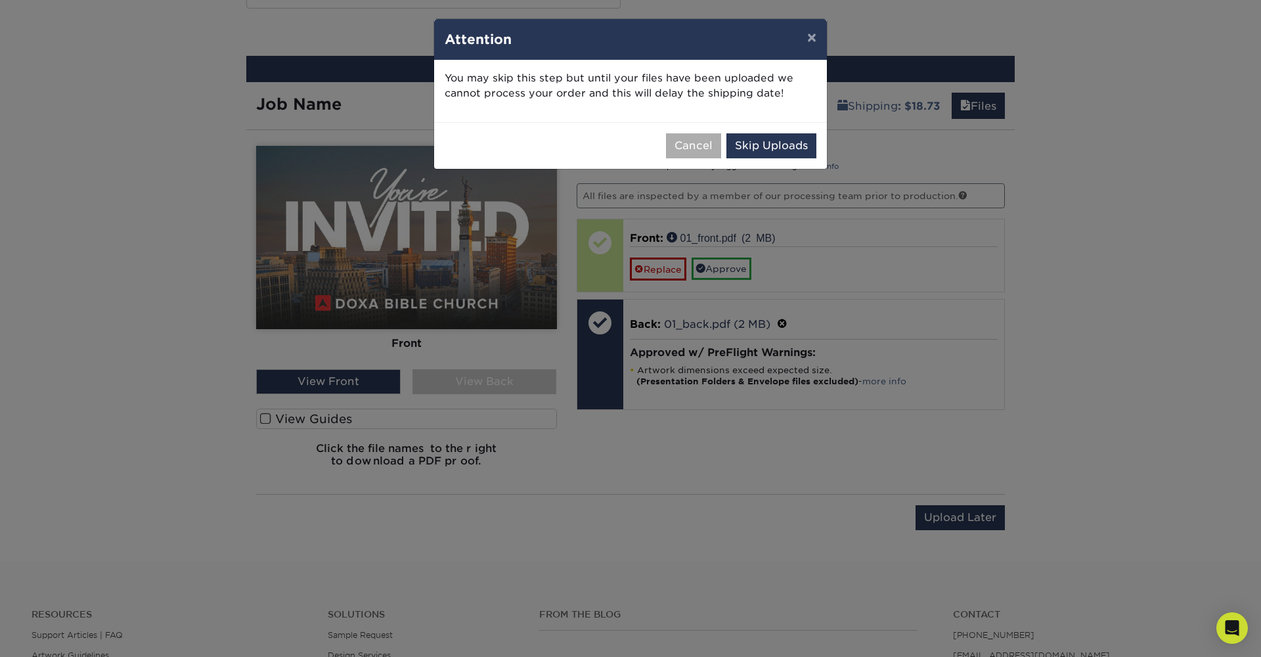
click at [692, 146] on button "Cancel" at bounding box center [693, 145] width 55 height 25
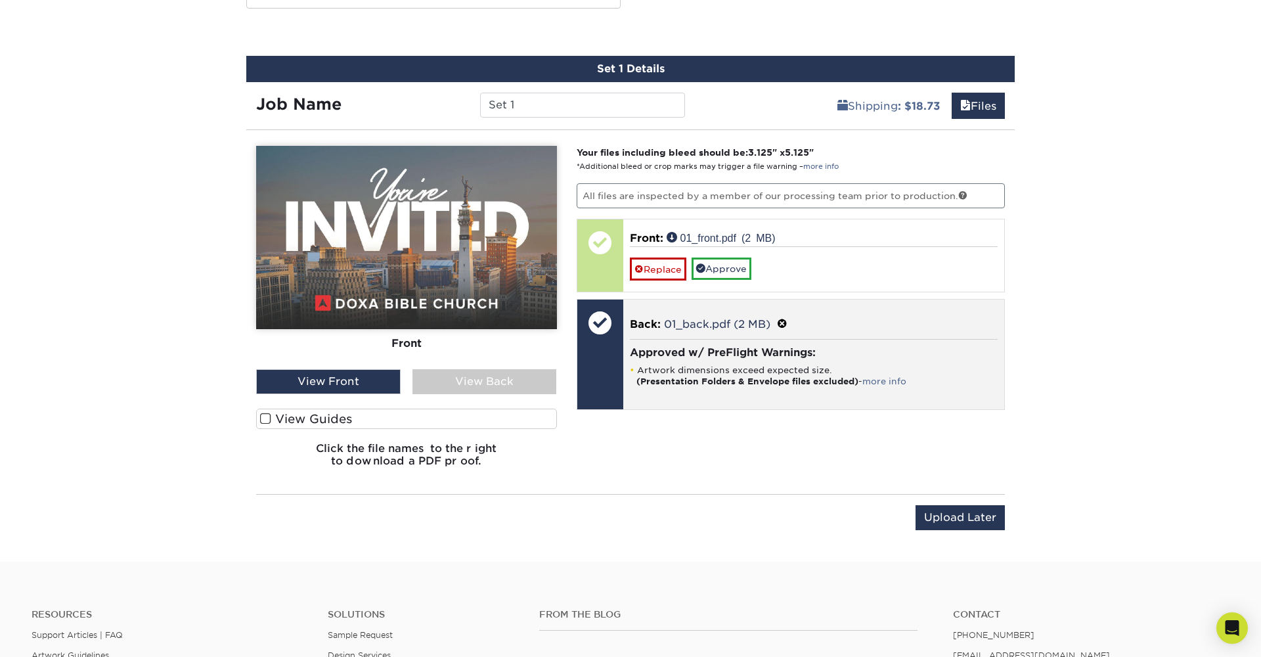
click at [738, 340] on div "Approved w/ PreFlight Warnings: Artwork dimensions exceed expected size. (Prese…" at bounding box center [814, 366] width 368 height 54
click at [788, 324] on span at bounding box center [782, 324] width 11 height 12
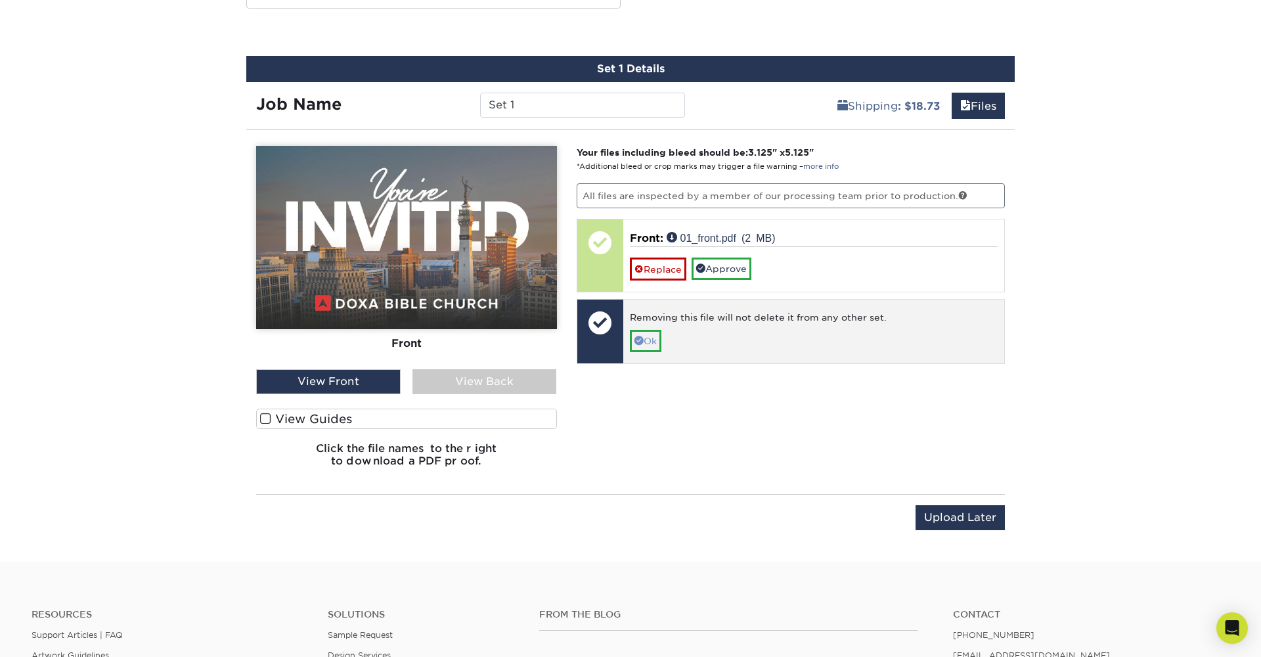
click at [650, 337] on link "Ok" at bounding box center [646, 341] width 32 height 22
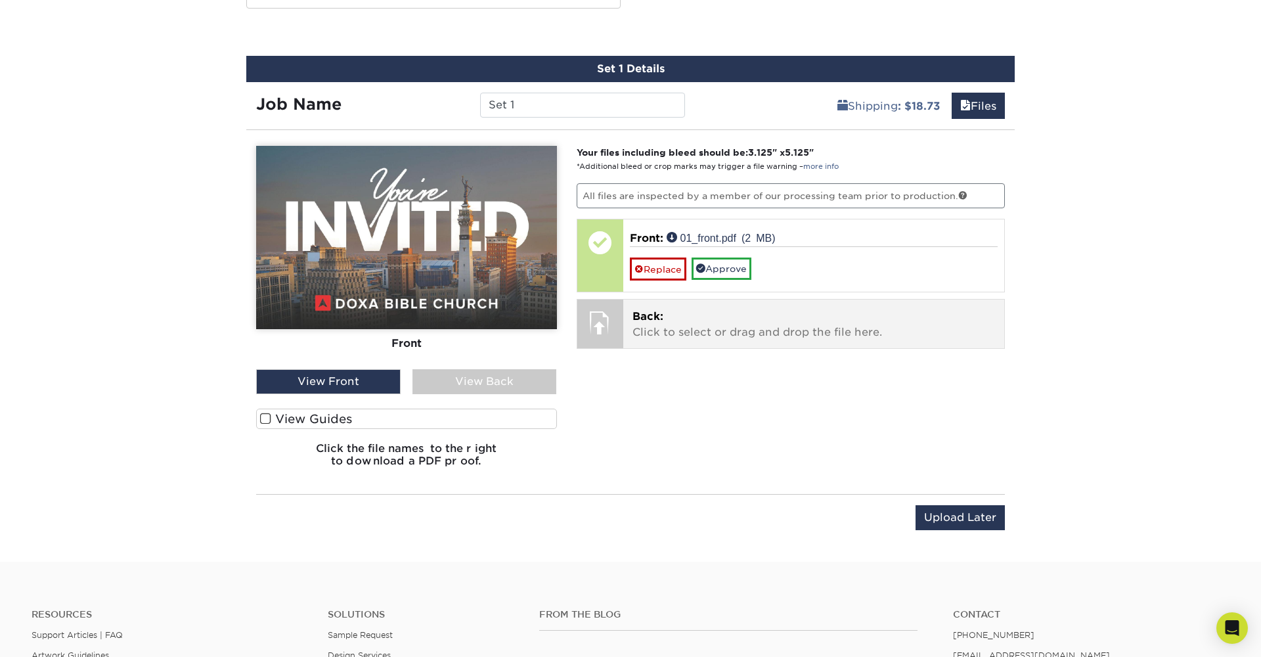
click at [688, 322] on p "Back: Click to select or drag and drop the file here." at bounding box center [813, 325] width 363 height 32
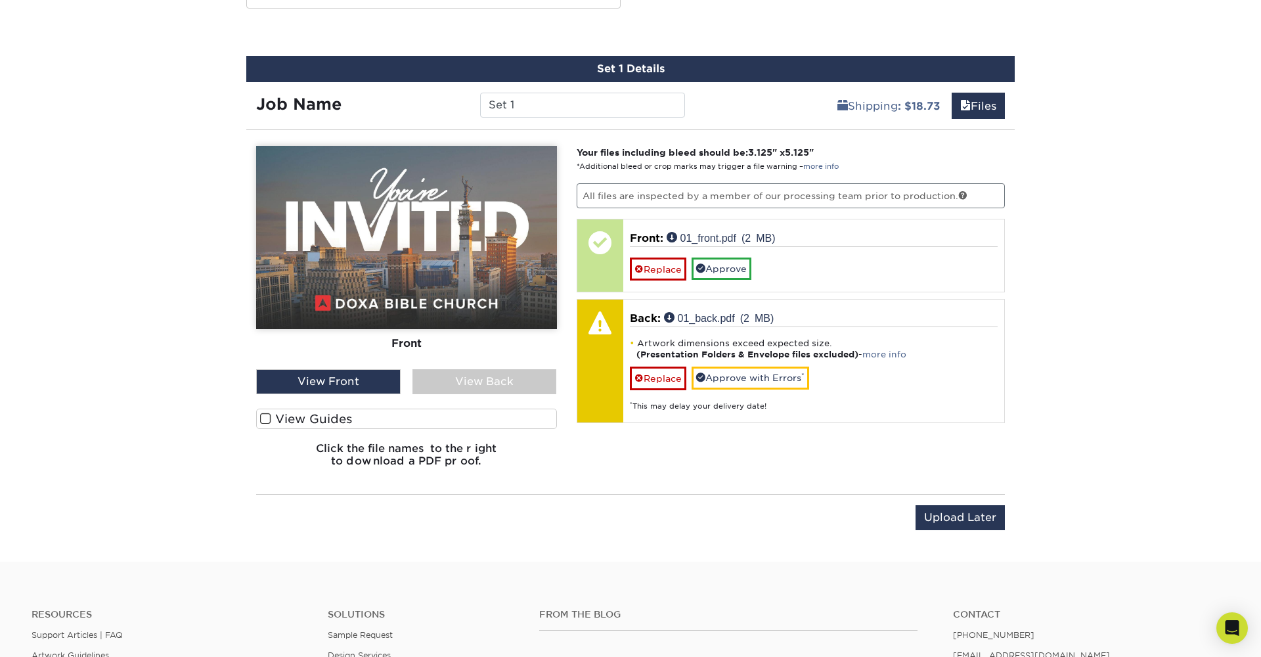
click at [462, 371] on div "View Back" at bounding box center [484, 381] width 144 height 25
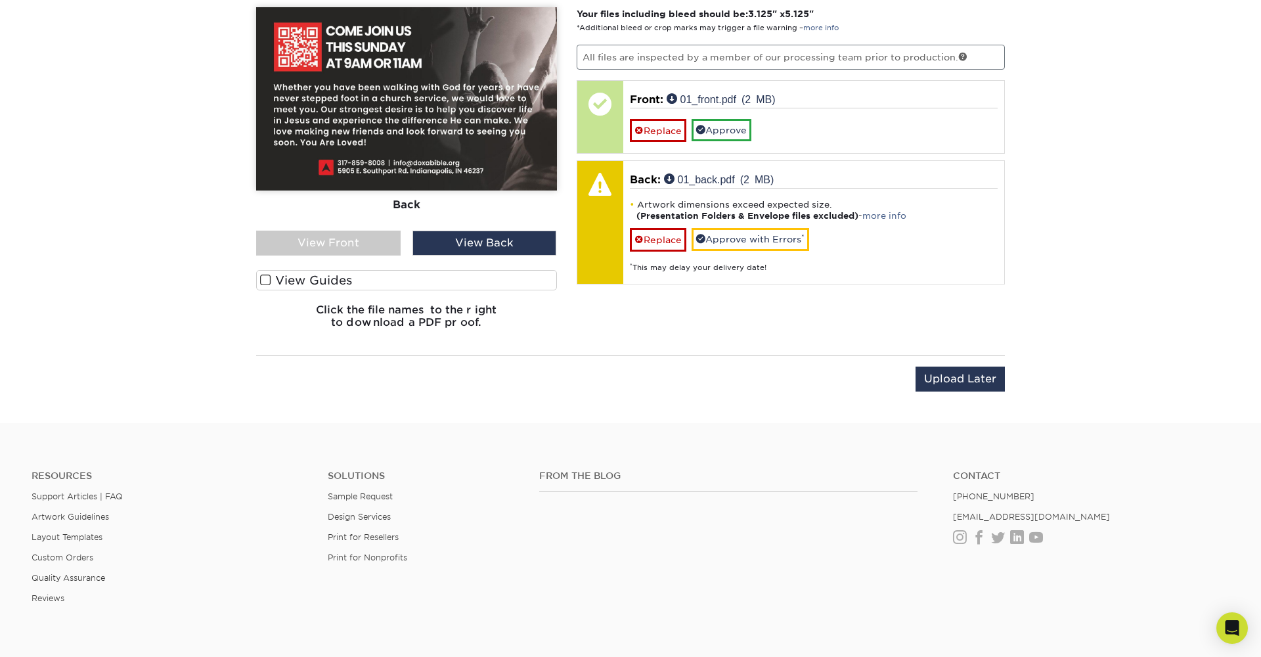
scroll to position [832, 0]
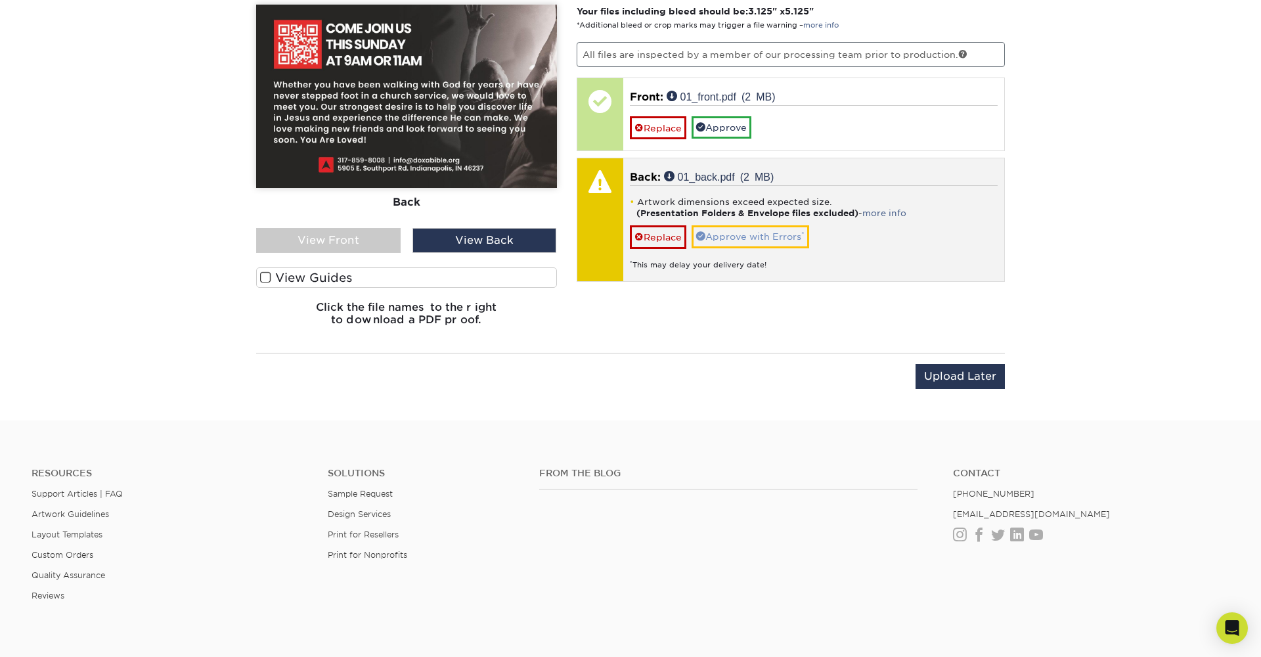
click at [705, 233] on span at bounding box center [700, 235] width 9 height 9
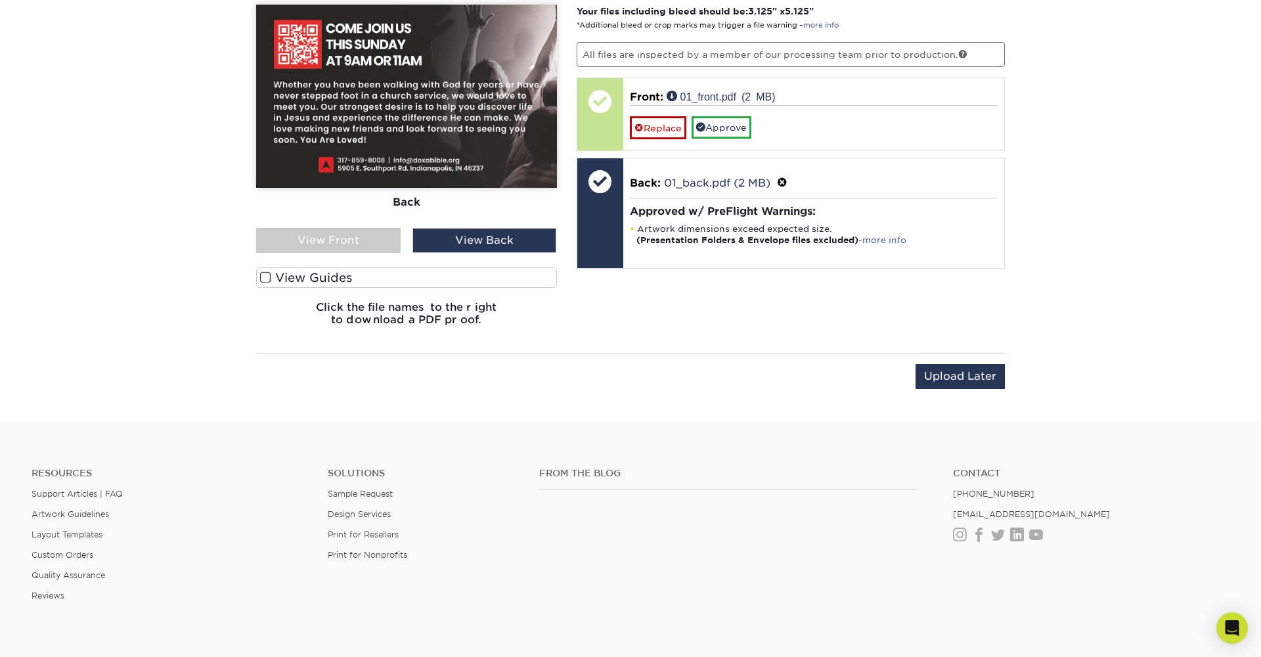
click at [269, 275] on span at bounding box center [265, 277] width 11 height 12
click at [0, 0] on input "View Guides" at bounding box center [0, 0] width 0 height 0
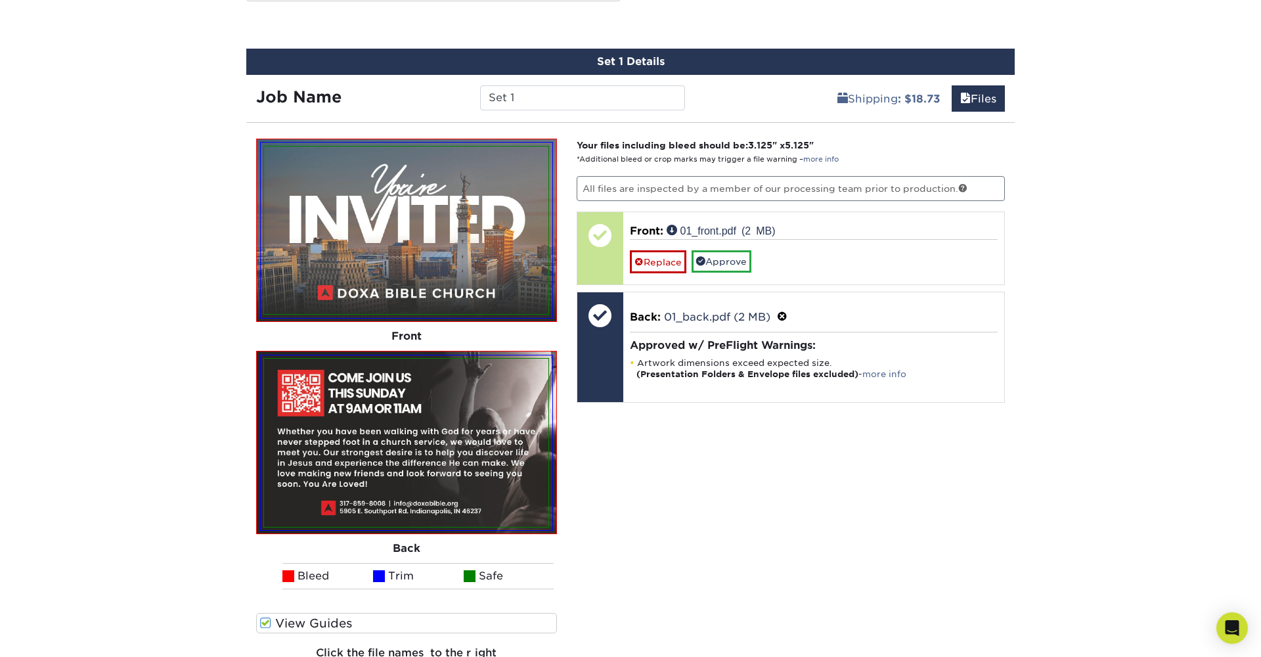
scroll to position [697, 0]
click at [884, 181] on p "All files are inspected by a member of our processing team prior to production." at bounding box center [791, 189] width 429 height 25
click at [815, 158] on link "more info" at bounding box center [820, 160] width 35 height 9
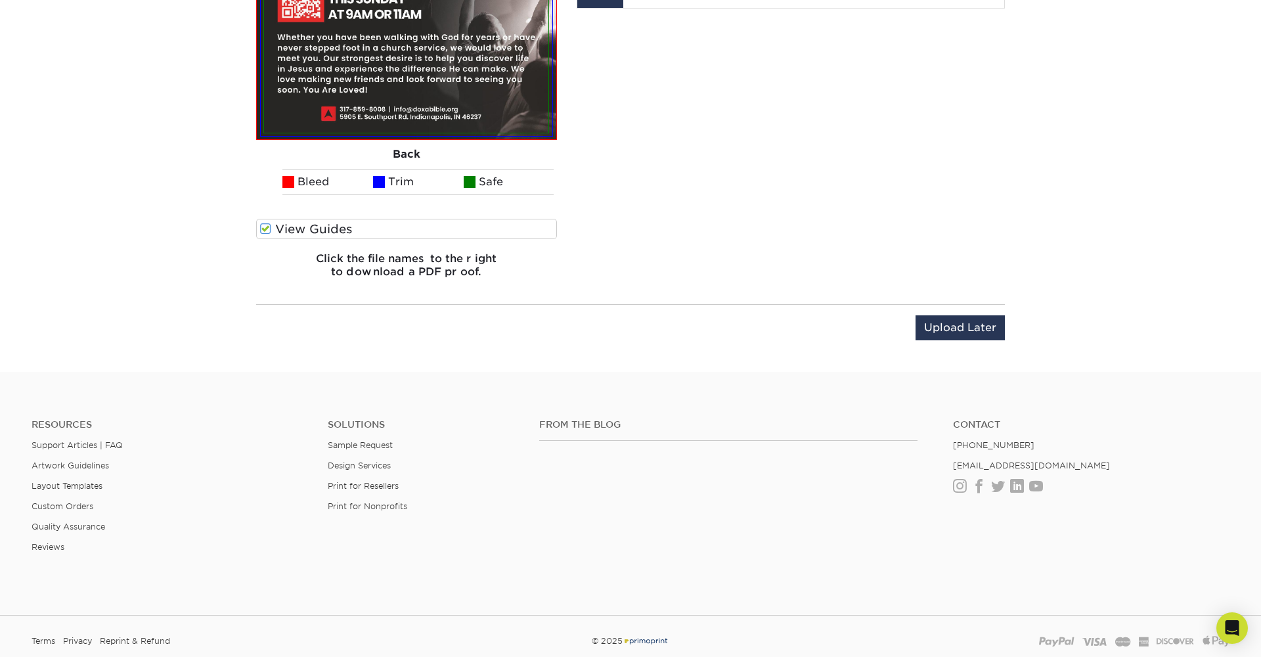
scroll to position [1092, 0]
click at [269, 233] on span at bounding box center [265, 228] width 11 height 12
click at [0, 0] on input "View Guides" at bounding box center [0, 0] width 0 height 0
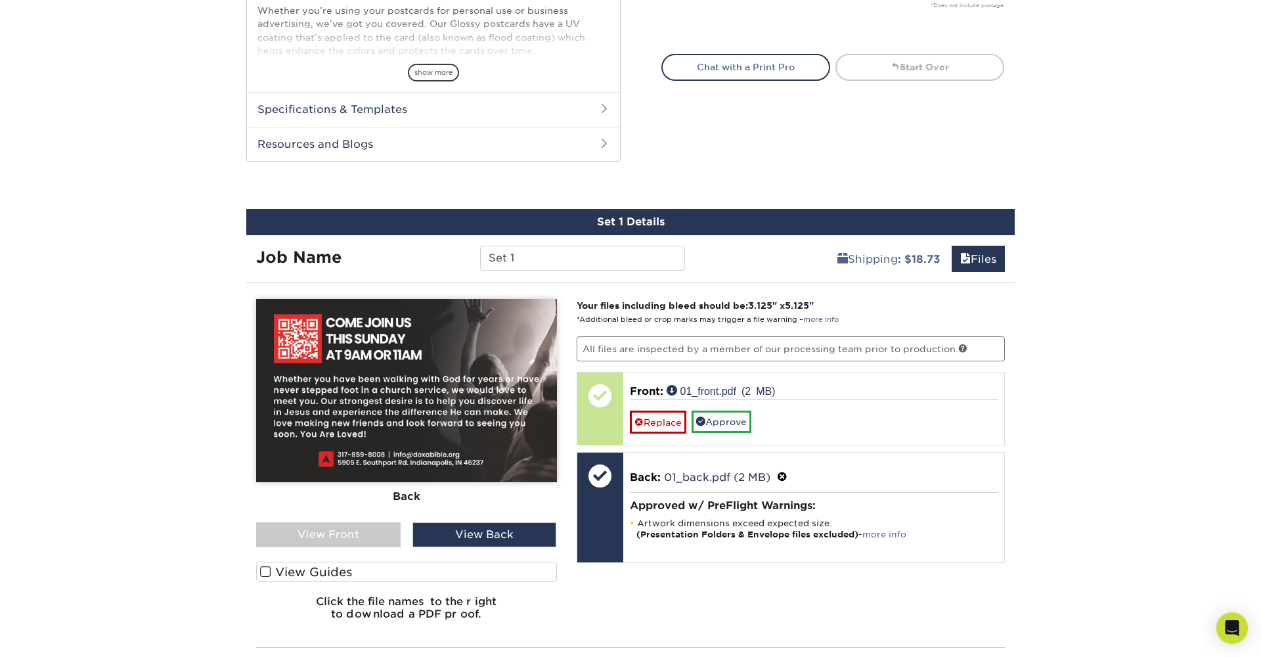
scroll to position [557, 0]
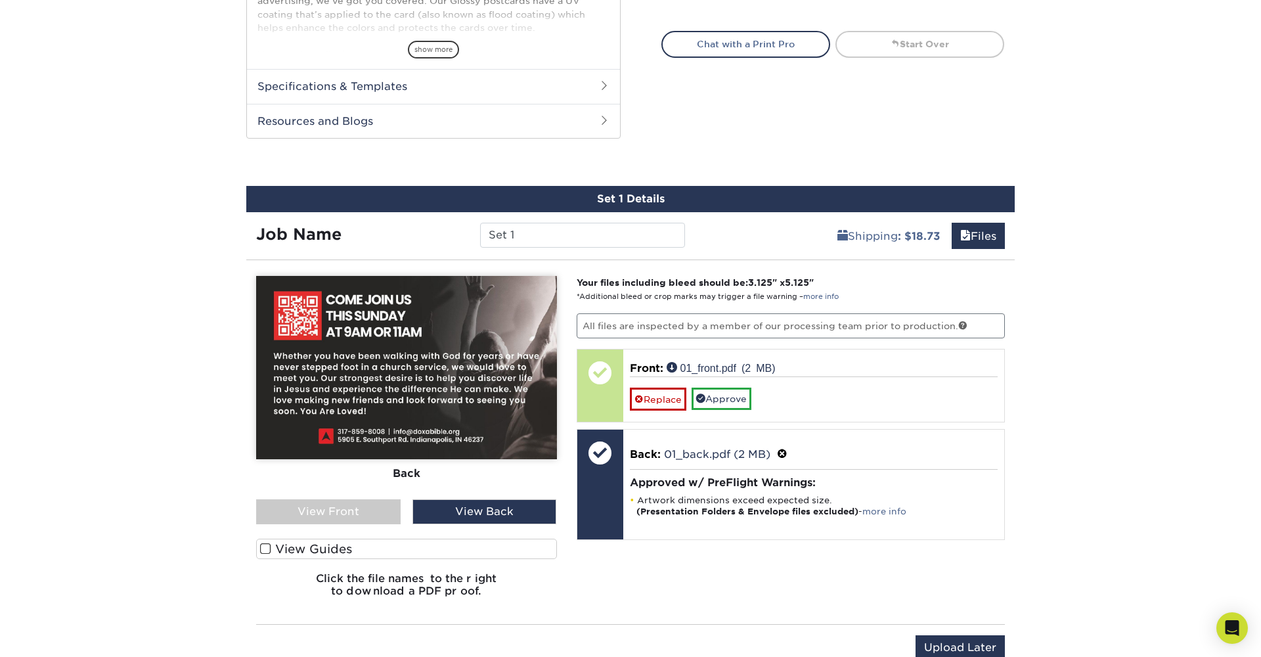
click at [384, 508] on div "View Front" at bounding box center [328, 511] width 144 height 25
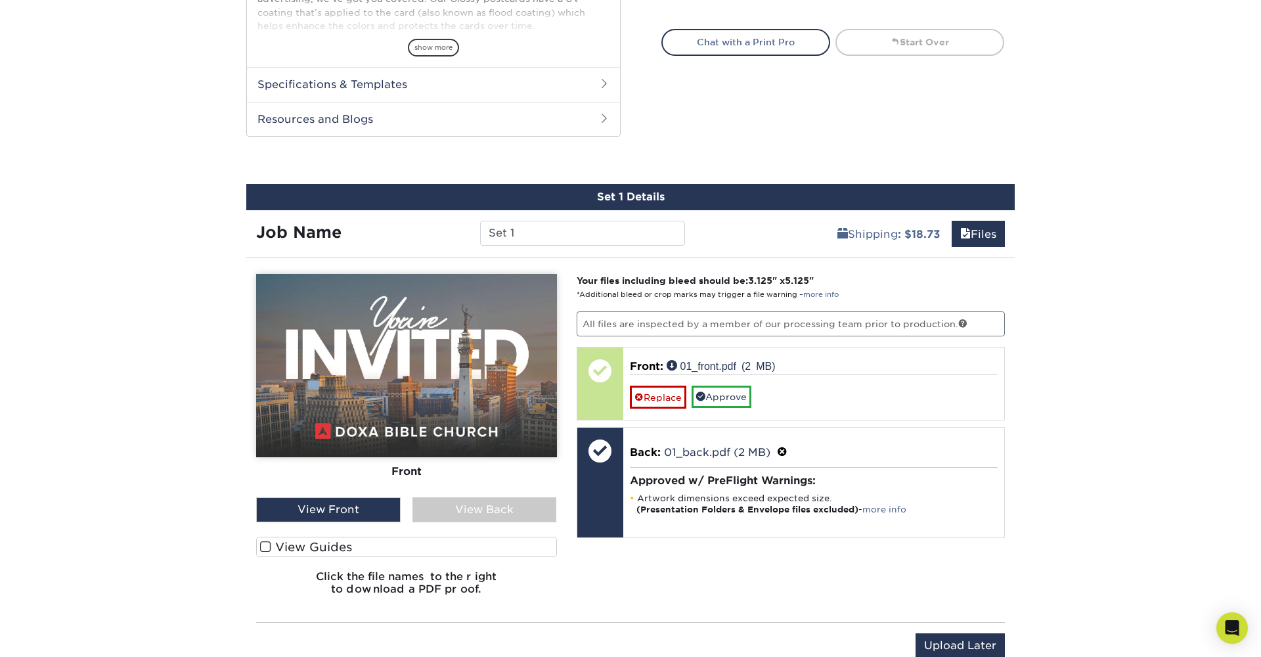
scroll to position [566, 0]
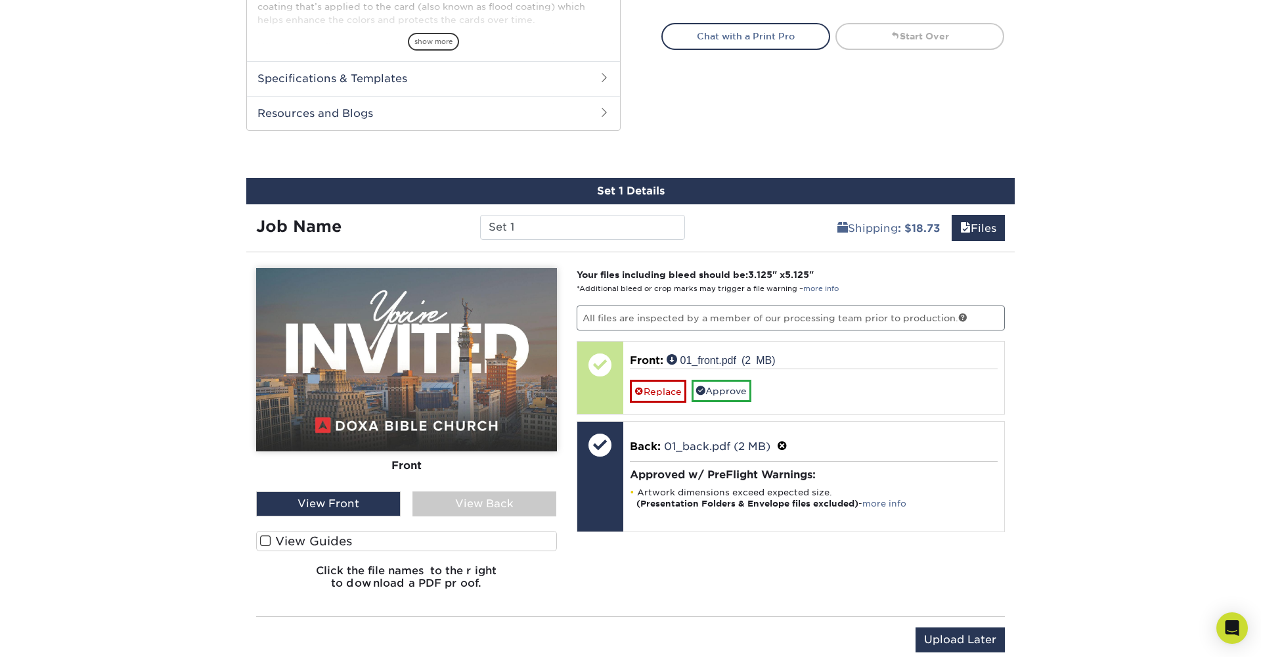
click at [491, 518] on div "Front Back View Front View Back Front" at bounding box center [406, 434] width 301 height 332
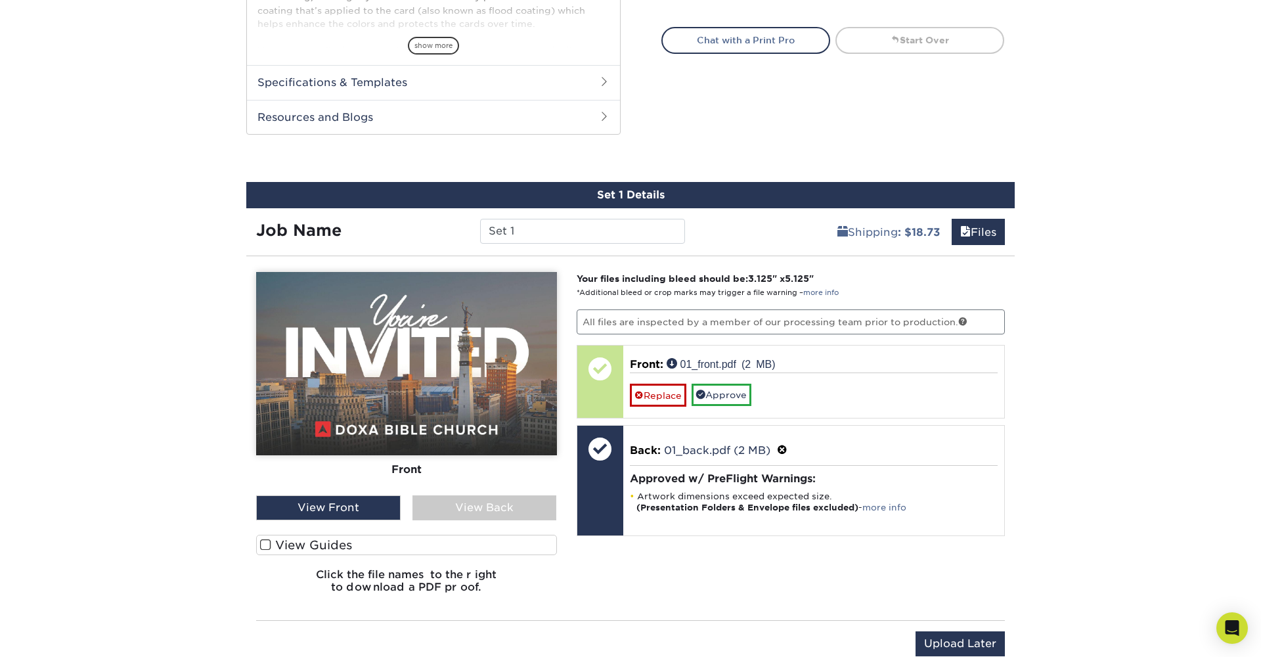
click at [506, 509] on div "View Back" at bounding box center [484, 507] width 144 height 25
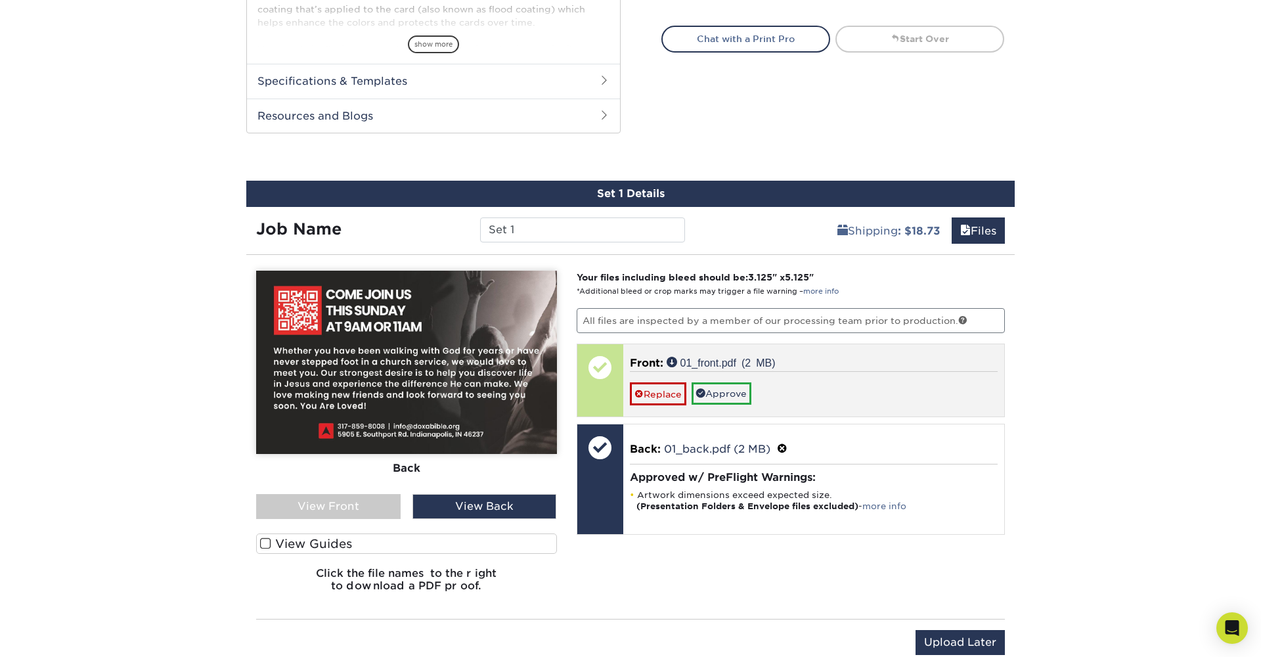
scroll to position [566, 0]
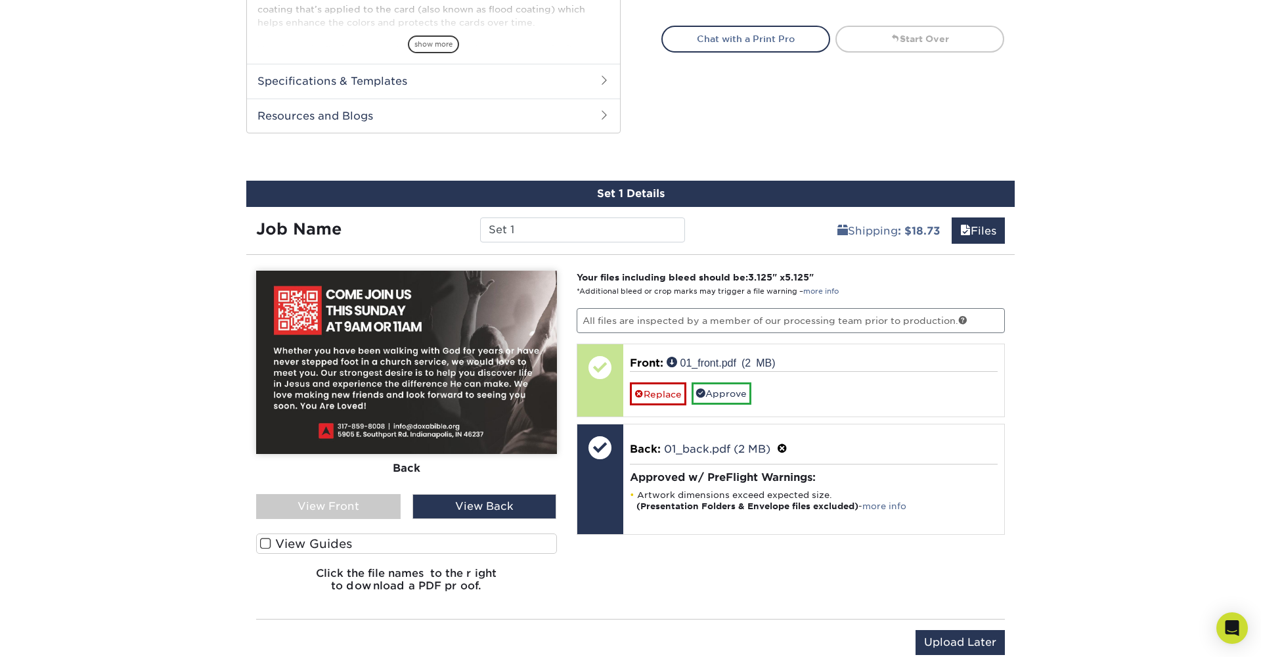
click at [866, 322] on p "All files are inspected by a member of our processing team prior to production." at bounding box center [791, 320] width 429 height 25
click at [981, 239] on link "Files" at bounding box center [978, 230] width 53 height 26
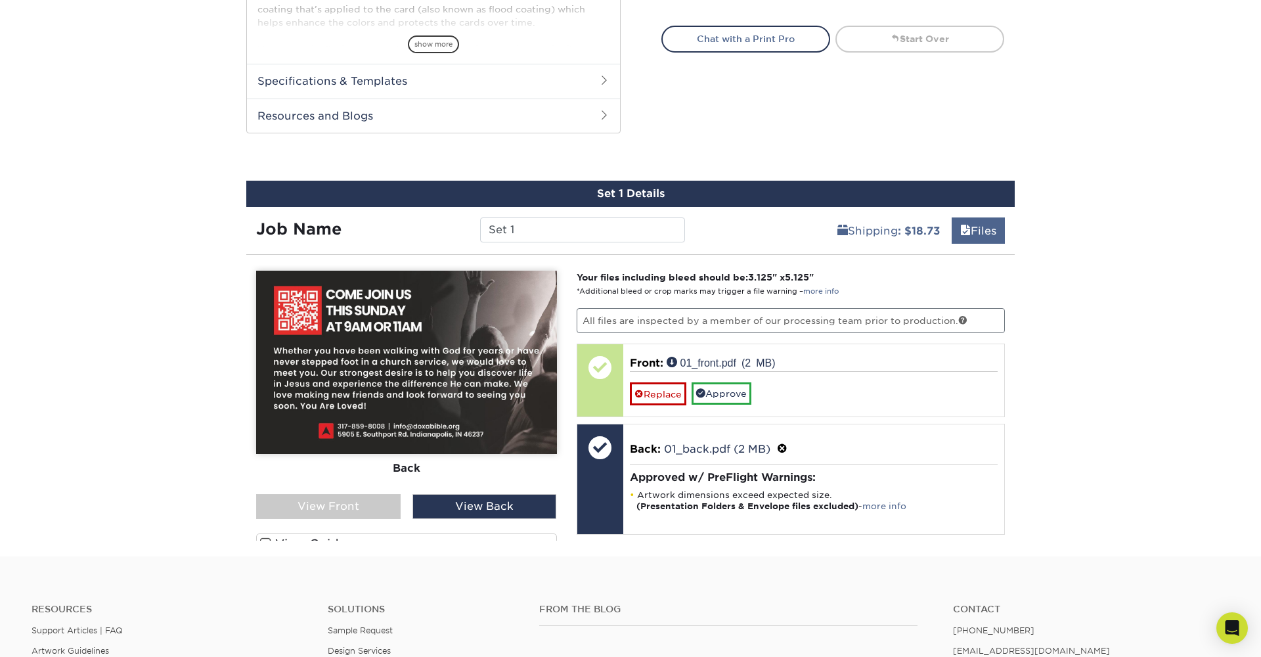
scroll to position [562, 0]
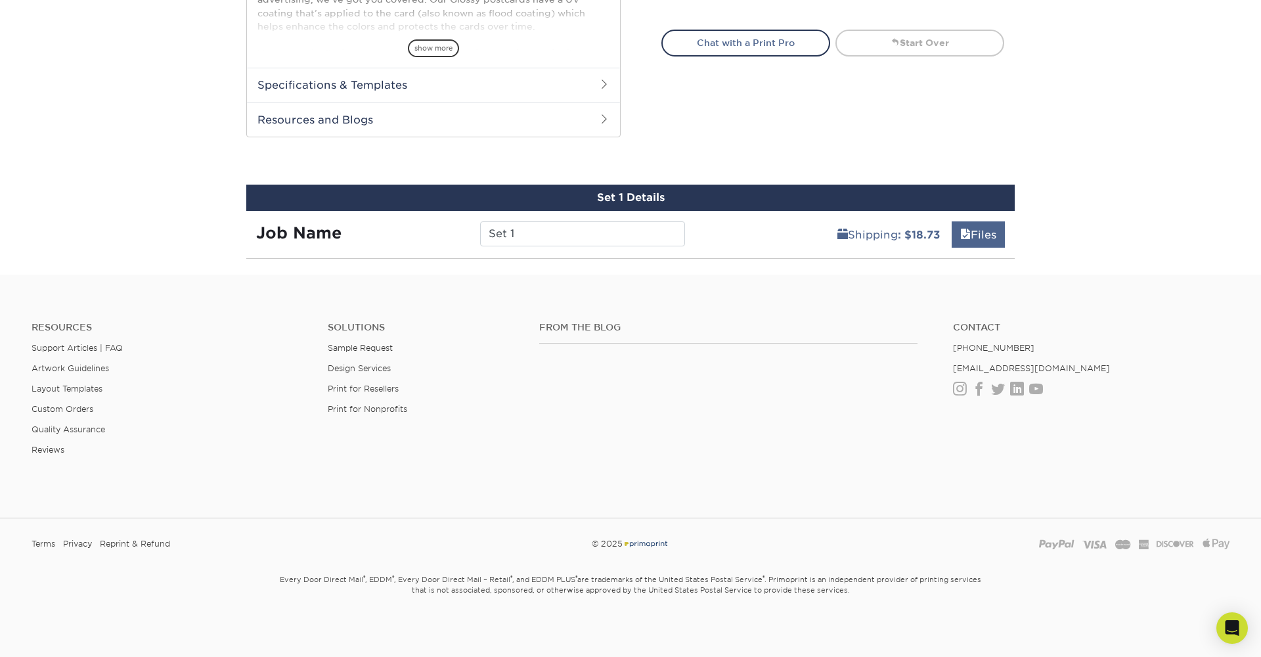
click at [981, 239] on link "Files" at bounding box center [978, 234] width 53 height 26
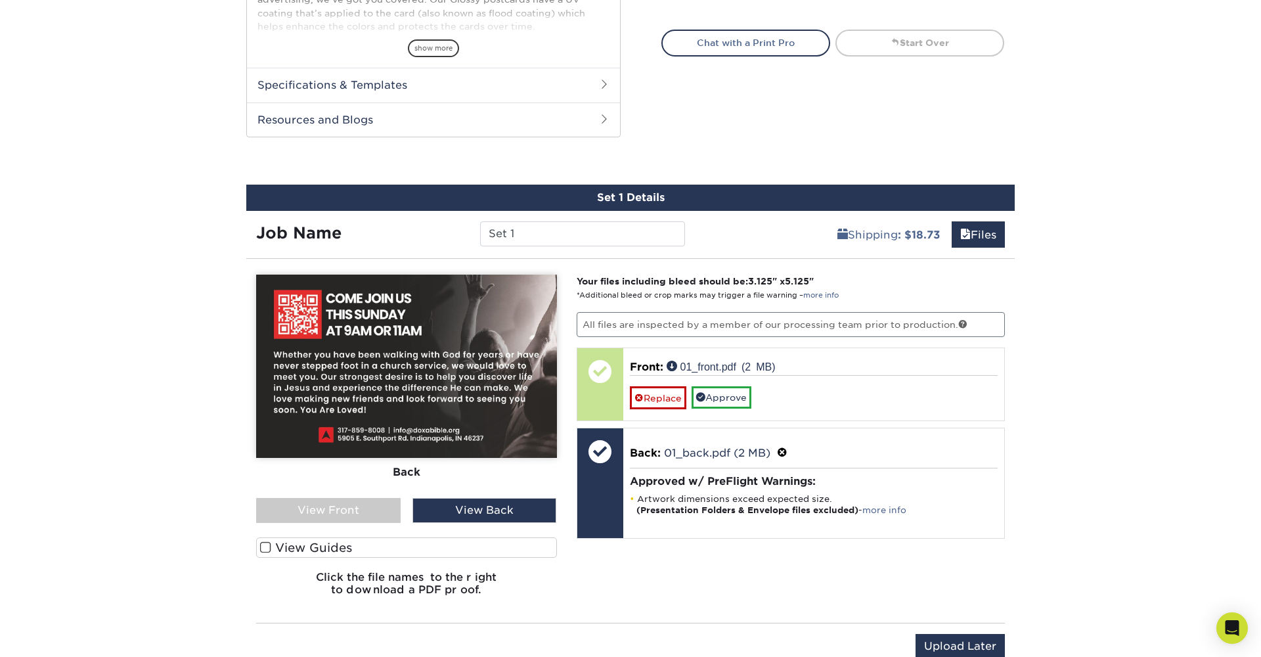
scroll to position [630, 0]
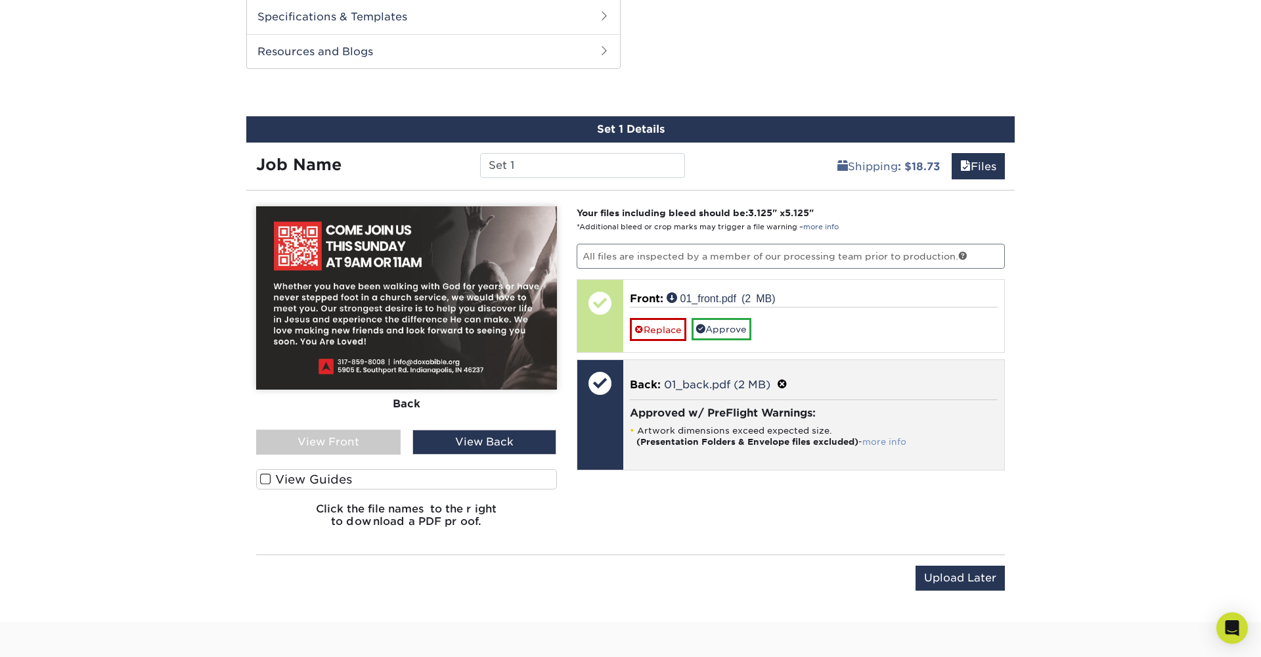
click at [886, 440] on link "more info" at bounding box center [884, 442] width 44 height 10
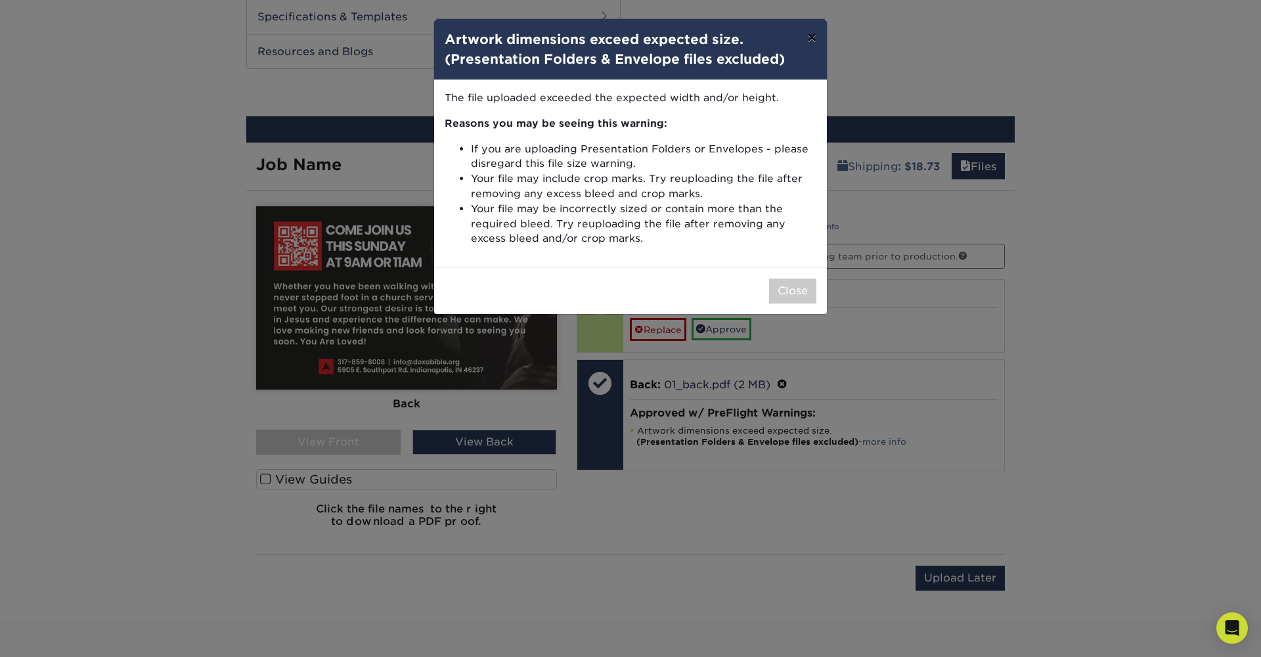
click at [809, 44] on button "×" at bounding box center [812, 37] width 30 height 37
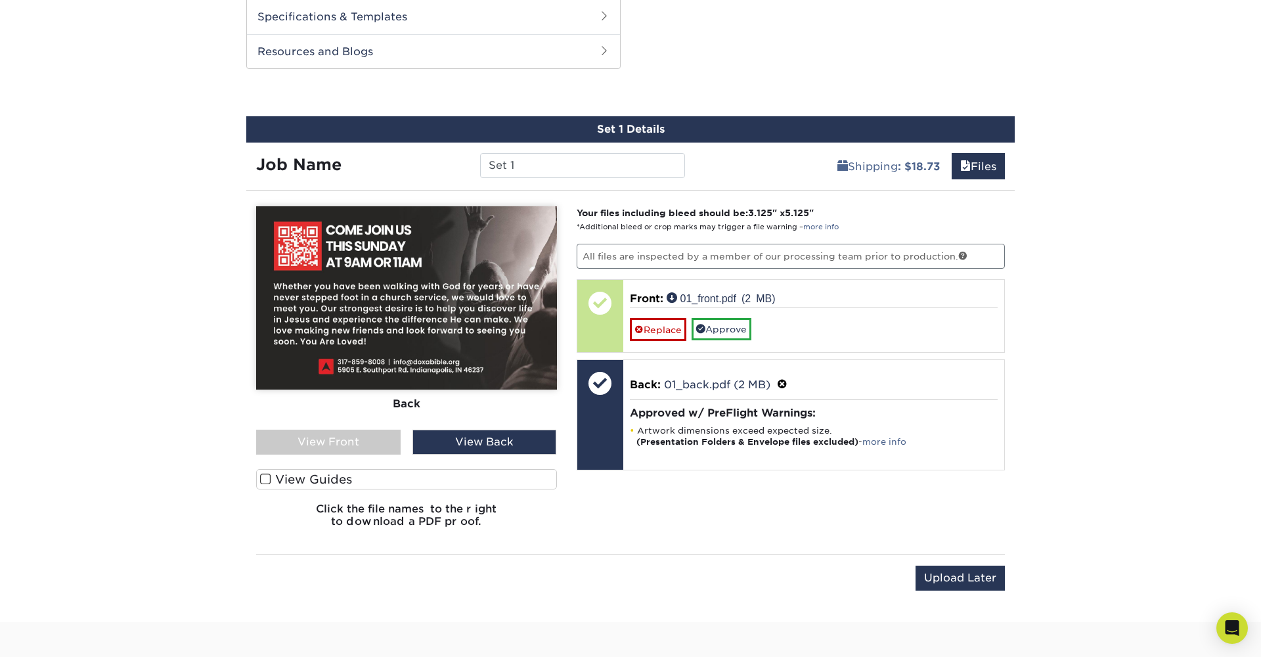
click at [376, 476] on label "View Guides" at bounding box center [406, 479] width 301 height 20
click at [0, 0] on input "View Guides" at bounding box center [0, 0] width 0 height 0
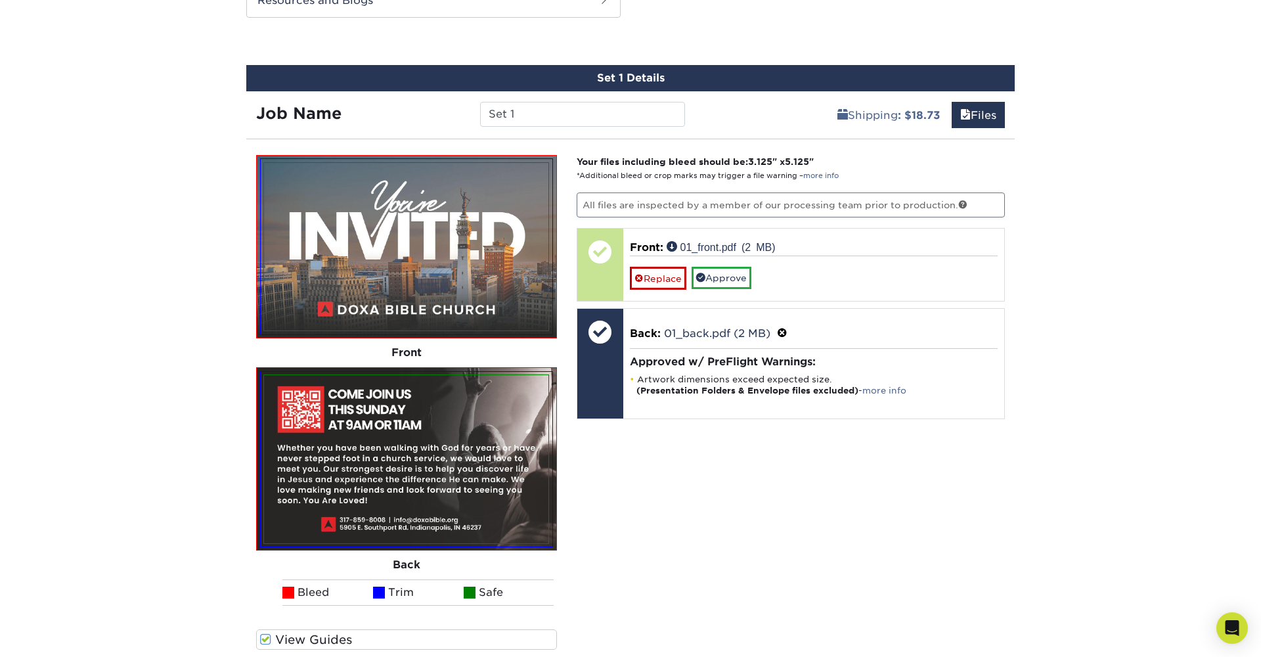
scroll to position [689, 0]
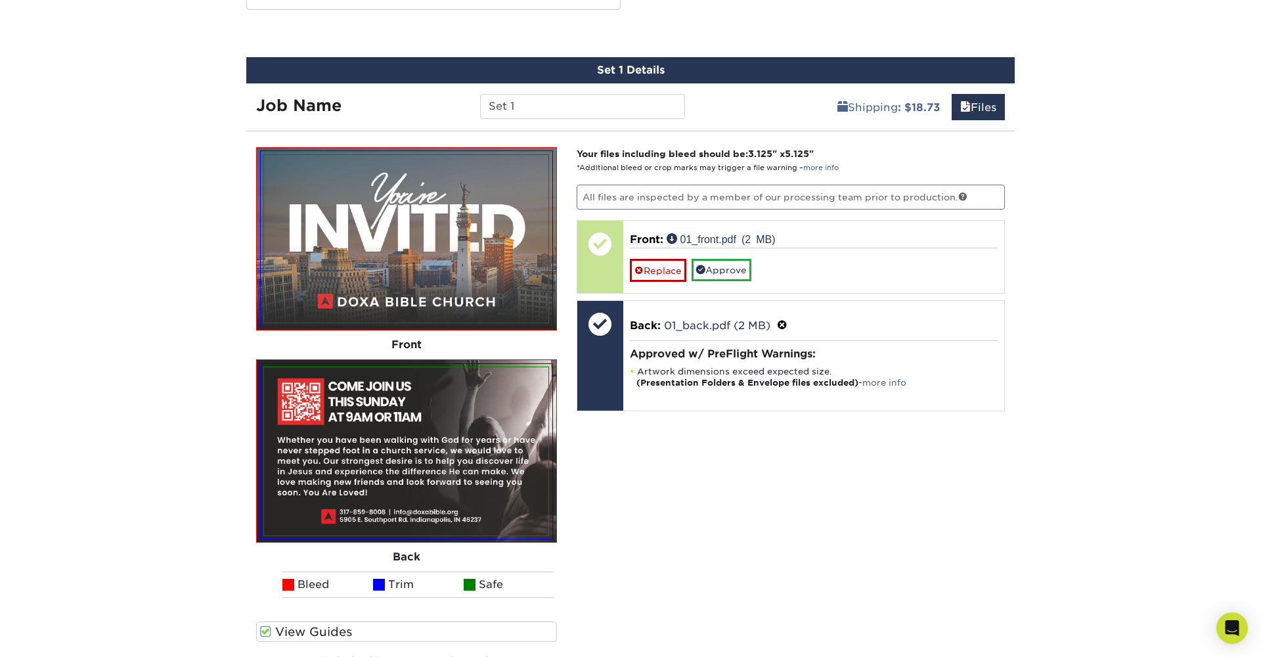
click at [468, 584] on span at bounding box center [470, 585] width 12 height 12
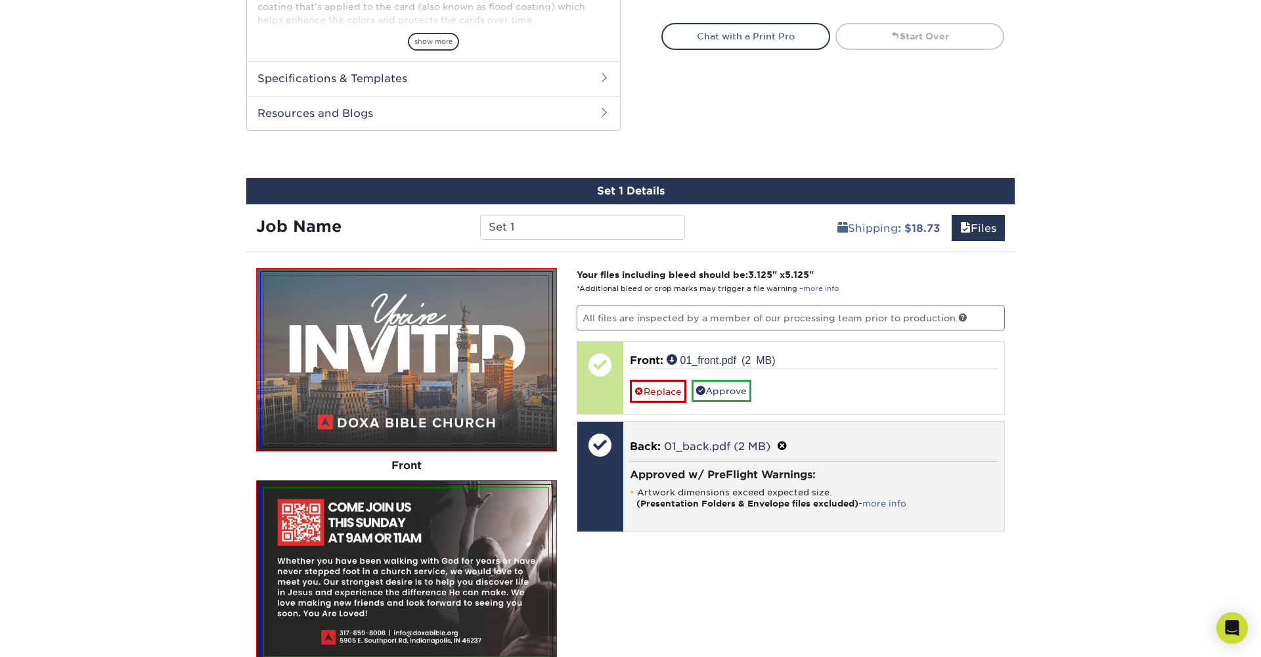
scroll to position [572, 1]
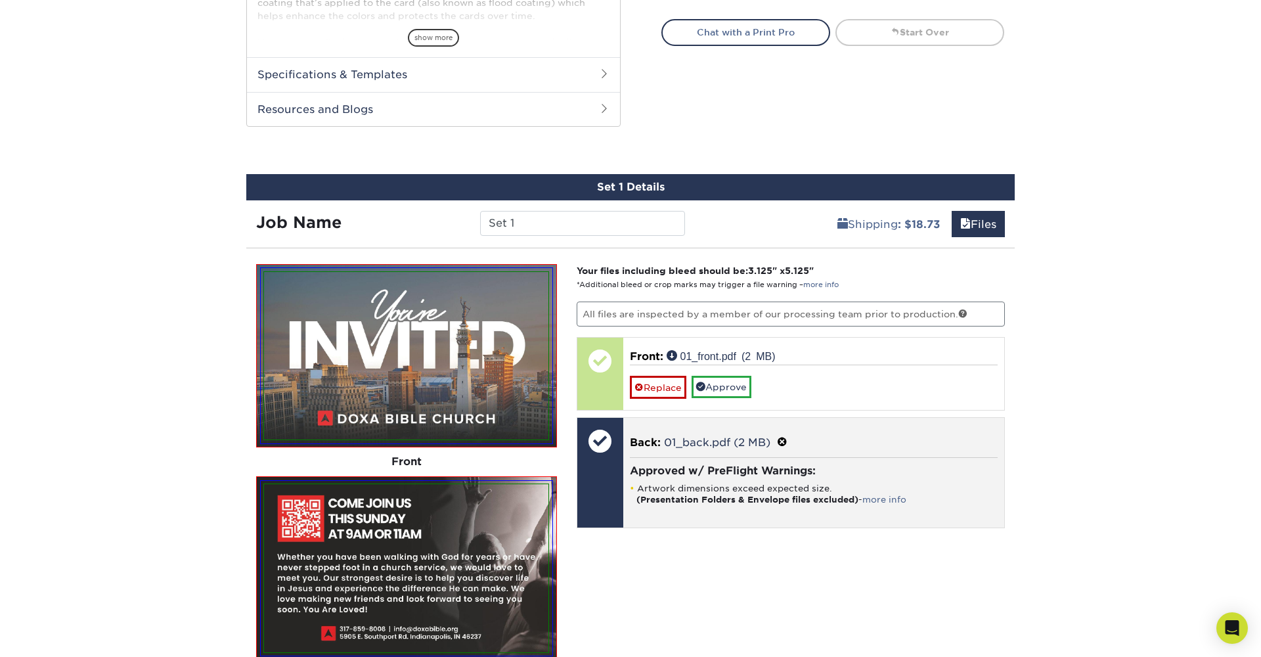
click at [784, 443] on span at bounding box center [782, 442] width 11 height 12
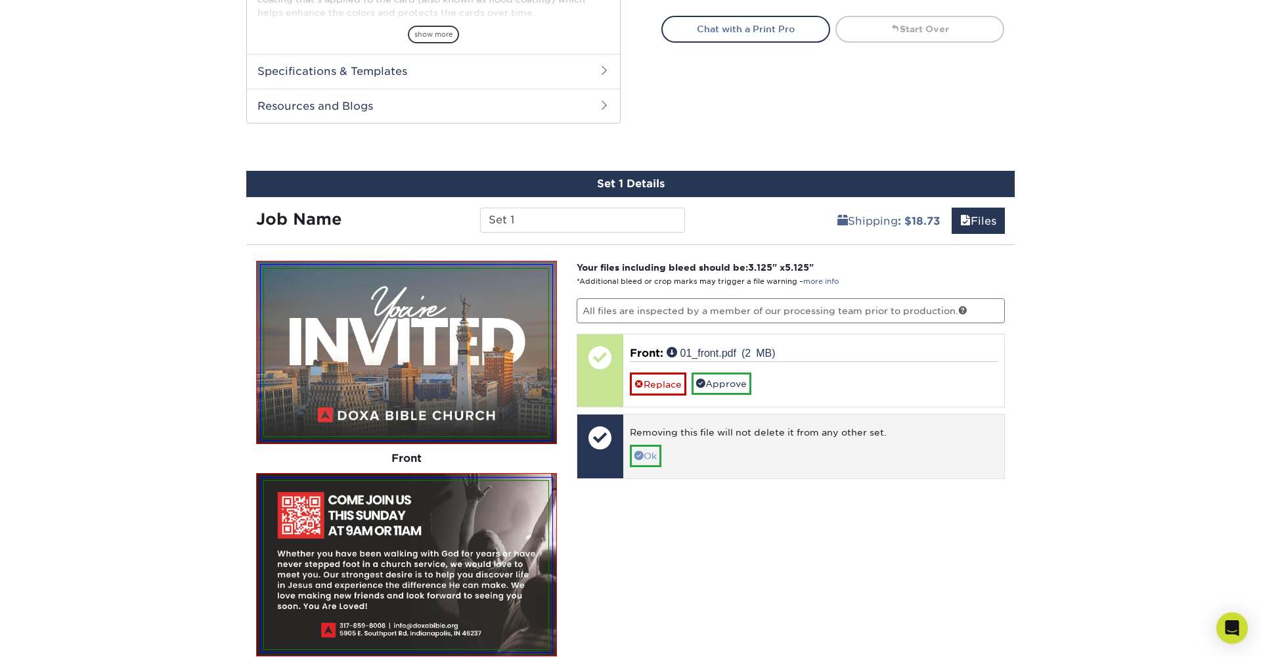
click at [652, 455] on link "Ok" at bounding box center [646, 456] width 32 height 22
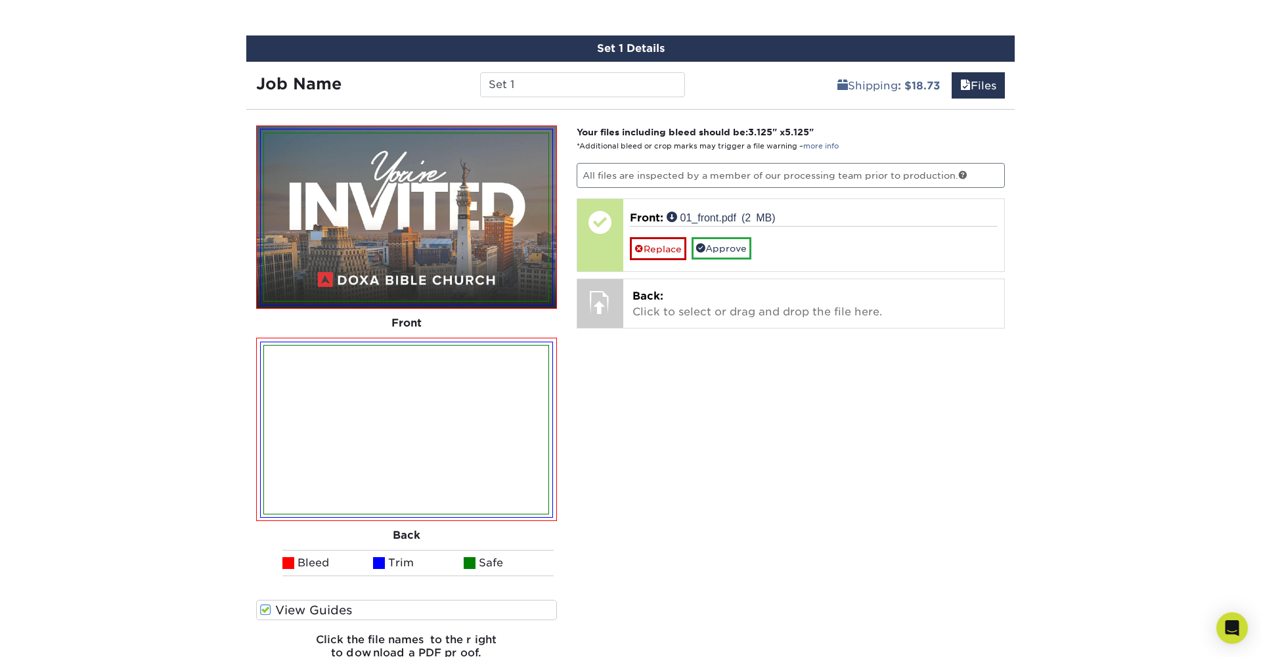
scroll to position [712, 0]
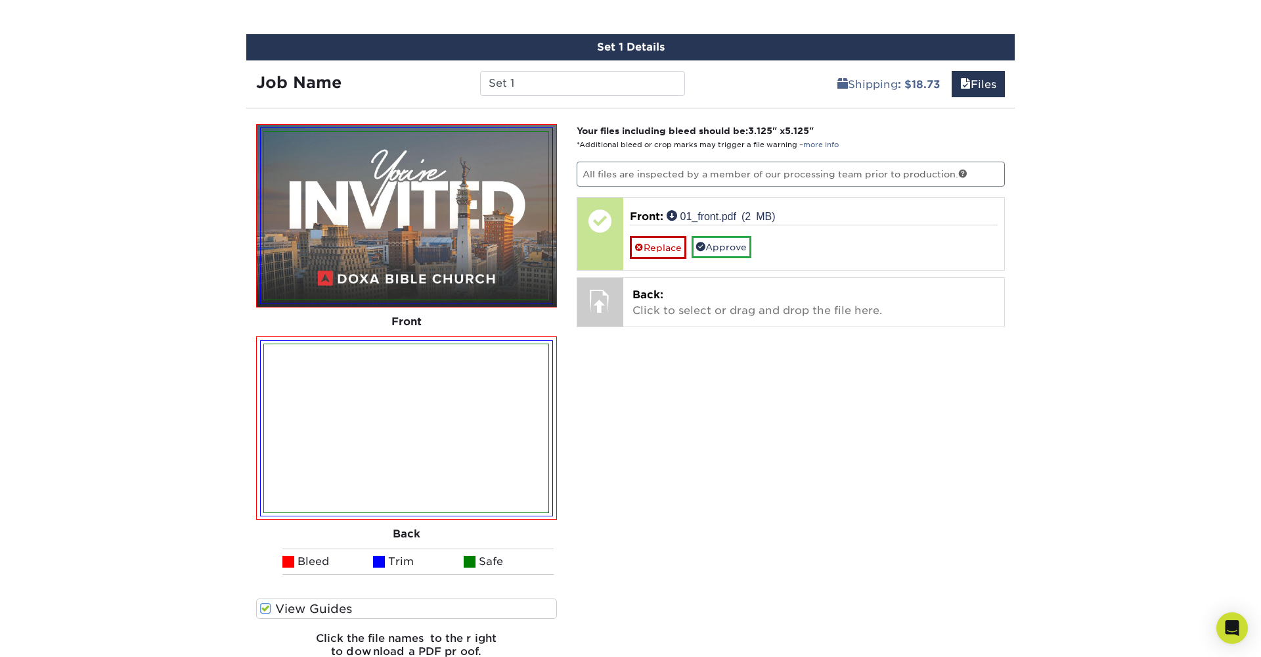
click at [487, 401] on img at bounding box center [406, 427] width 284 height 167
click at [481, 397] on img at bounding box center [406, 427] width 284 height 167
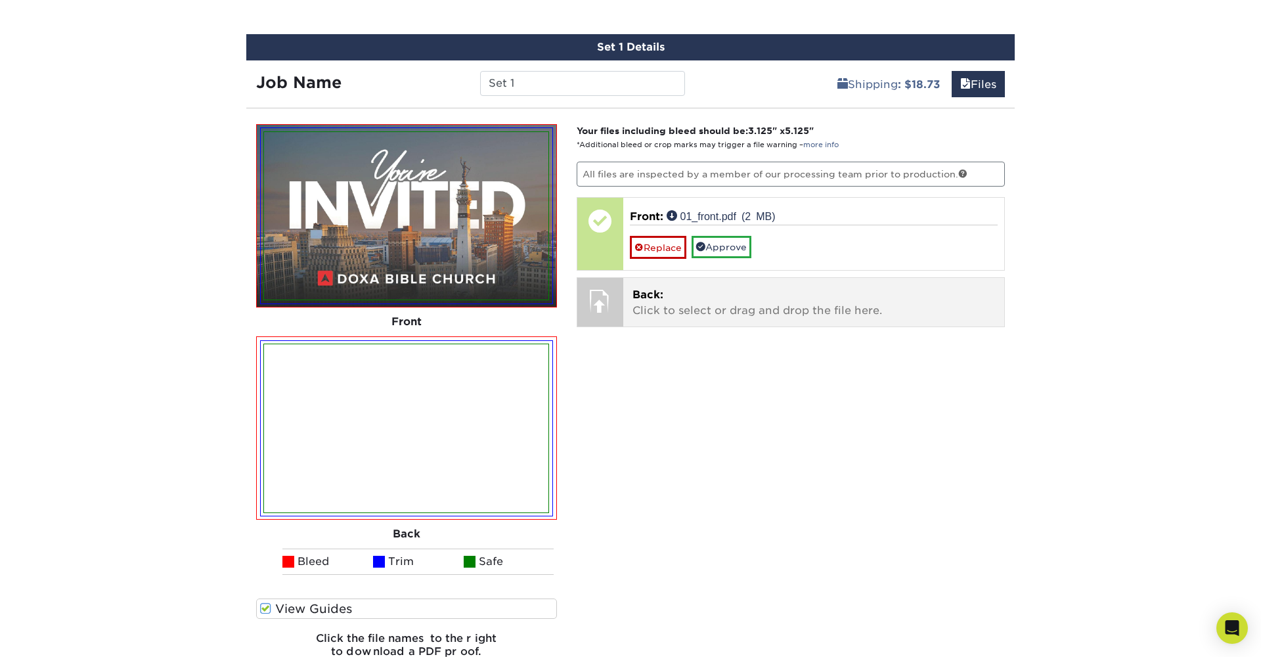
click at [655, 312] on p "Back: Click to select or drag and drop the file here." at bounding box center [813, 303] width 363 height 32
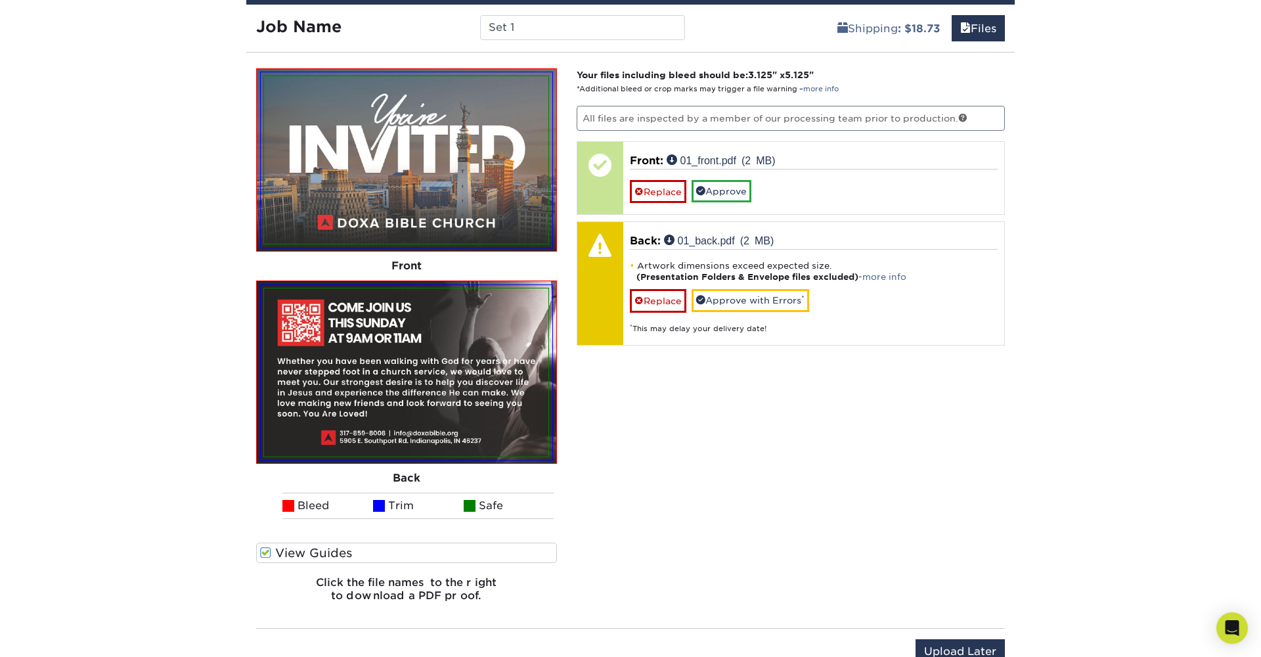
scroll to position [769, 0]
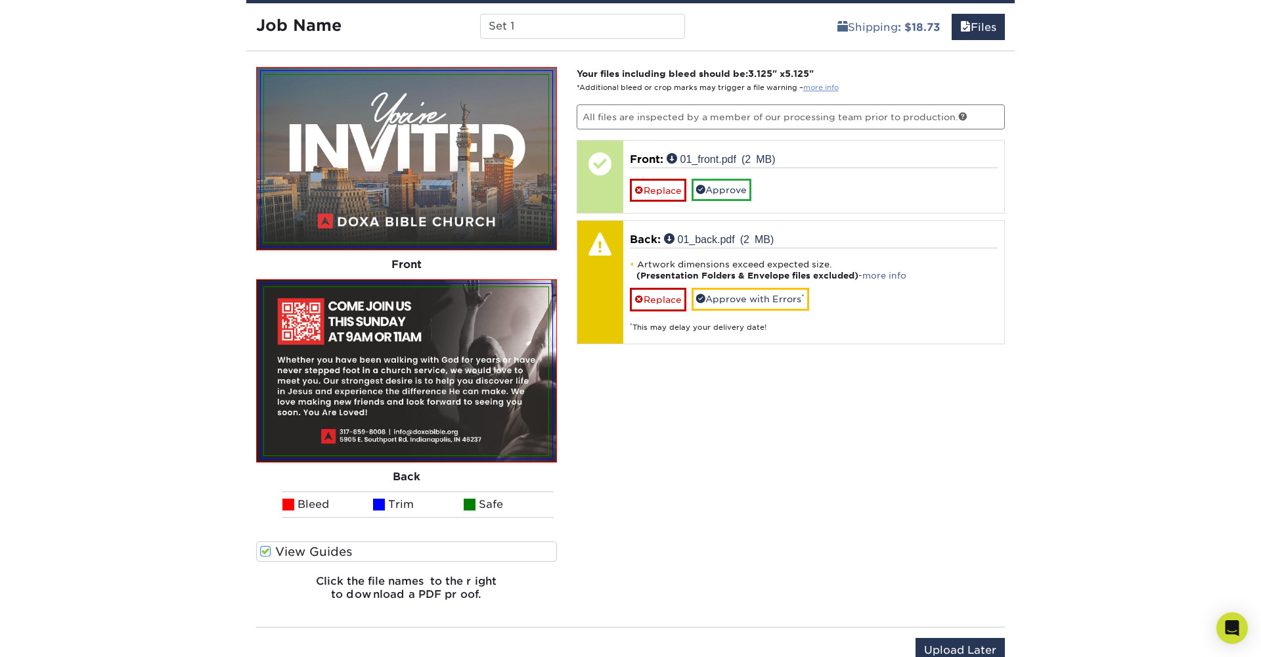
click at [812, 88] on link "more info" at bounding box center [820, 87] width 35 height 9
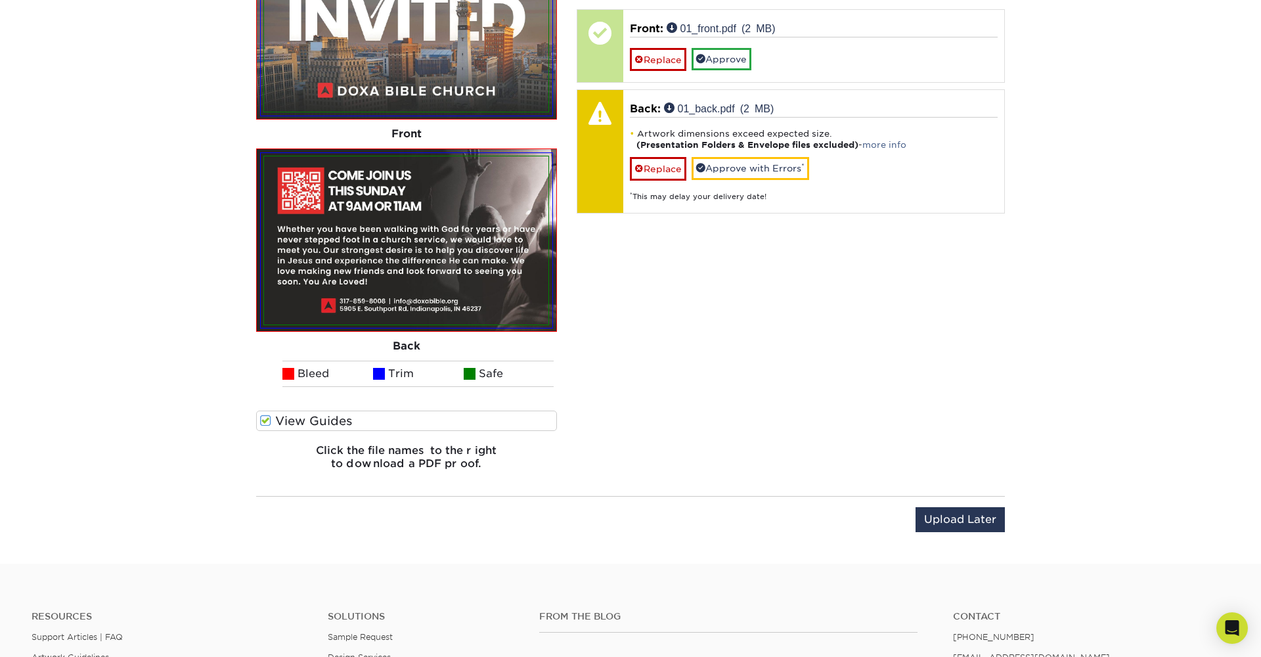
scroll to position [900, 0]
click at [466, 247] on img at bounding box center [406, 239] width 284 height 167
click at [466, 249] on img at bounding box center [406, 239] width 284 height 167
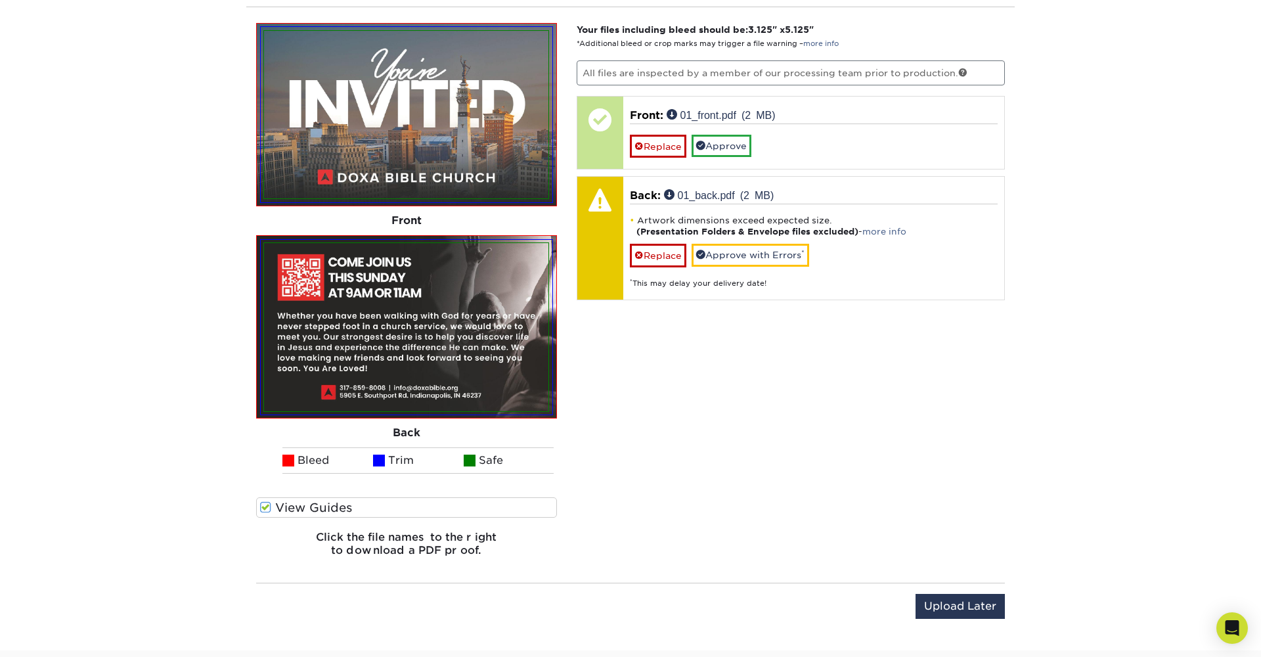
scroll to position [808, 0]
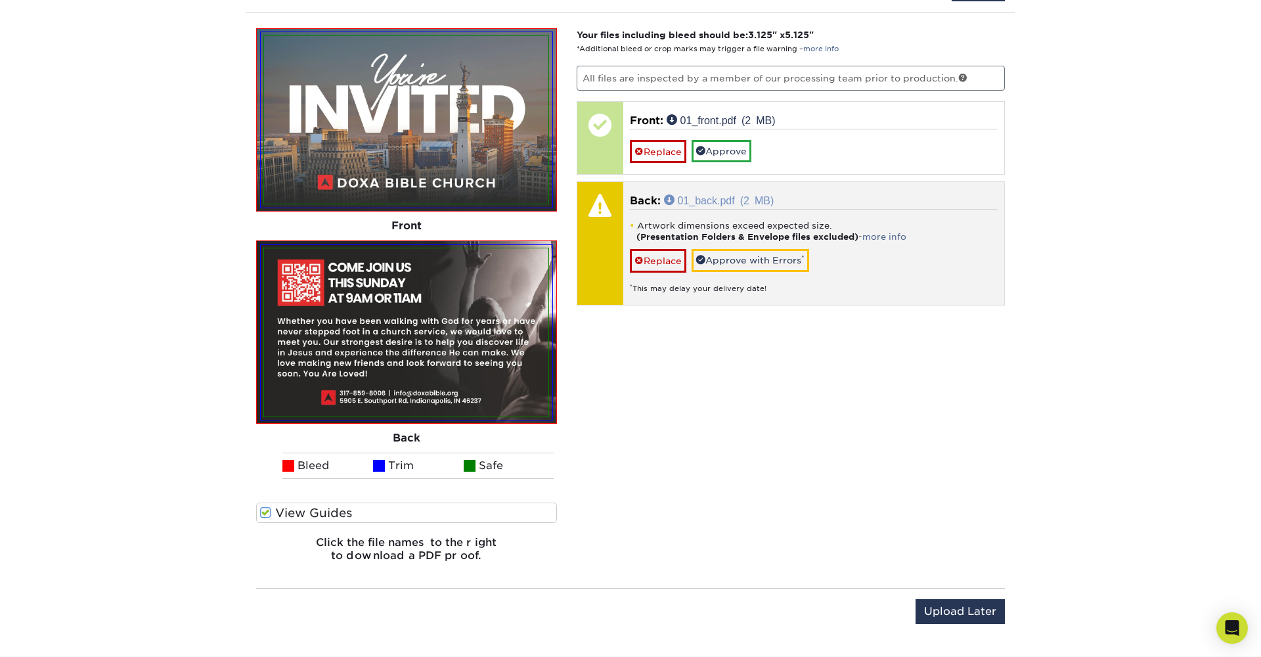
click at [669, 202] on link "01_back.pdf (2 MB)" at bounding box center [719, 199] width 110 height 11
click at [641, 259] on span at bounding box center [638, 260] width 9 height 11
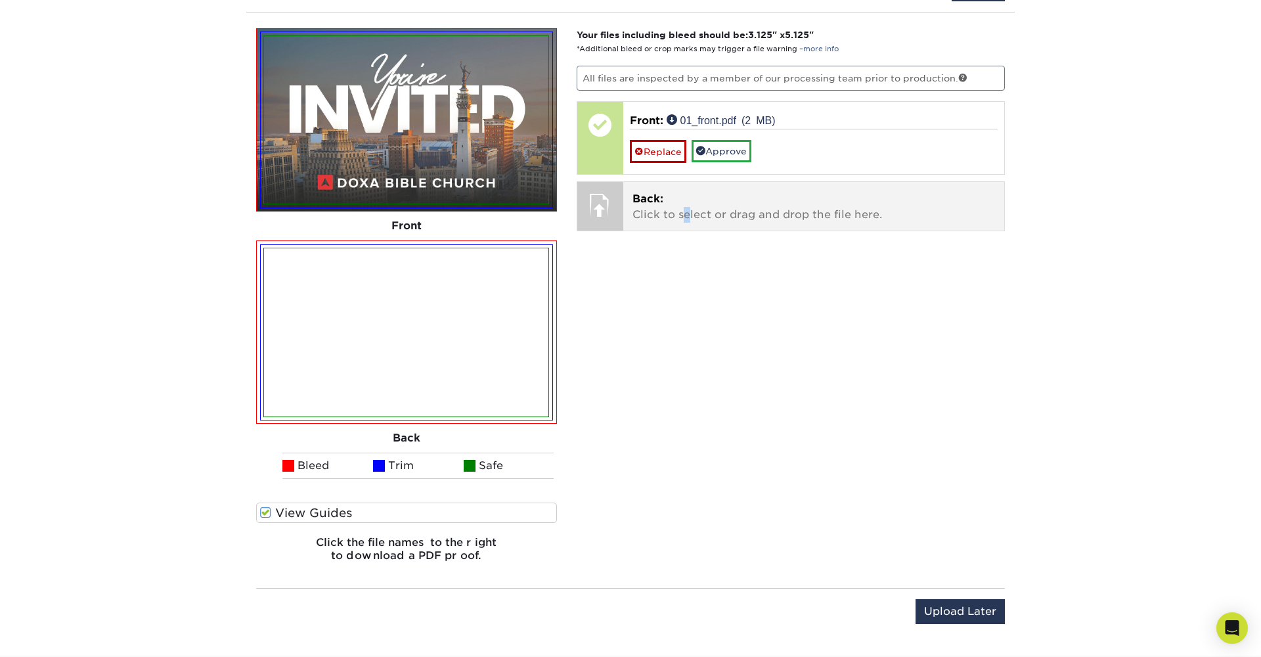
click at [686, 207] on p "Back: Click to select or drag and drop the file here." at bounding box center [813, 207] width 363 height 32
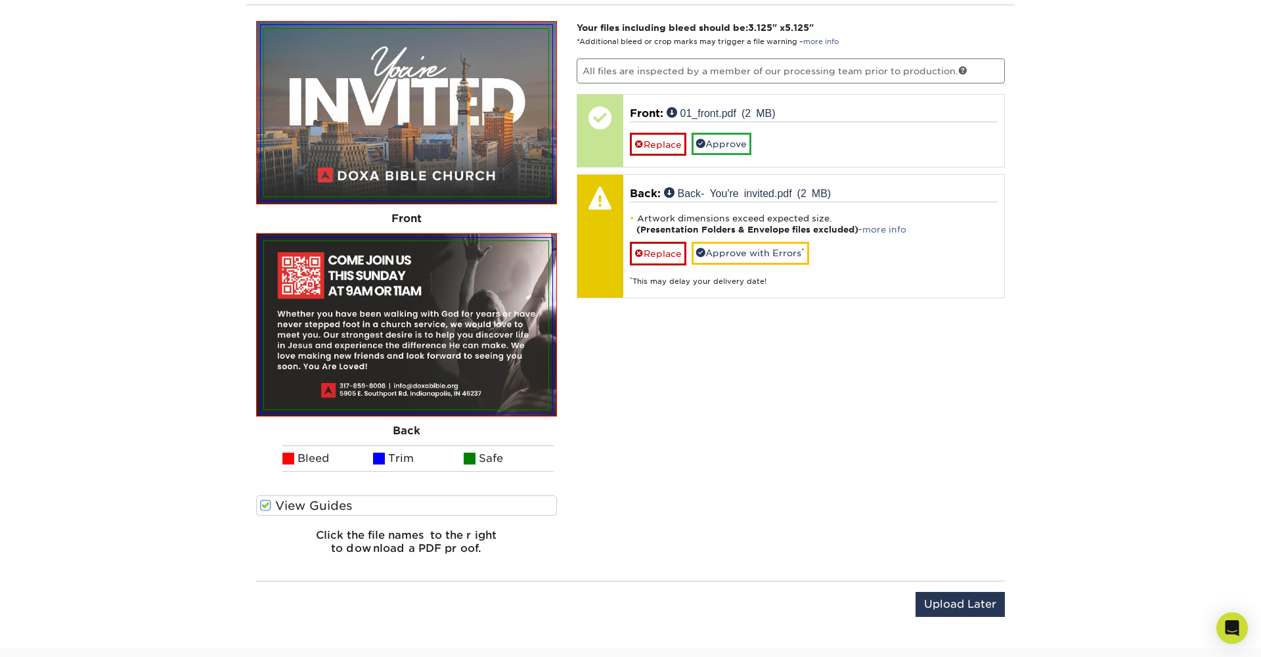
scroll to position [816, 0]
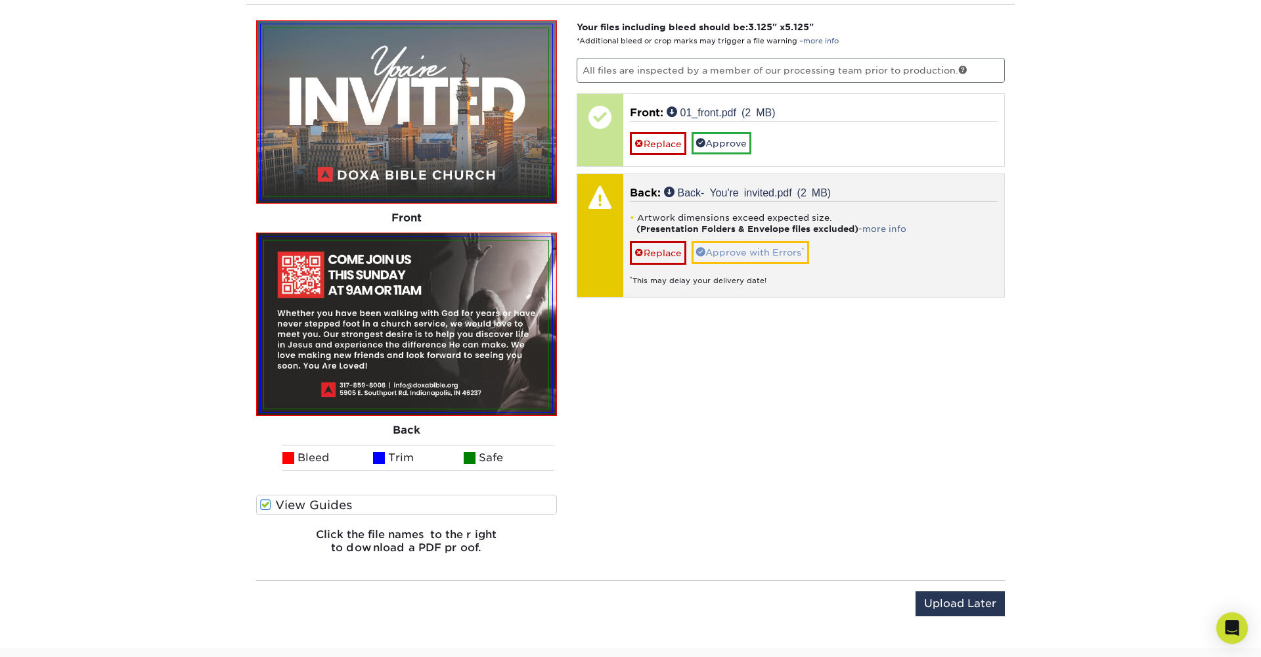
click at [774, 249] on link "Approve with Errors *" at bounding box center [751, 252] width 118 height 22
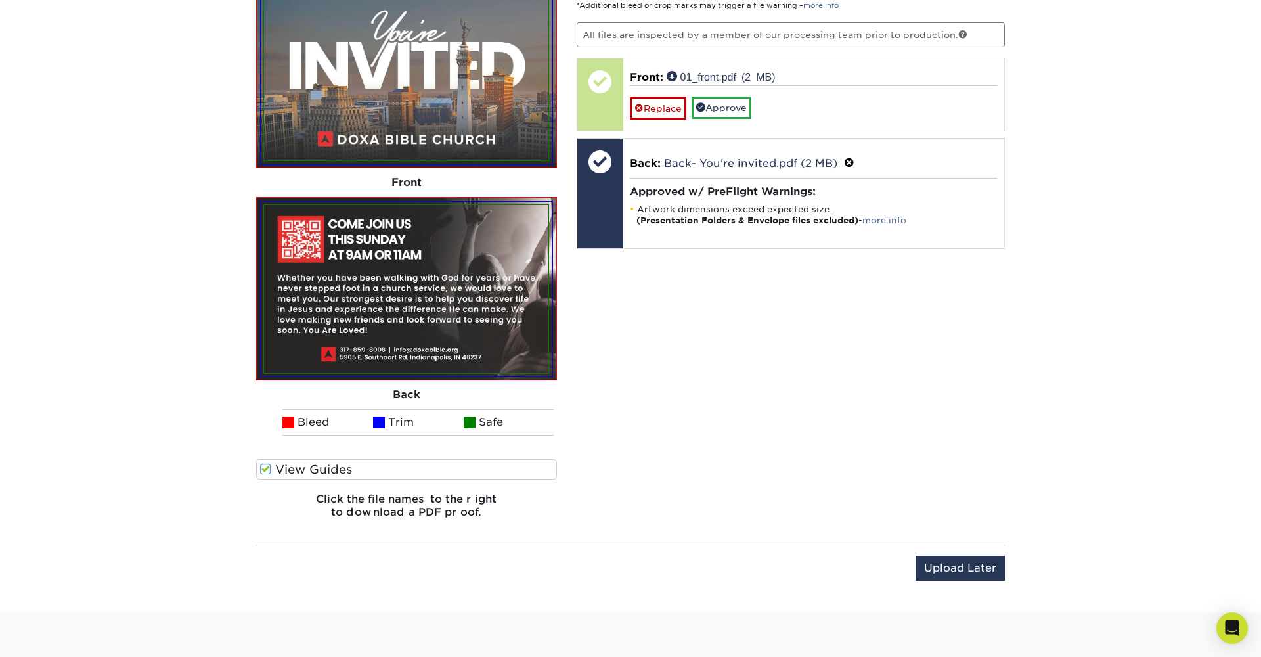
scroll to position [854, 0]
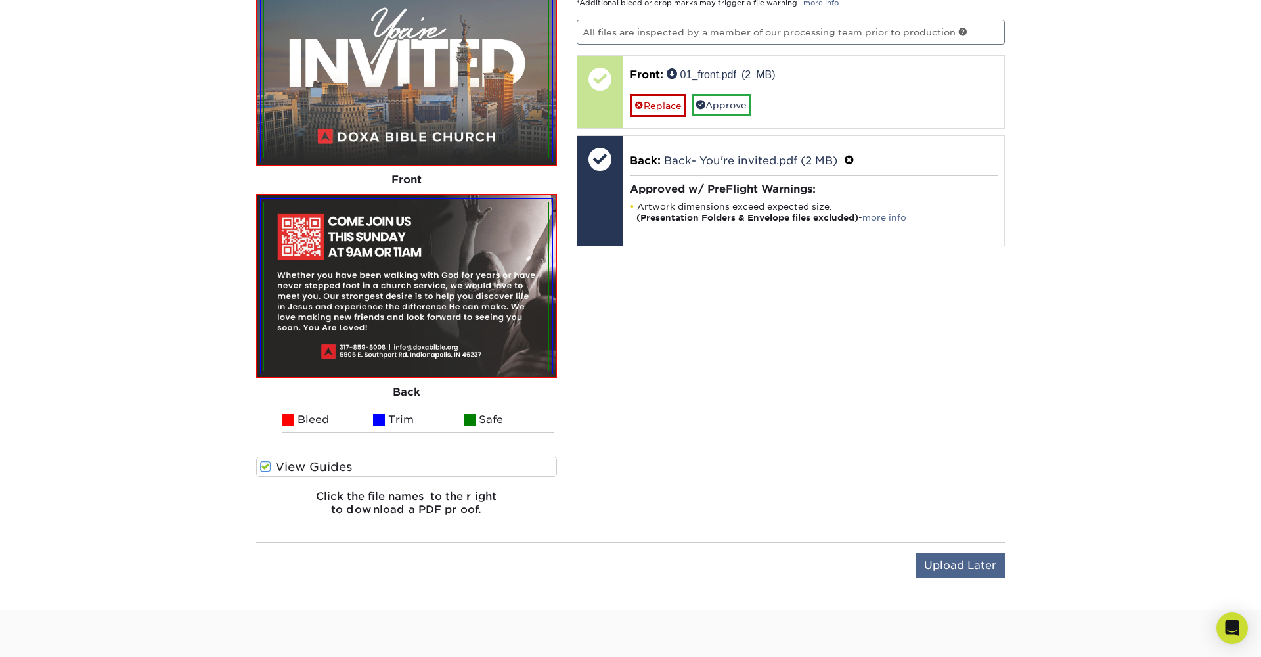
click at [962, 561] on input "Upload Later" at bounding box center [960, 565] width 89 height 25
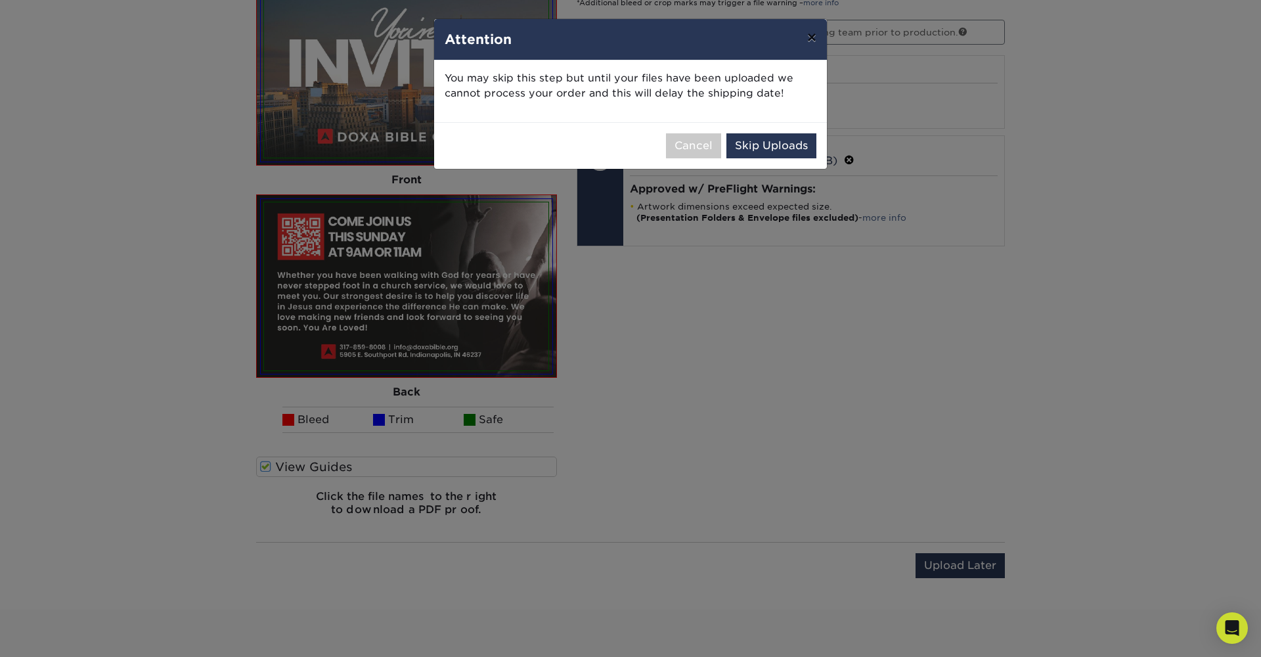
click at [814, 43] on button "×" at bounding box center [812, 37] width 30 height 37
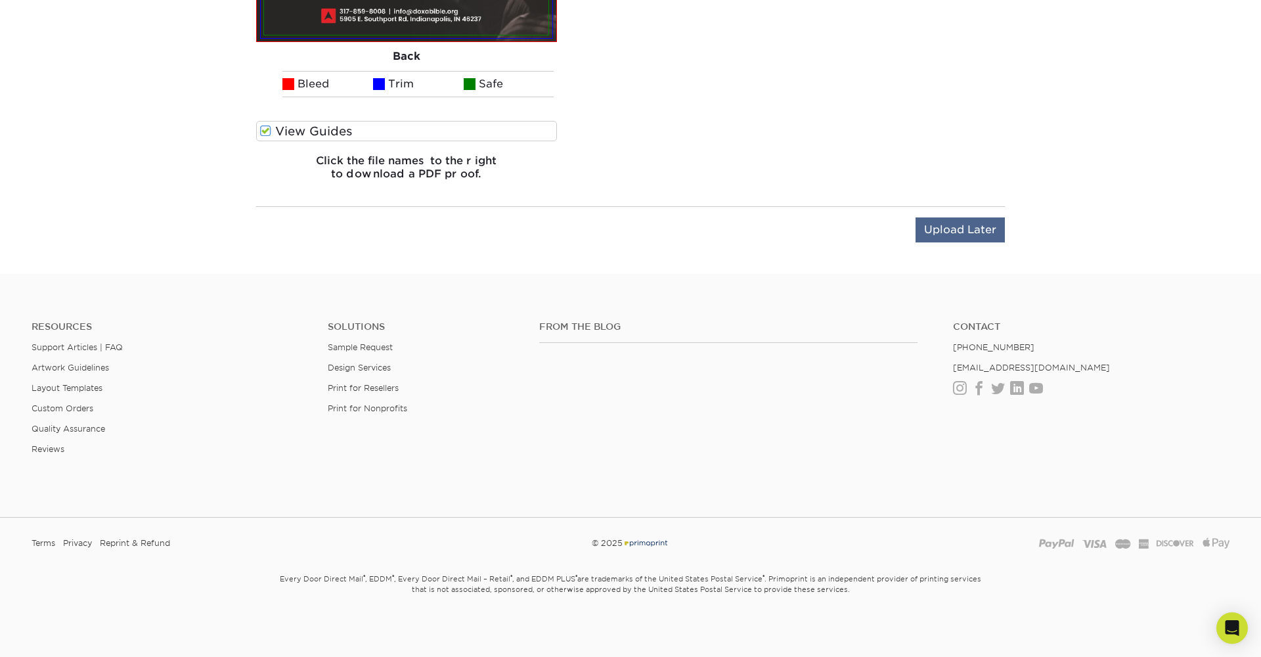
scroll to position [1189, 0]
click at [973, 219] on input "Upload Later" at bounding box center [960, 230] width 89 height 25
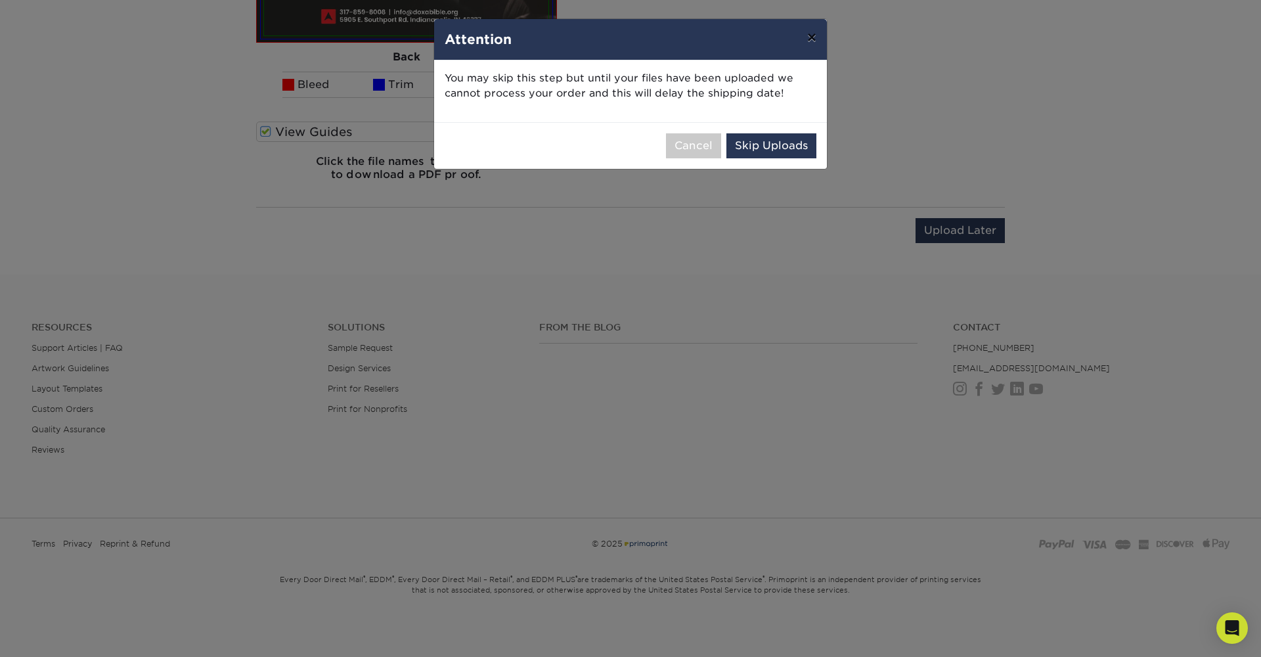
click at [814, 41] on button "×" at bounding box center [812, 37] width 30 height 37
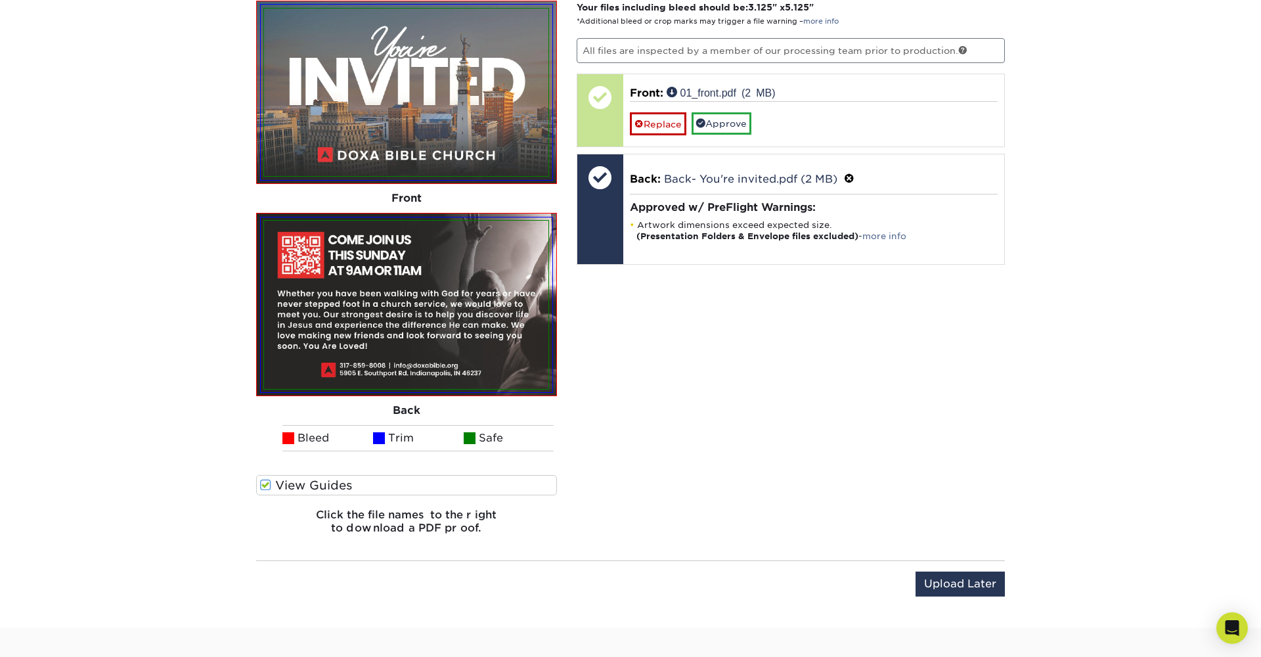
scroll to position [814, 0]
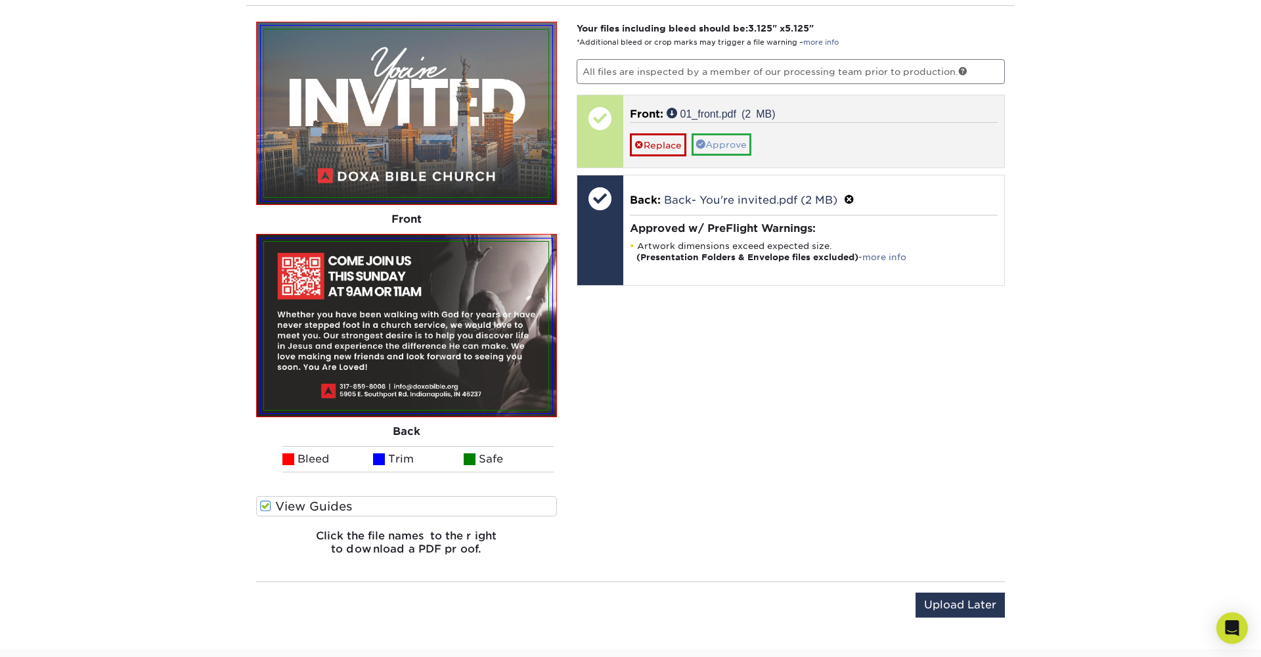
click at [713, 147] on link "Approve" at bounding box center [722, 144] width 60 height 22
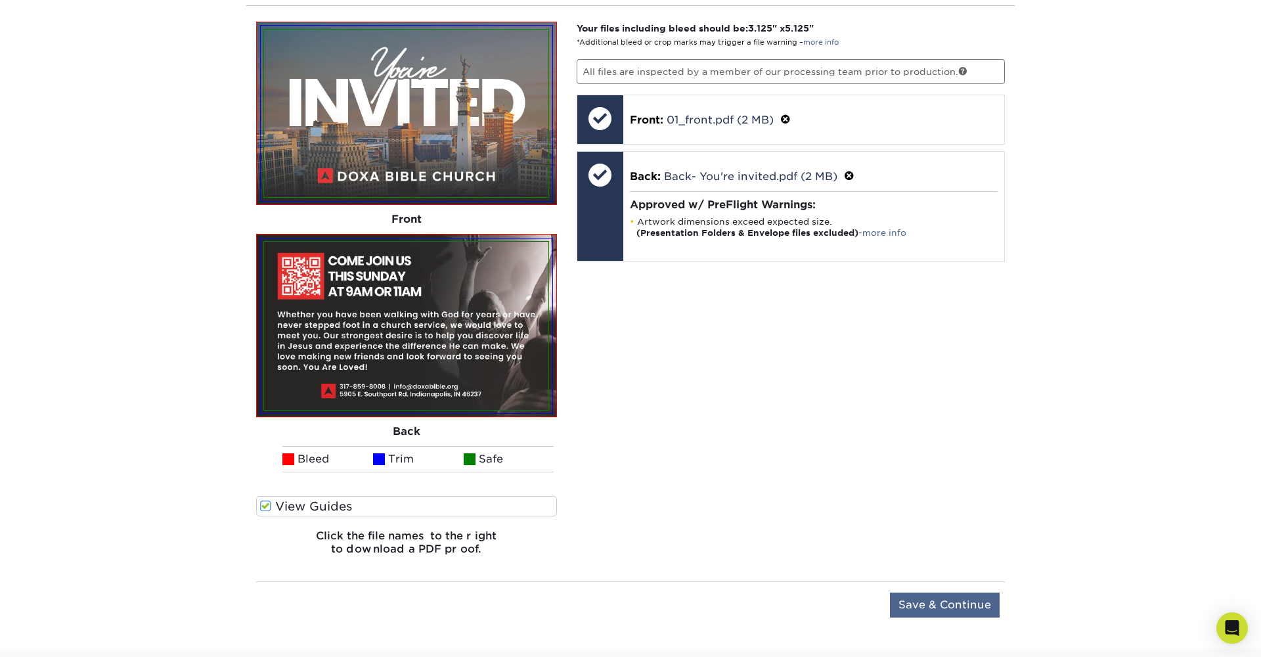
click at [927, 606] on input "Save & Continue" at bounding box center [945, 604] width 110 height 25
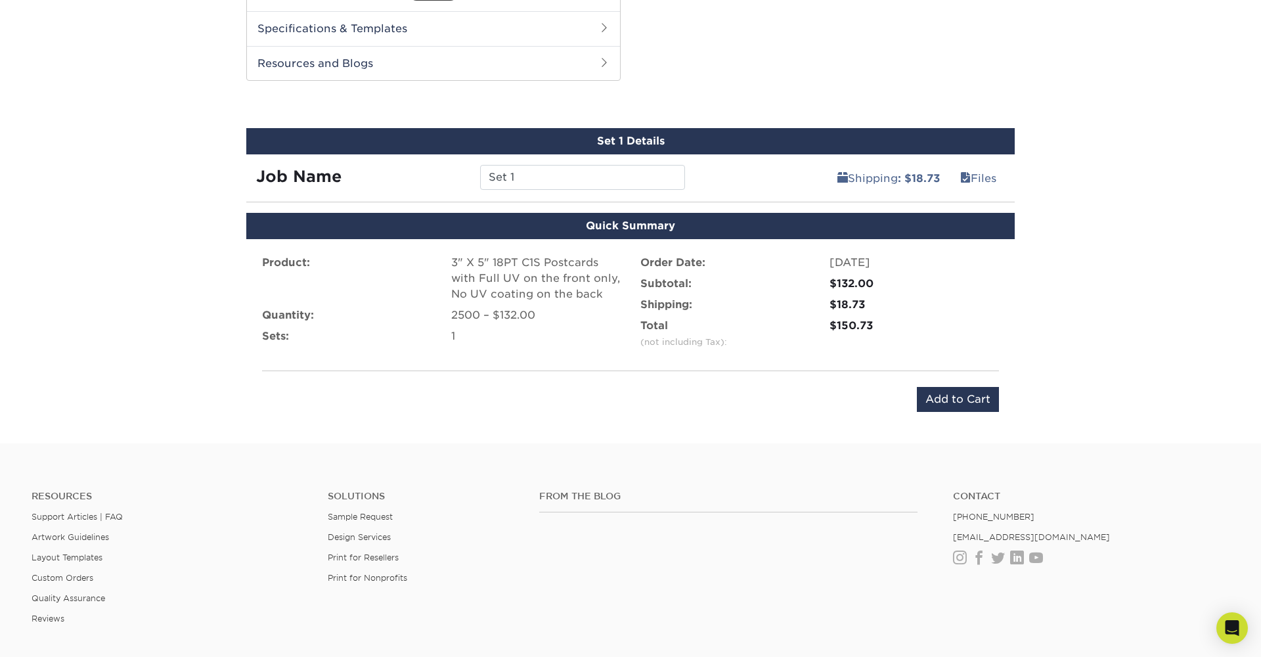
scroll to position [627, 0]
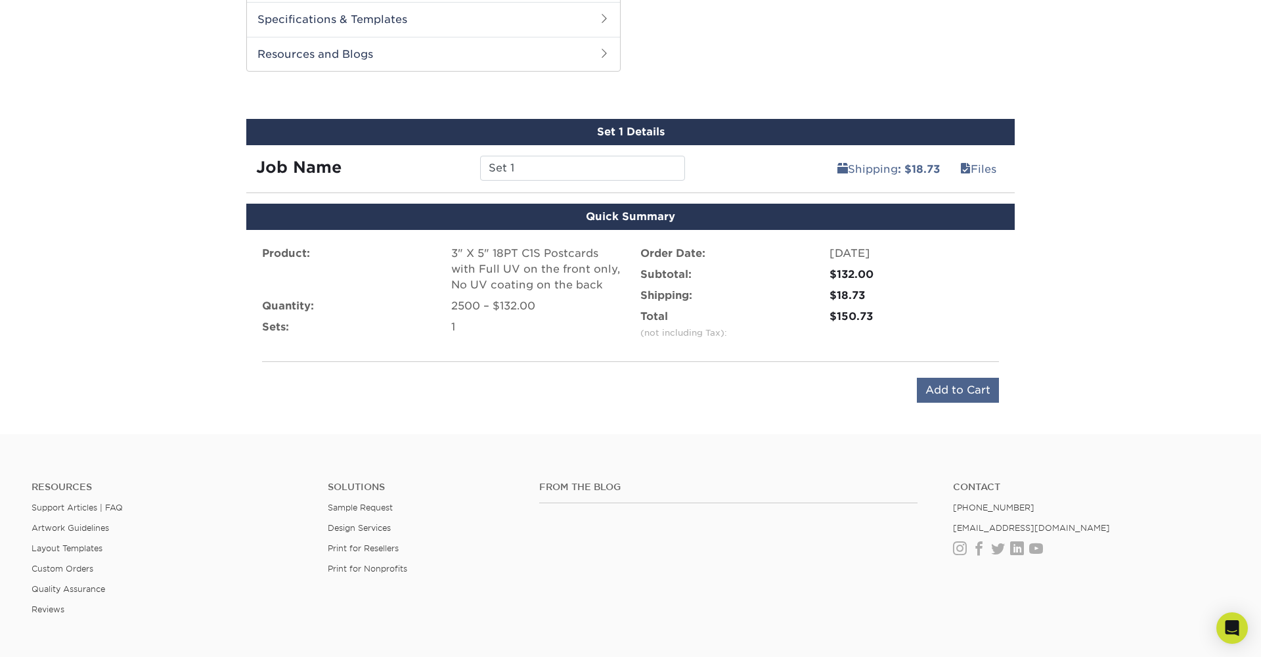
click at [969, 389] on input "Add to Cart" at bounding box center [958, 390] width 82 height 25
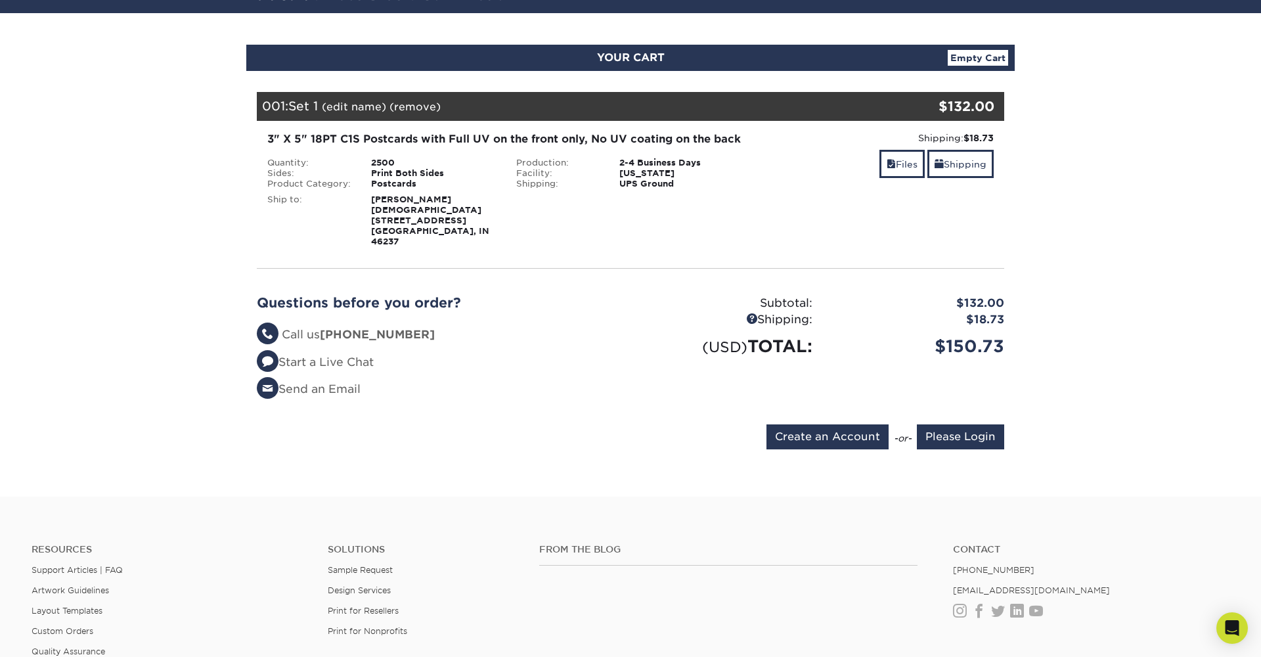
scroll to position [108, 0]
click at [831, 424] on input "Create an Account" at bounding box center [827, 436] width 122 height 25
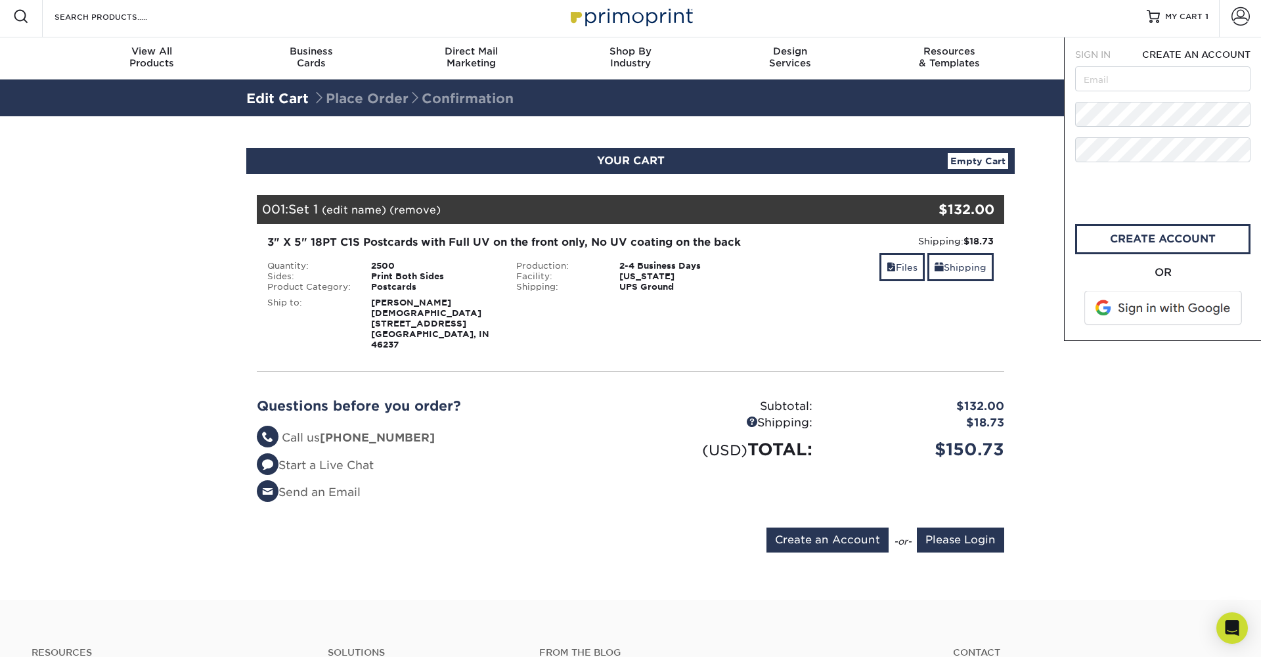
scroll to position [0, 0]
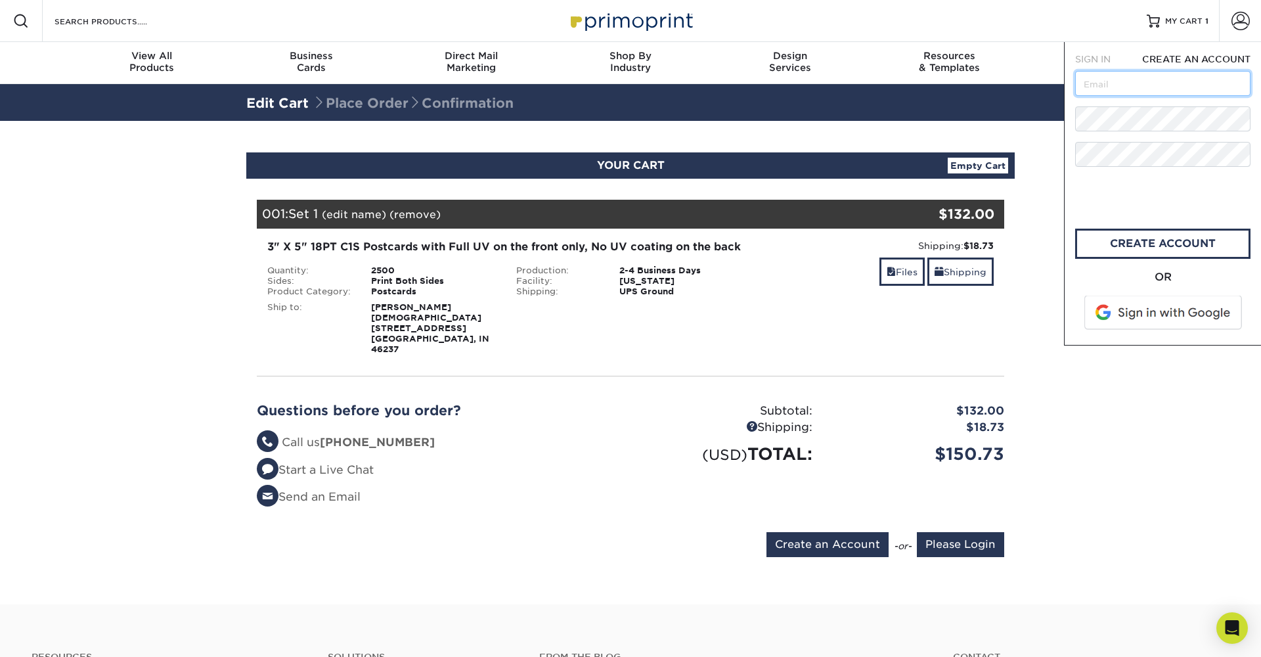
click at [1157, 87] on input "text" at bounding box center [1162, 83] width 175 height 25
type input "admin@doxabible.org"
click at [1145, 240] on link "create account" at bounding box center [1162, 244] width 175 height 30
click at [1096, 62] on span "SIGN IN" at bounding box center [1092, 59] width 35 height 11
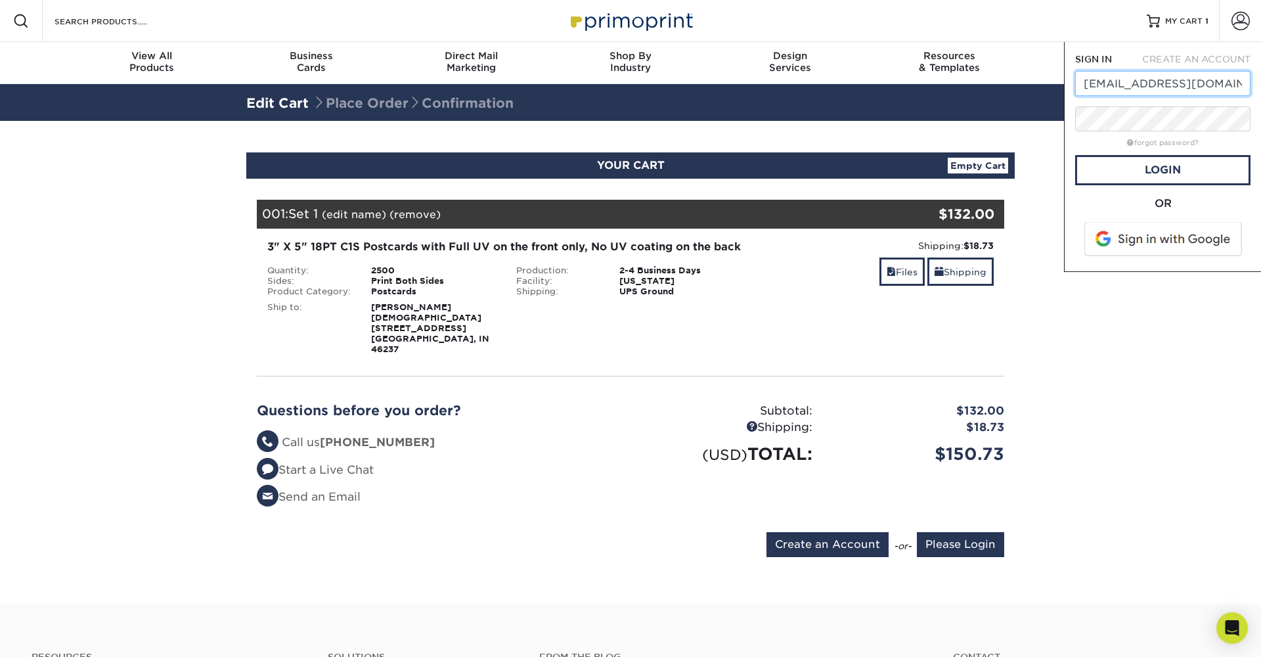
type input "admin@doxabible.org"
click at [1134, 164] on link "Login" at bounding box center [1162, 170] width 175 height 30
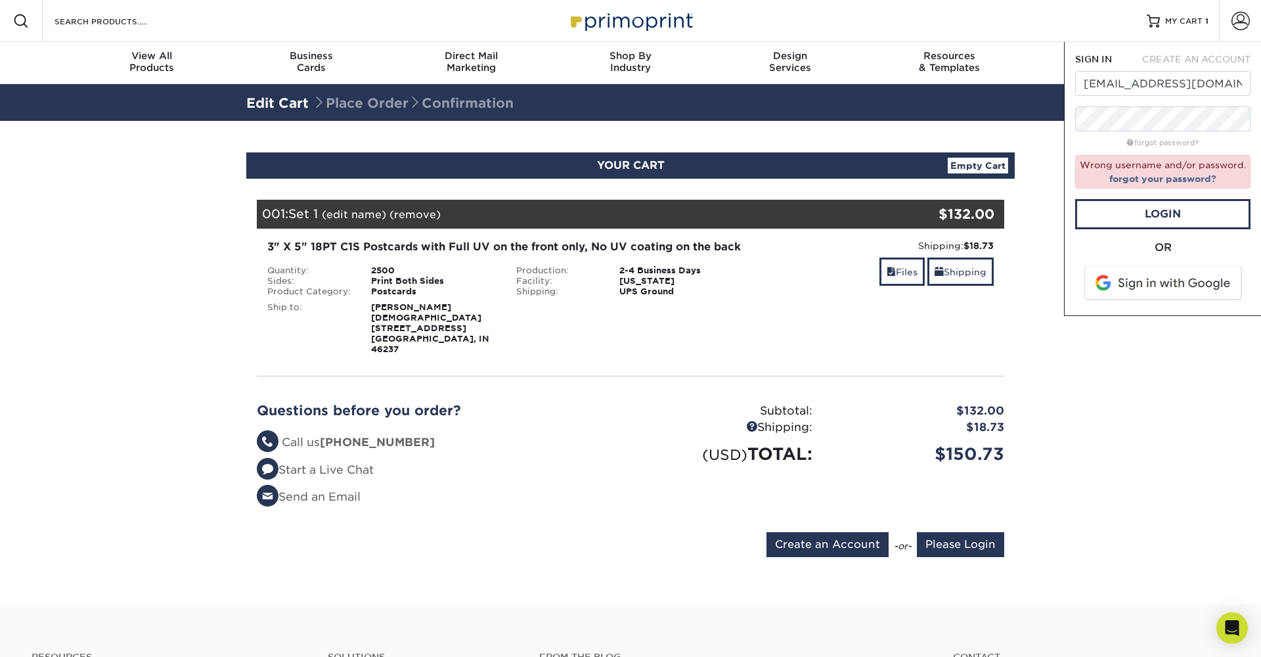
click at [40, 3] on div at bounding box center [21, 21] width 42 height 42
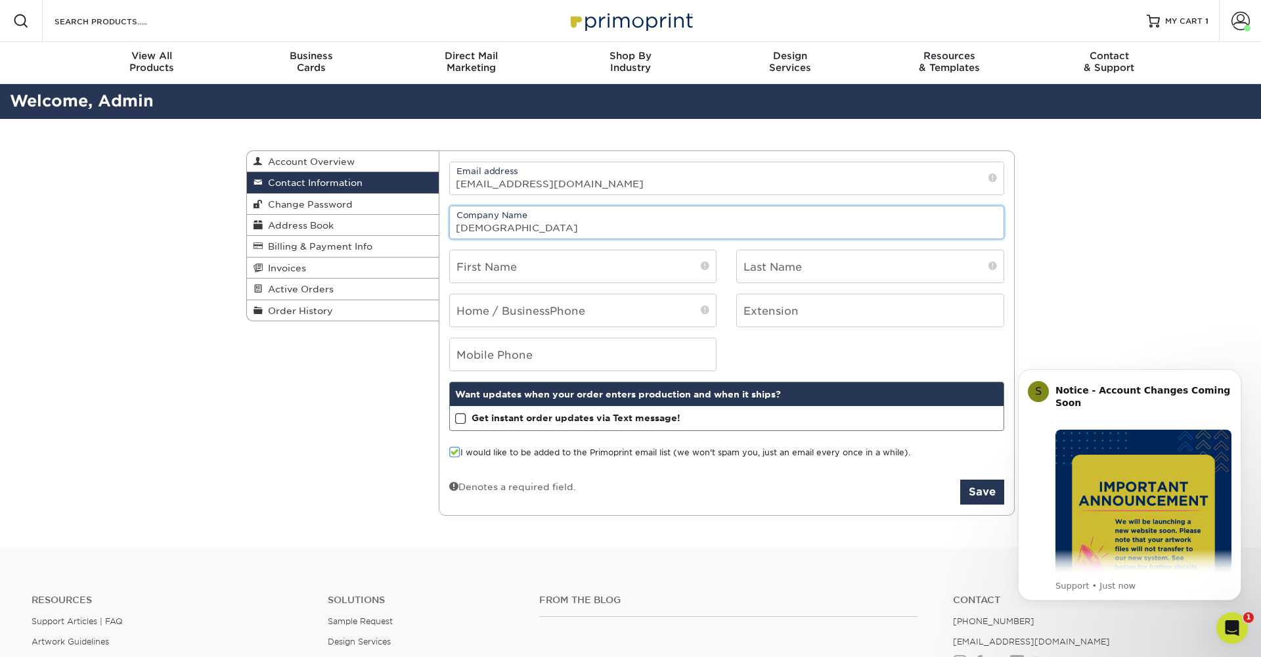
type input "[DEMOGRAPHIC_DATA]"
type input "Michaela"
type input "Barton"
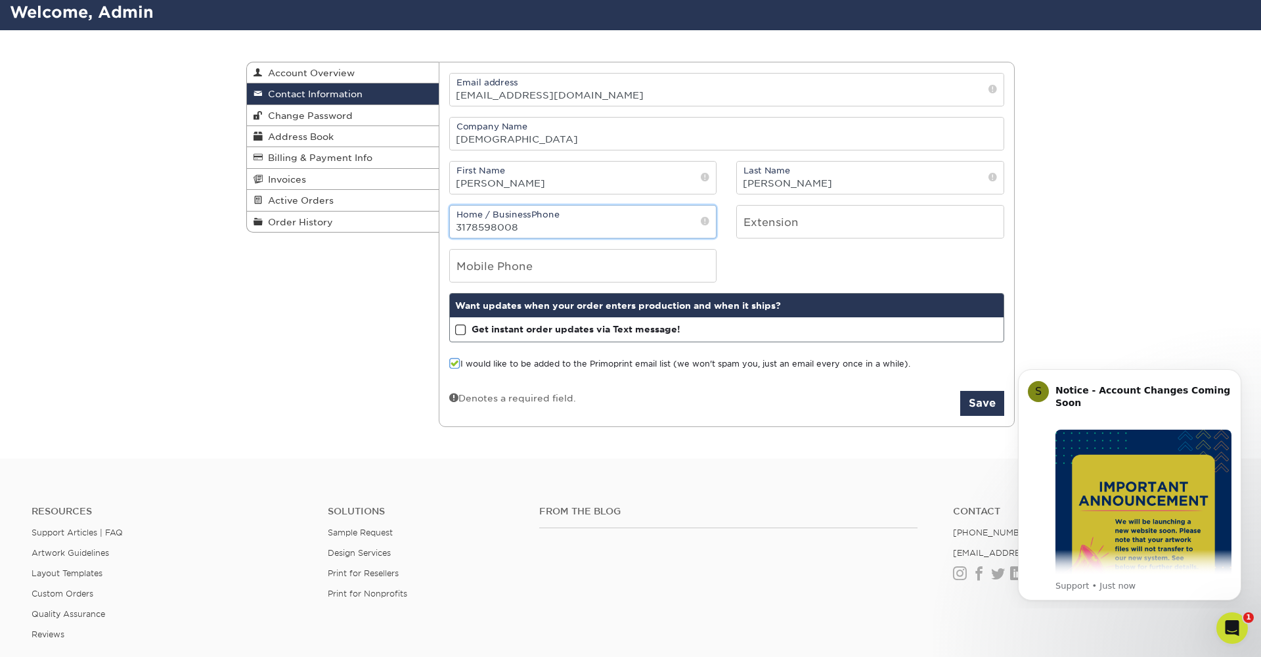
scroll to position [91, 0]
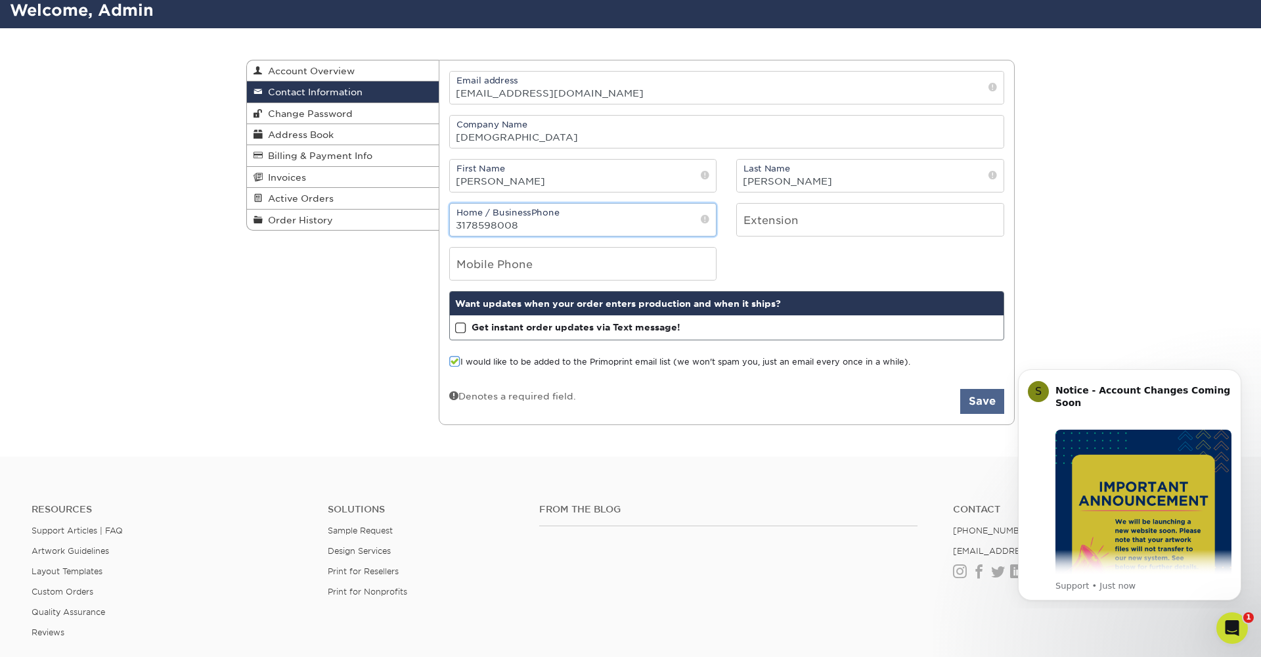
type input "3178598008"
click at [987, 401] on button "Save" at bounding box center [982, 401] width 44 height 25
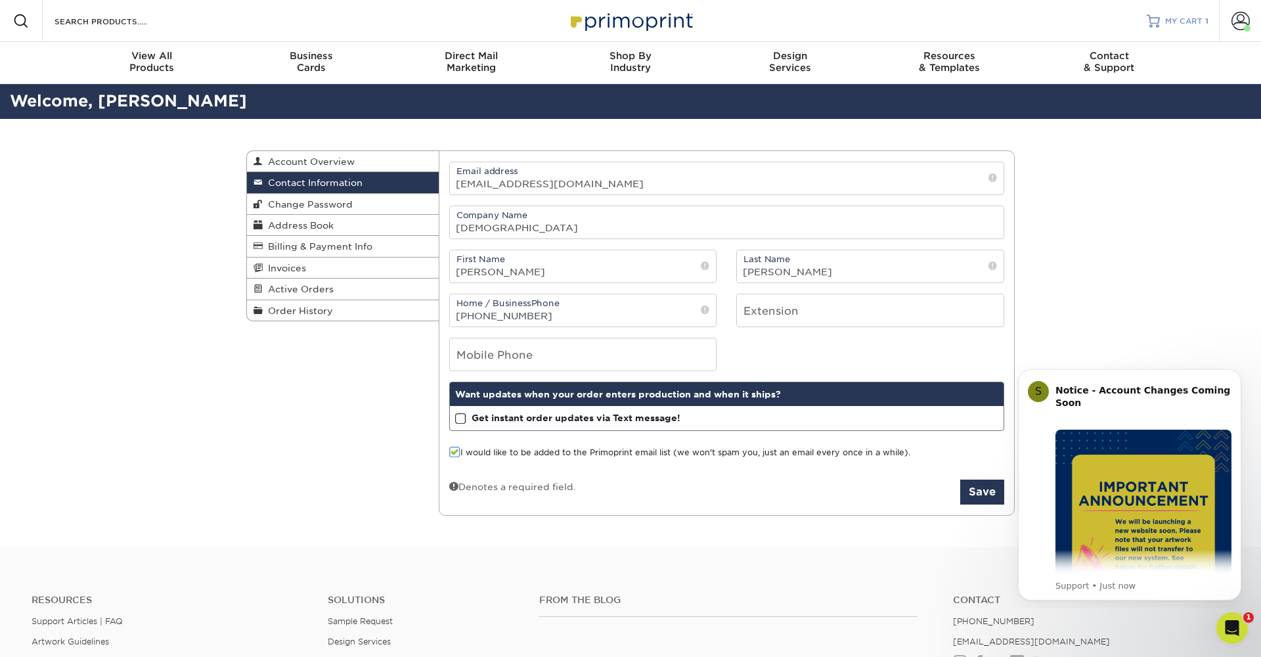
click at [1172, 15] on link "MY CART 1" at bounding box center [1178, 21] width 62 height 42
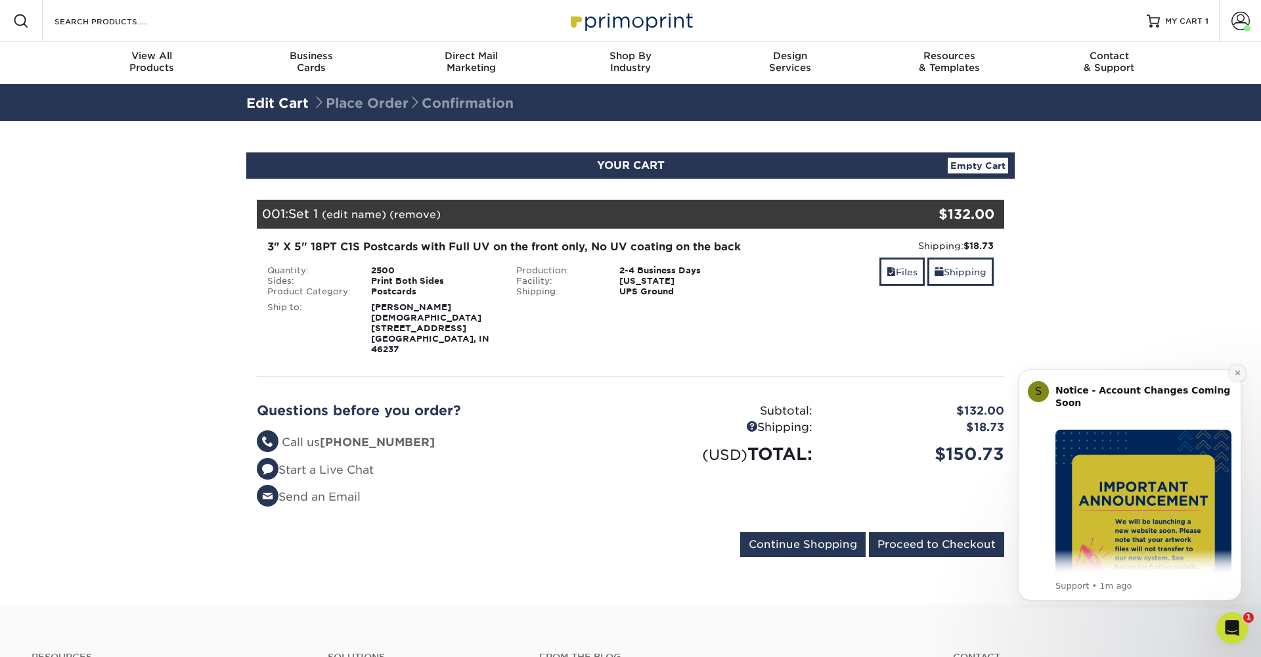
click at [1237, 374] on icon "Dismiss notification" at bounding box center [1237, 372] width 7 height 7
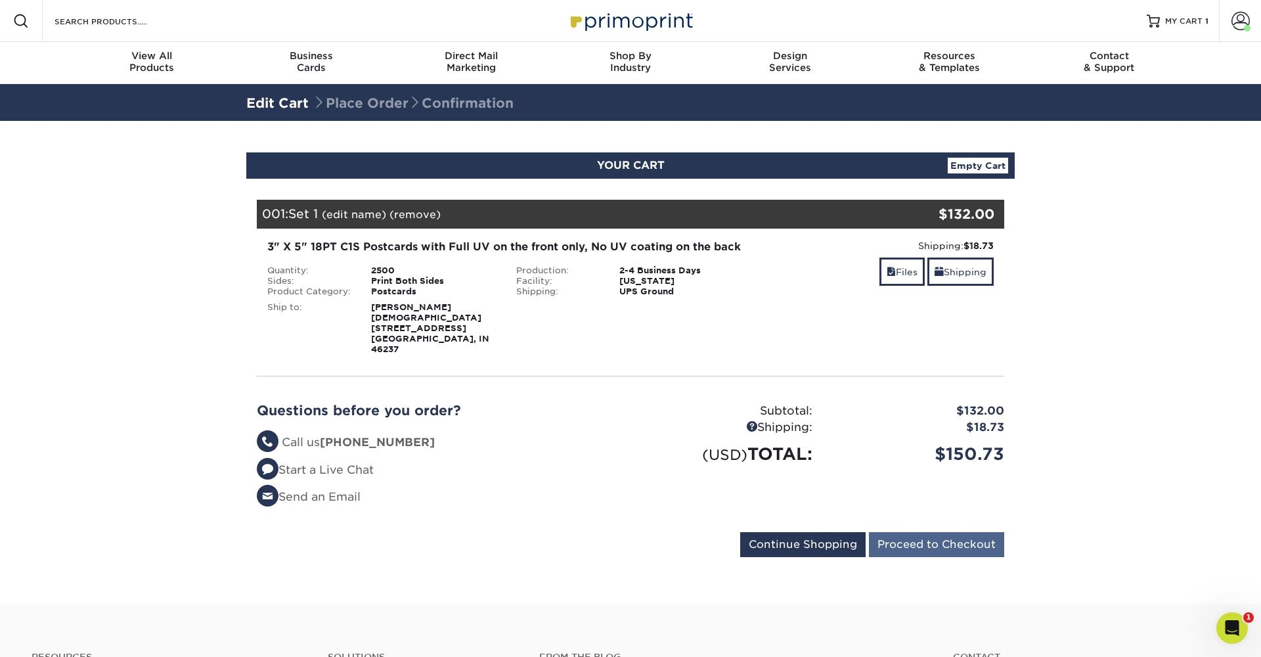
click at [965, 533] on input "Proceed to Checkout" at bounding box center [936, 544] width 135 height 25
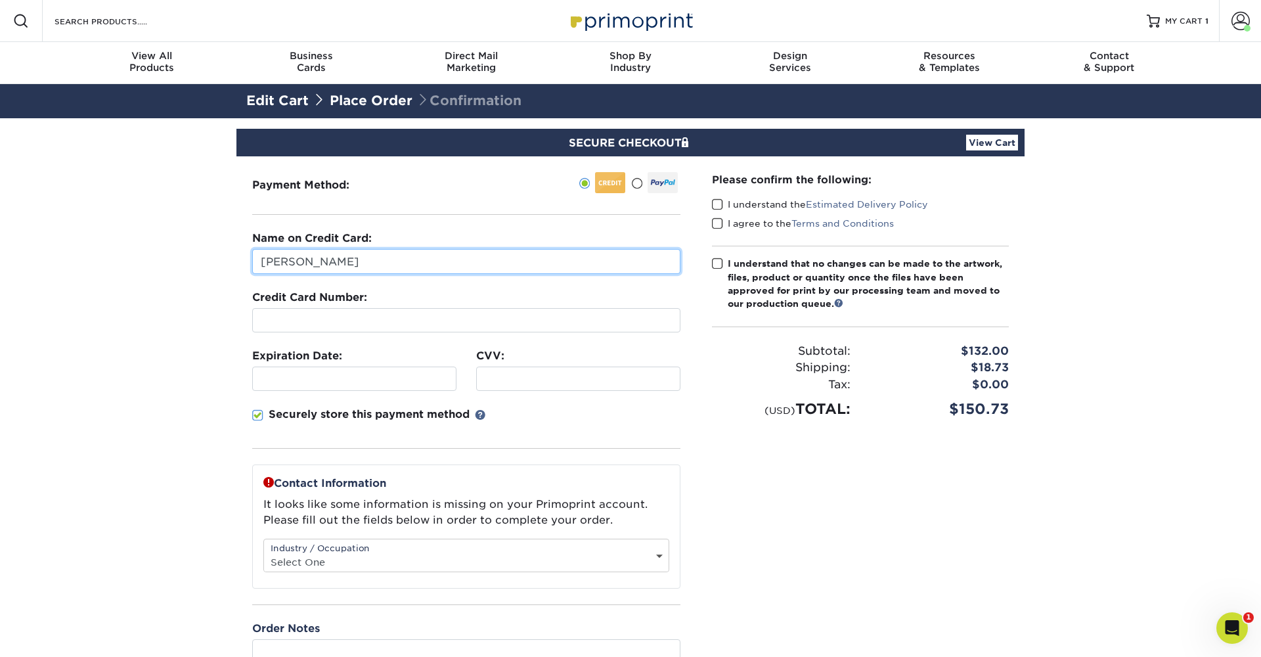
click at [486, 269] on input "Michaela Barton" at bounding box center [466, 261] width 428 height 25
type input "M"
type input "[PERSON_NAME]"
click at [512, 370] on div at bounding box center [578, 378] width 204 height 24
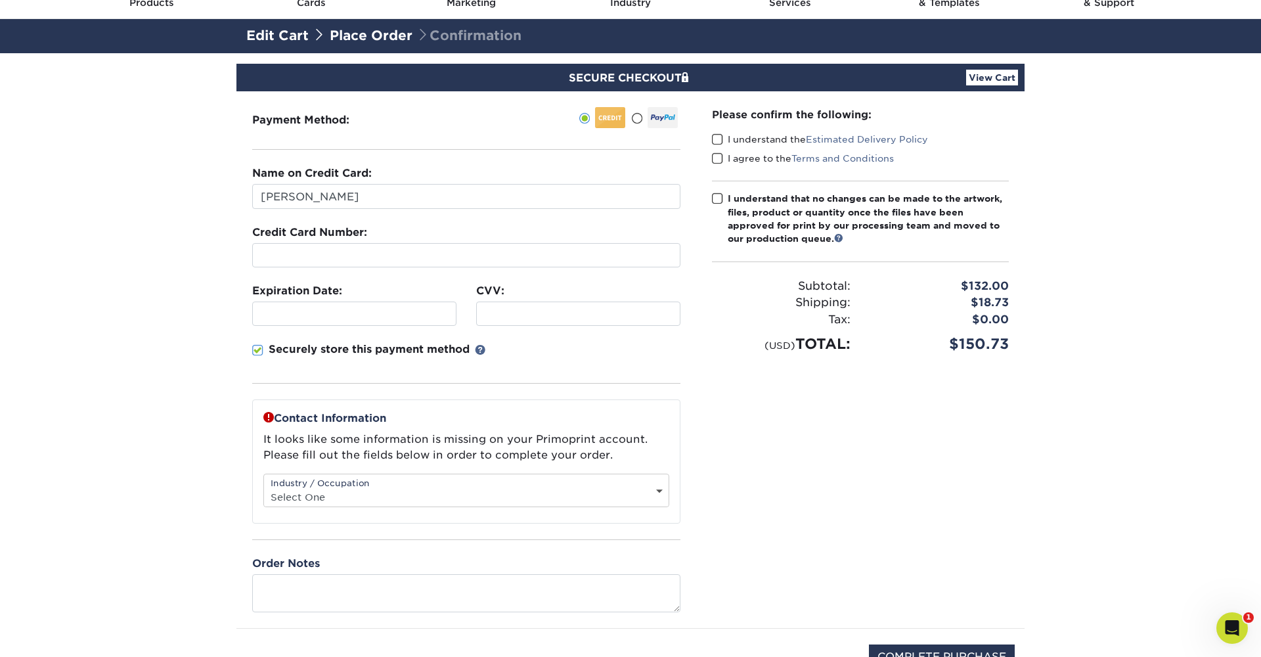
scroll to position [67, 0]
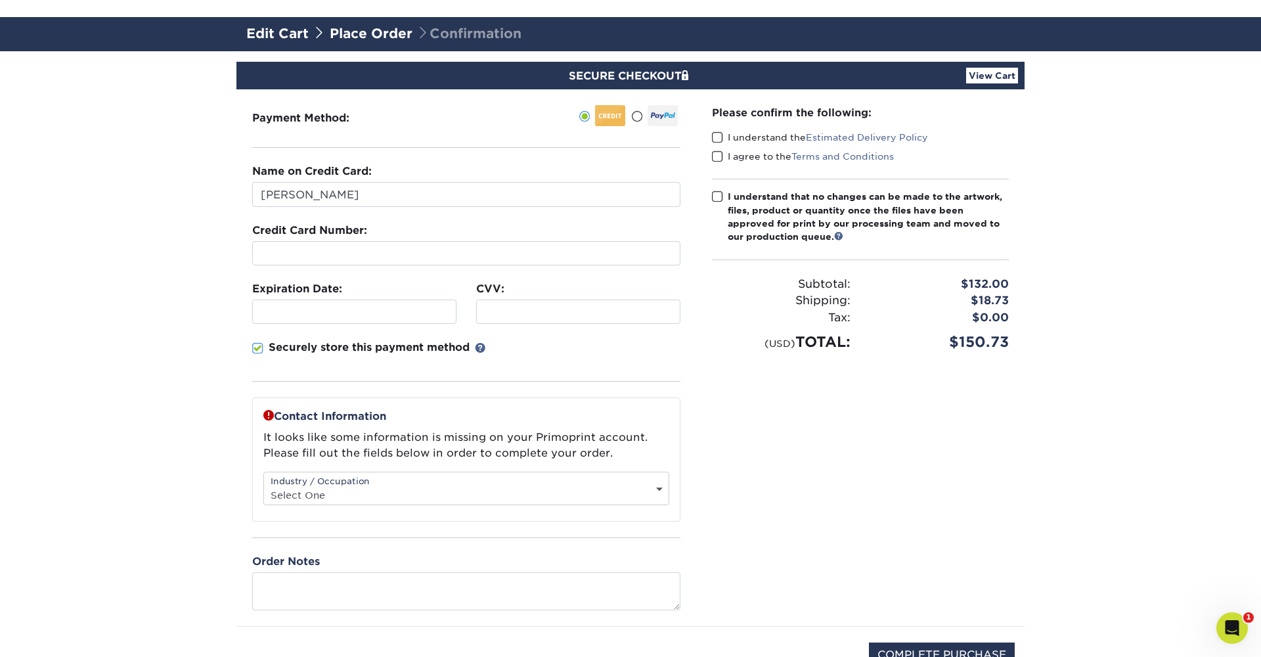
click at [569, 482] on div "Industry / Occupation Select One Administrative Executive Human Resources Const…" at bounding box center [466, 488] width 406 height 33
select select "2"
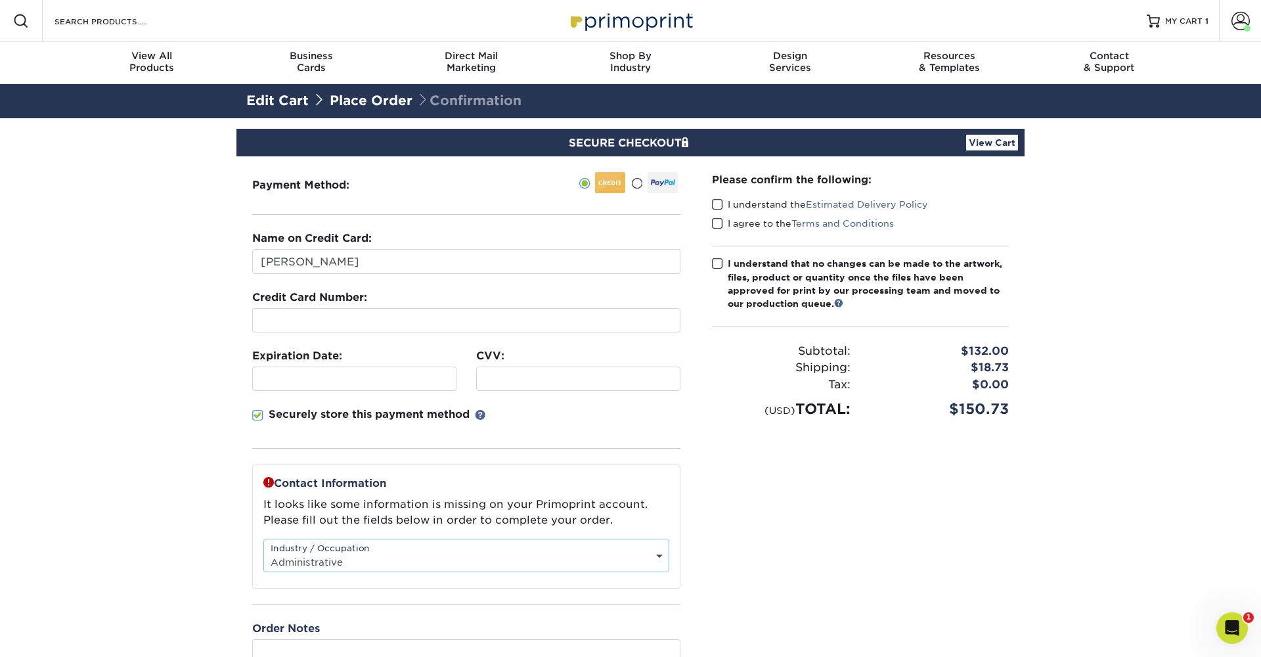
scroll to position [0, 0]
click at [719, 205] on span at bounding box center [717, 204] width 11 height 12
click at [0, 0] on input "I understand the Estimated Delivery Policy" at bounding box center [0, 0] width 0 height 0
click at [721, 224] on span at bounding box center [717, 223] width 11 height 12
click at [0, 0] on input "I agree to the Terms and Conditions" at bounding box center [0, 0] width 0 height 0
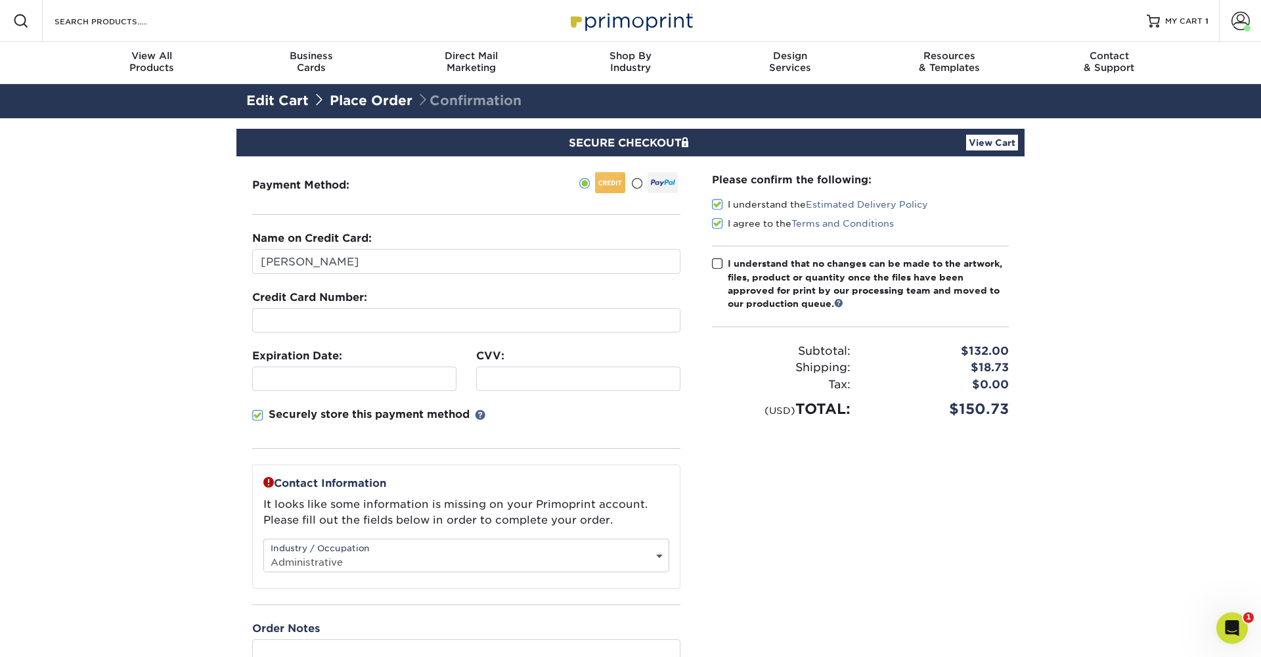
click at [720, 265] on span at bounding box center [717, 263] width 11 height 12
click at [0, 0] on input "I understand that no changes can be made to the artwork, files, product or quan…" at bounding box center [0, 0] width 0 height 0
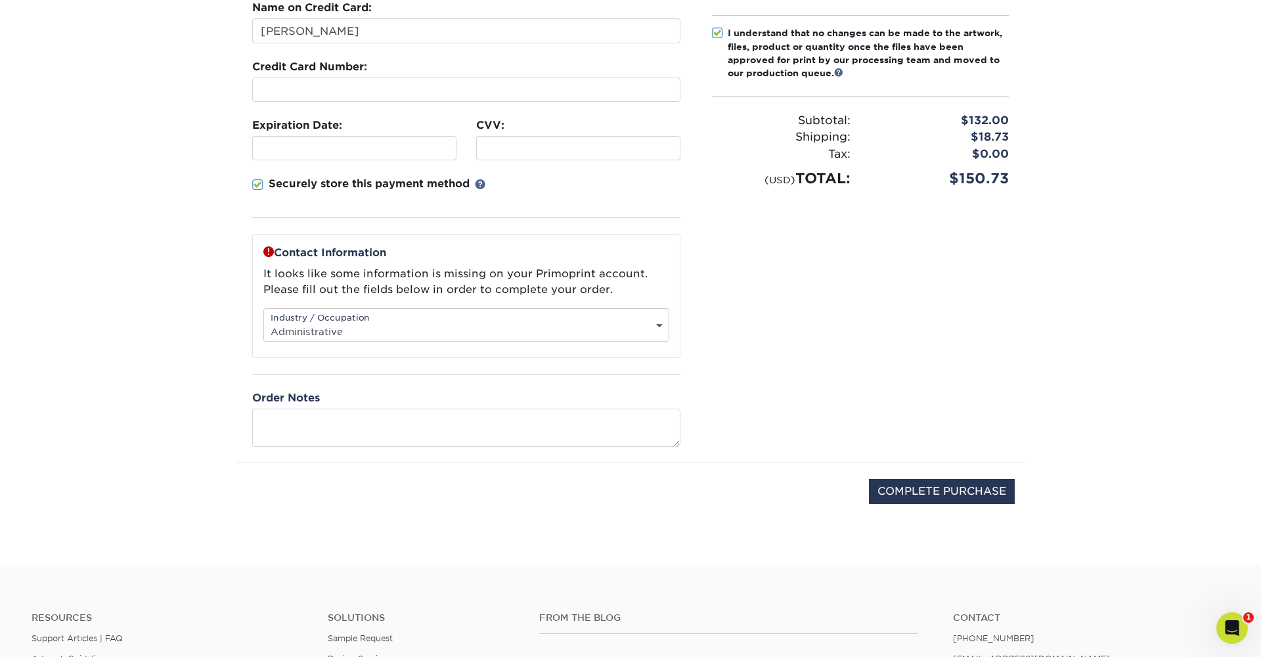
scroll to position [234, 0]
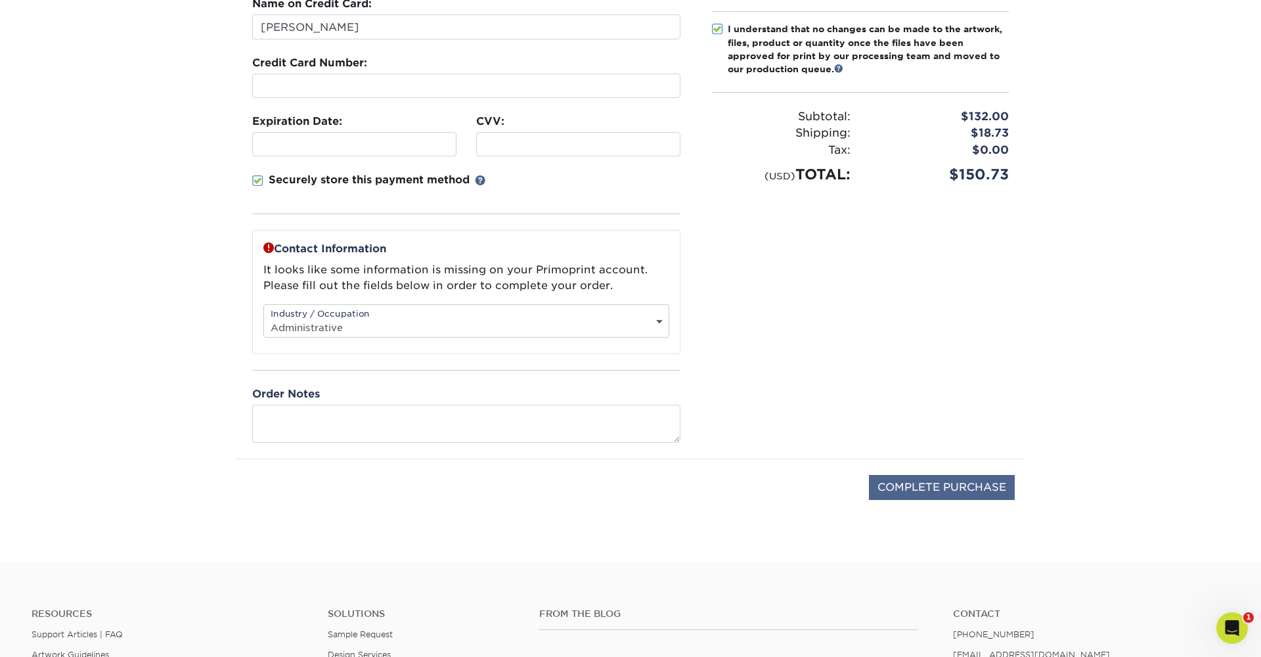
click at [929, 490] on input "COMPLETE PURCHASE" at bounding box center [942, 487] width 146 height 25
type input "PROCESSING, PLEASE WAIT..."
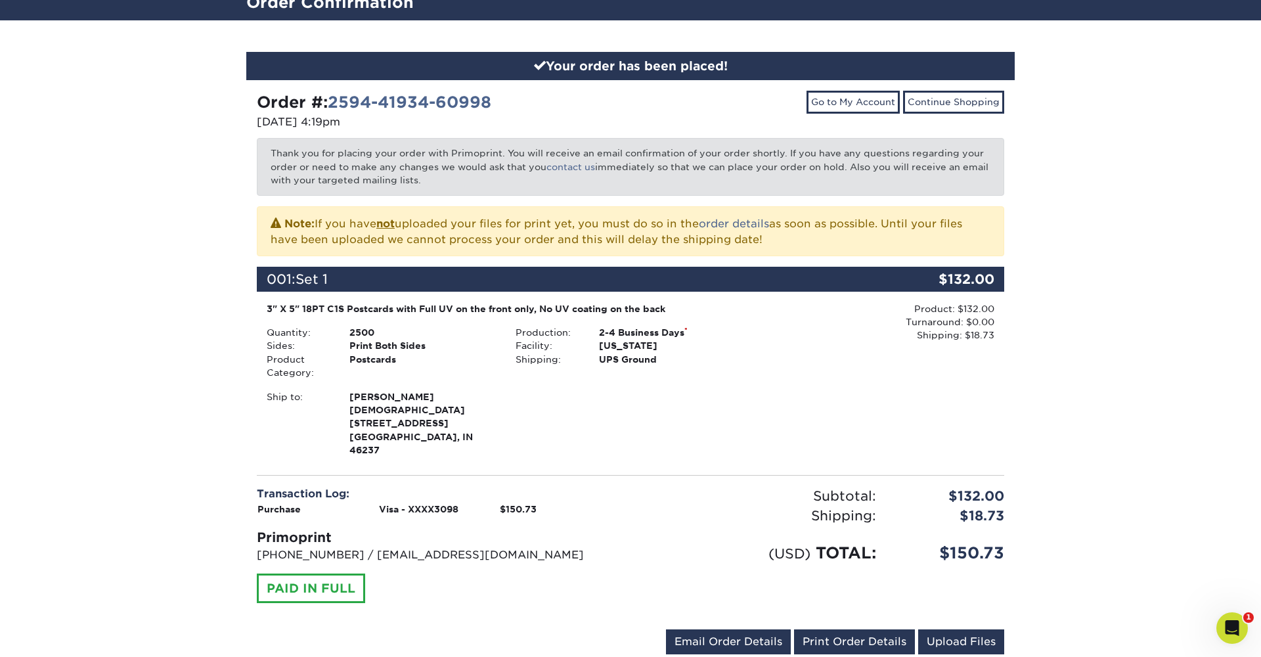
scroll to position [99, 0]
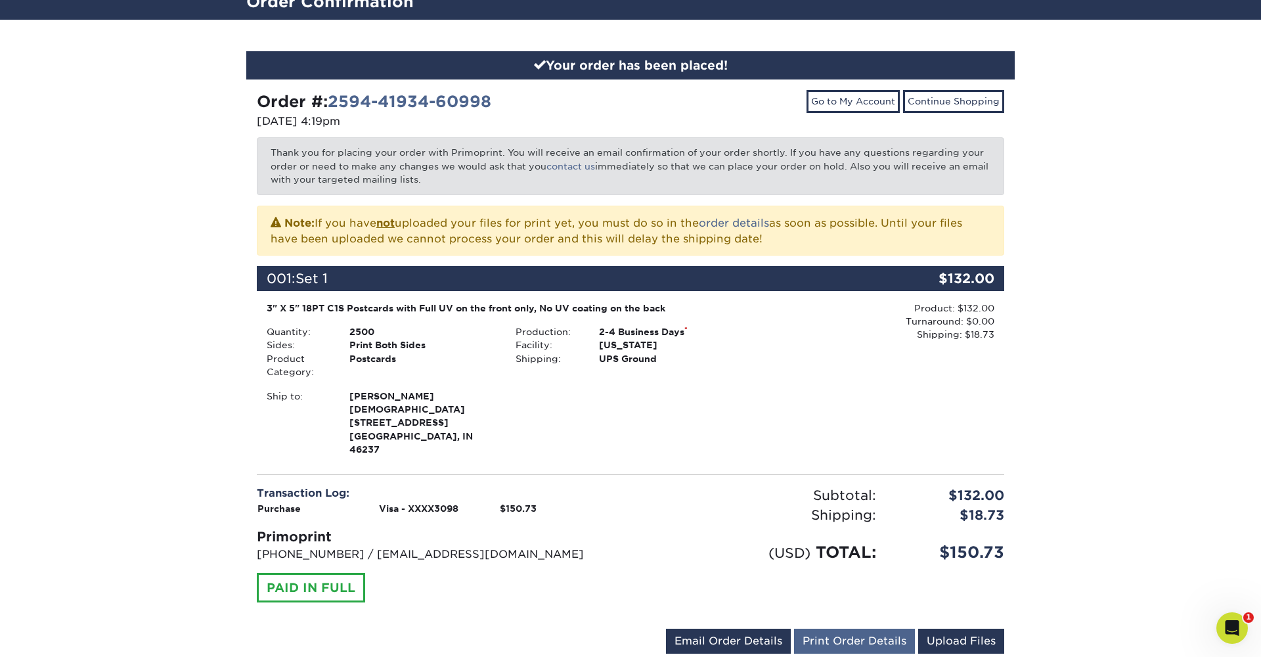
click at [841, 629] on link "Print Order Details" at bounding box center [854, 641] width 121 height 25
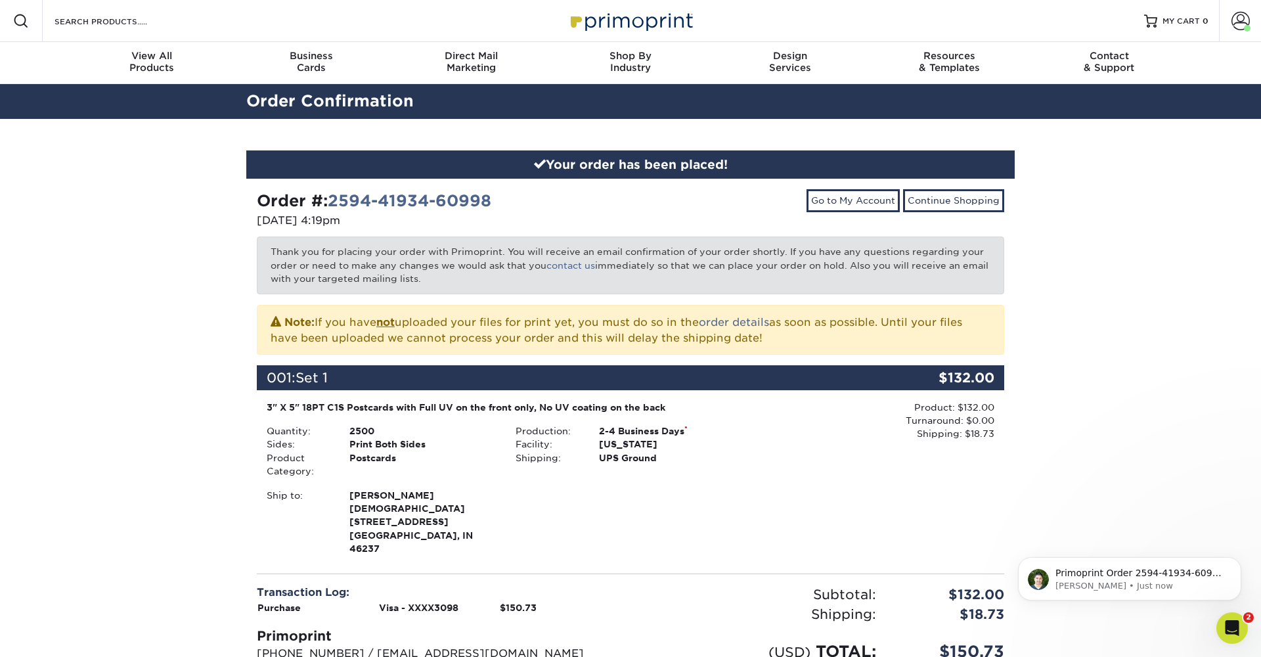
scroll to position [0, 0]
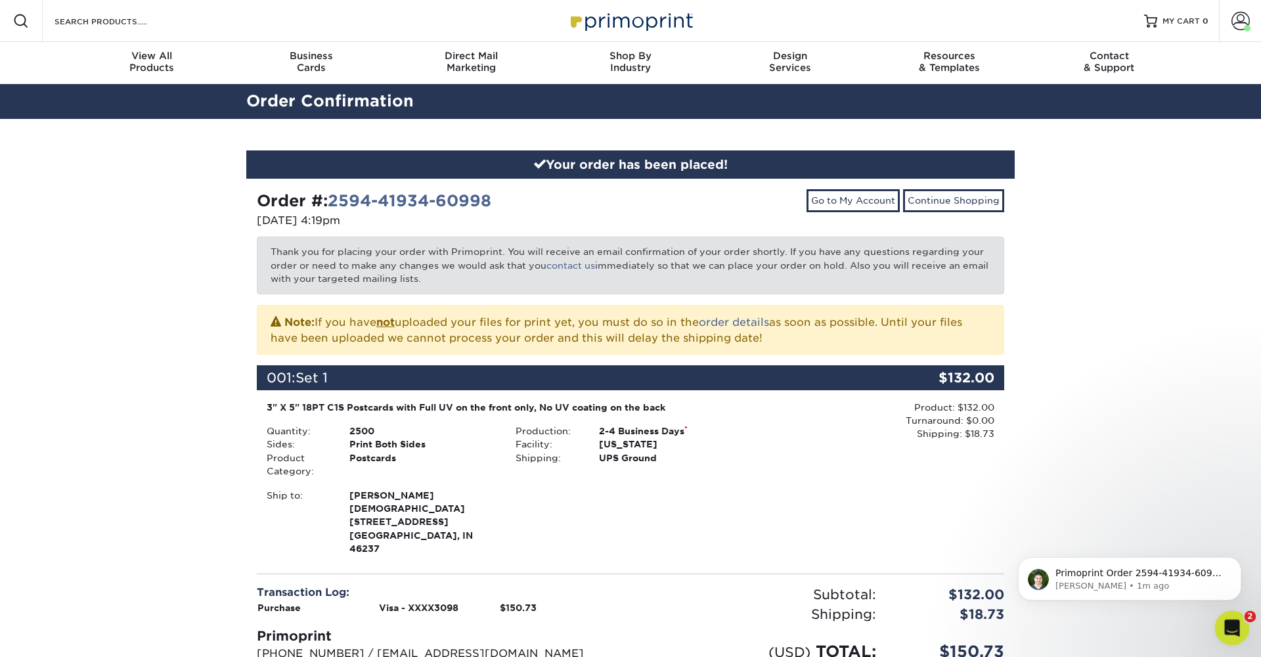
click at [1233, 622] on icon "Open Intercom Messenger" at bounding box center [1231, 626] width 22 height 22
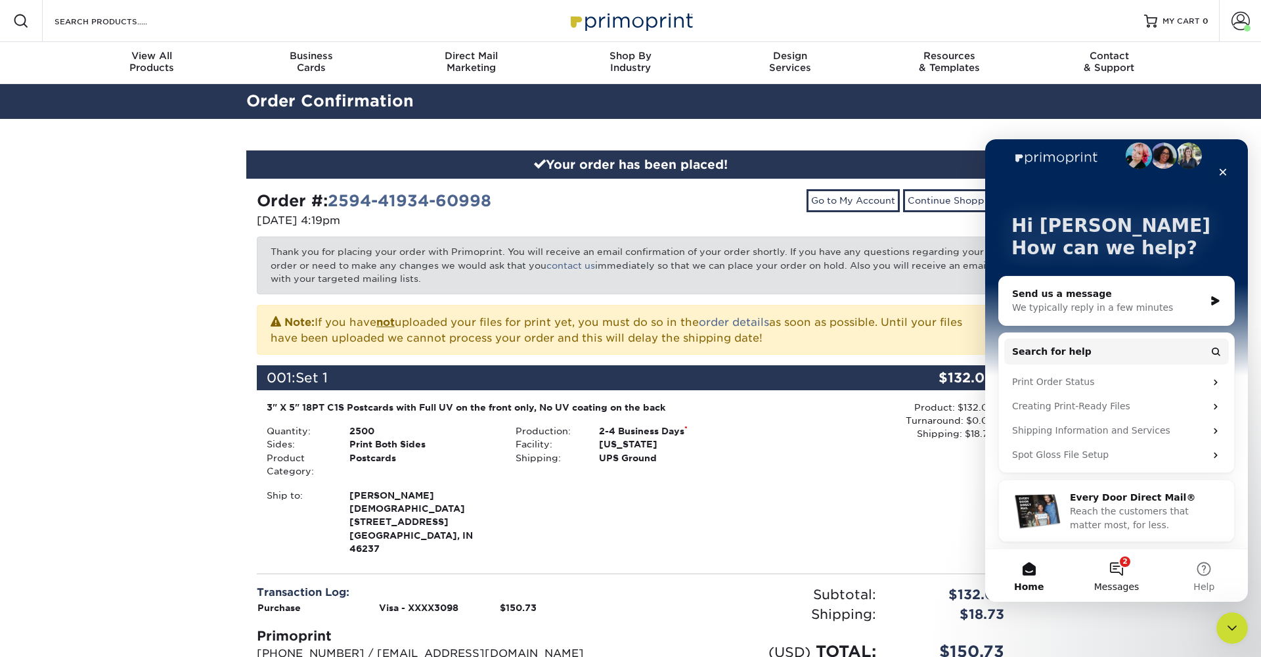
scroll to position [18, 0]
click at [1117, 574] on button "2 Messages" at bounding box center [1116, 575] width 87 height 53
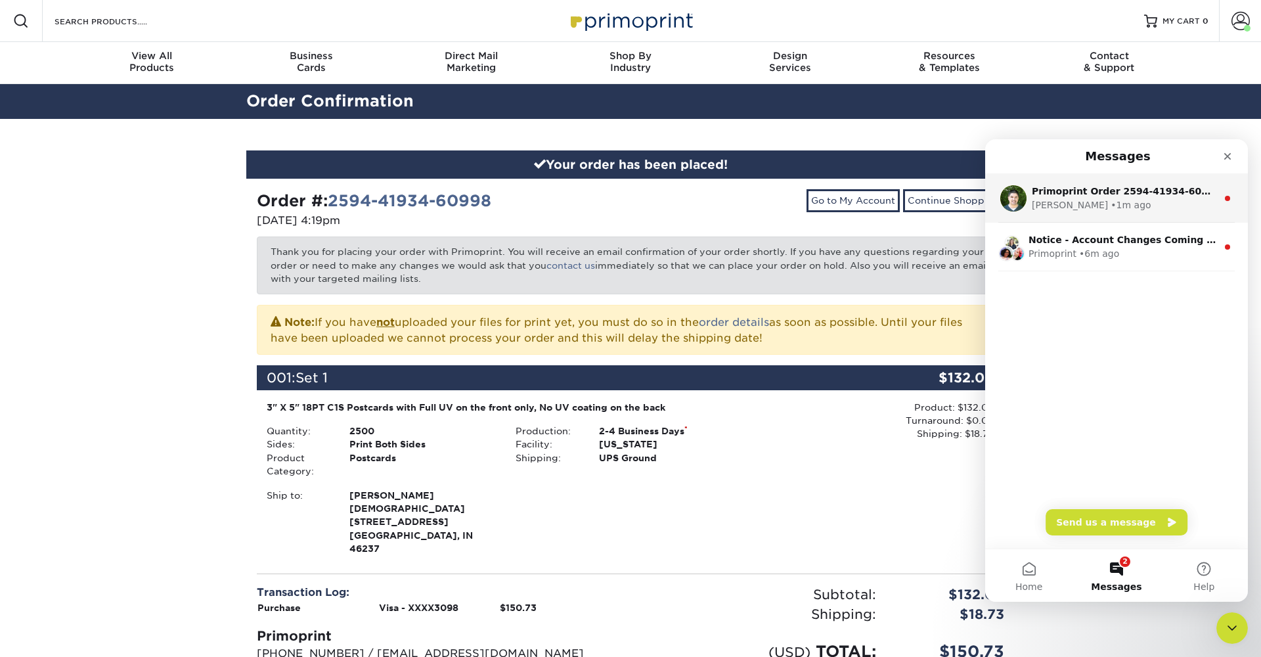
click at [1128, 200] on div "[PERSON_NAME] • 1m ago" at bounding box center [1124, 205] width 185 height 14
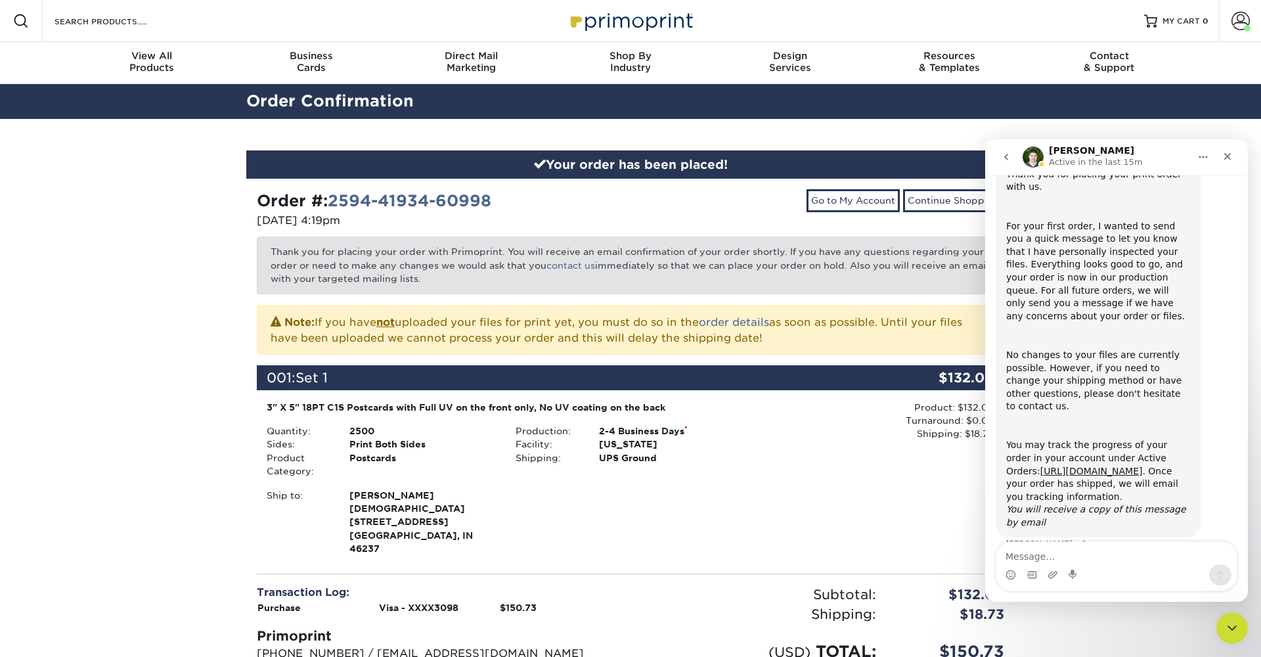
scroll to position [112, 0]
click at [1224, 155] on icon "Close" at bounding box center [1227, 156] width 11 height 11
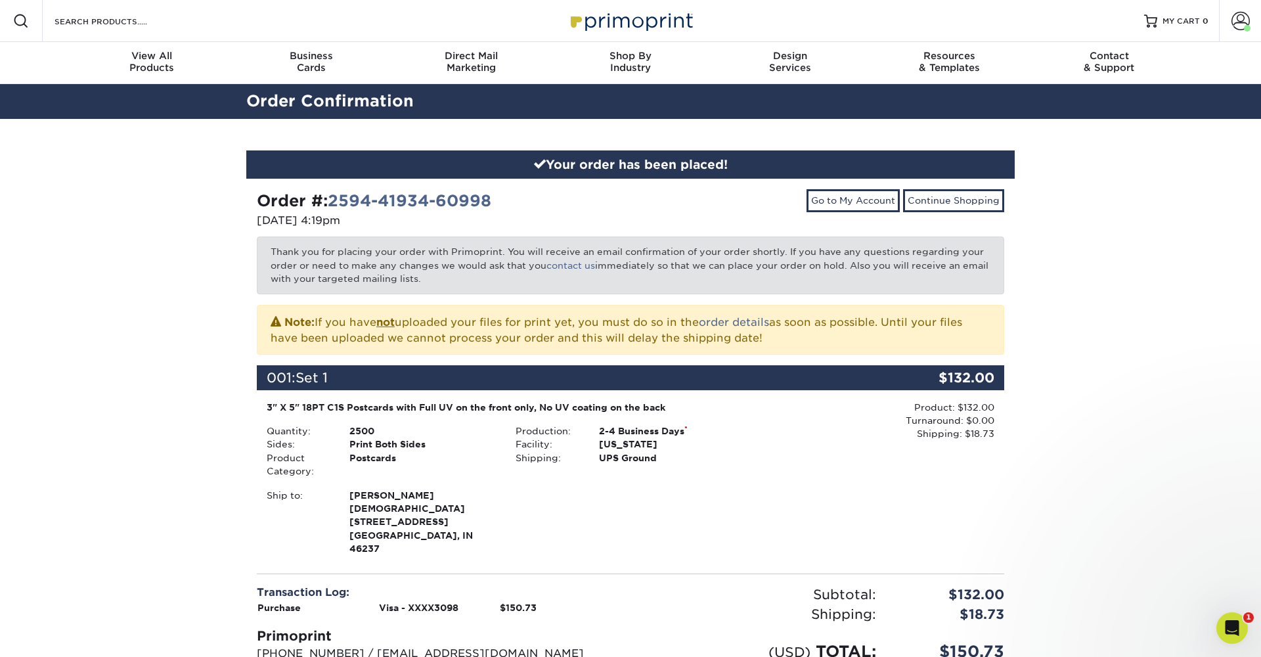
scroll to position [0, 0]
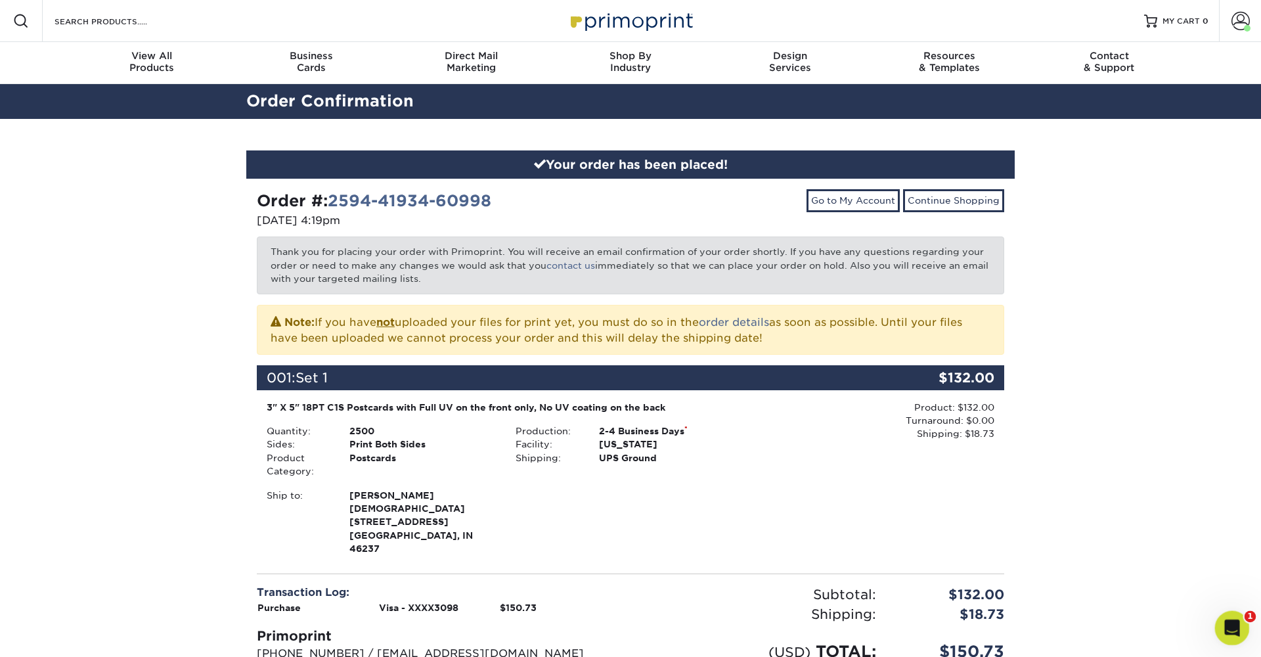
click at [1237, 631] on div "Open Intercom Messenger" at bounding box center [1230, 625] width 43 height 43
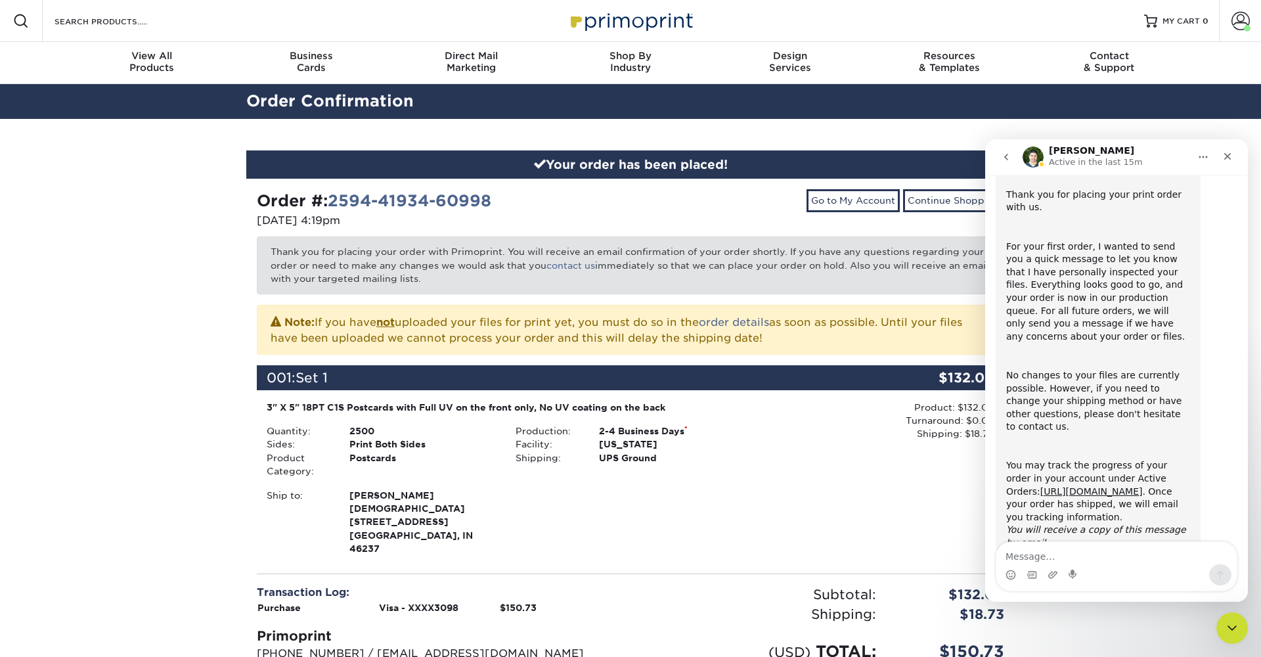
scroll to position [112, 0]
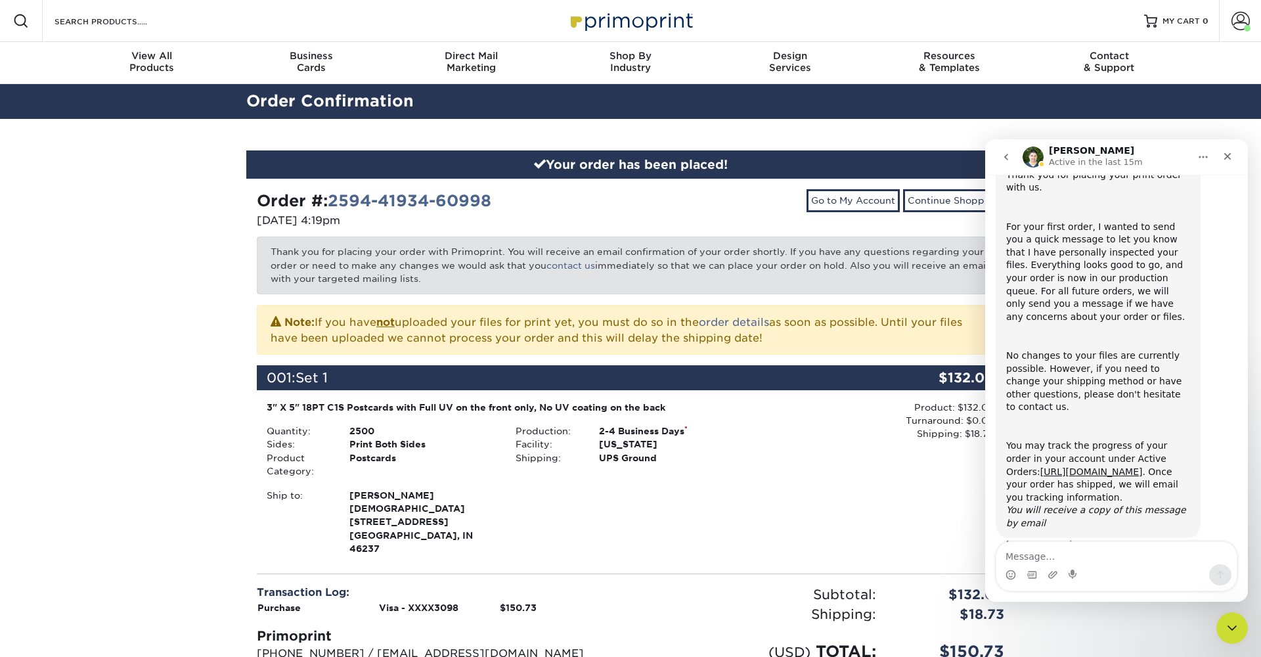
click at [1004, 160] on icon "go back" at bounding box center [1006, 157] width 11 height 11
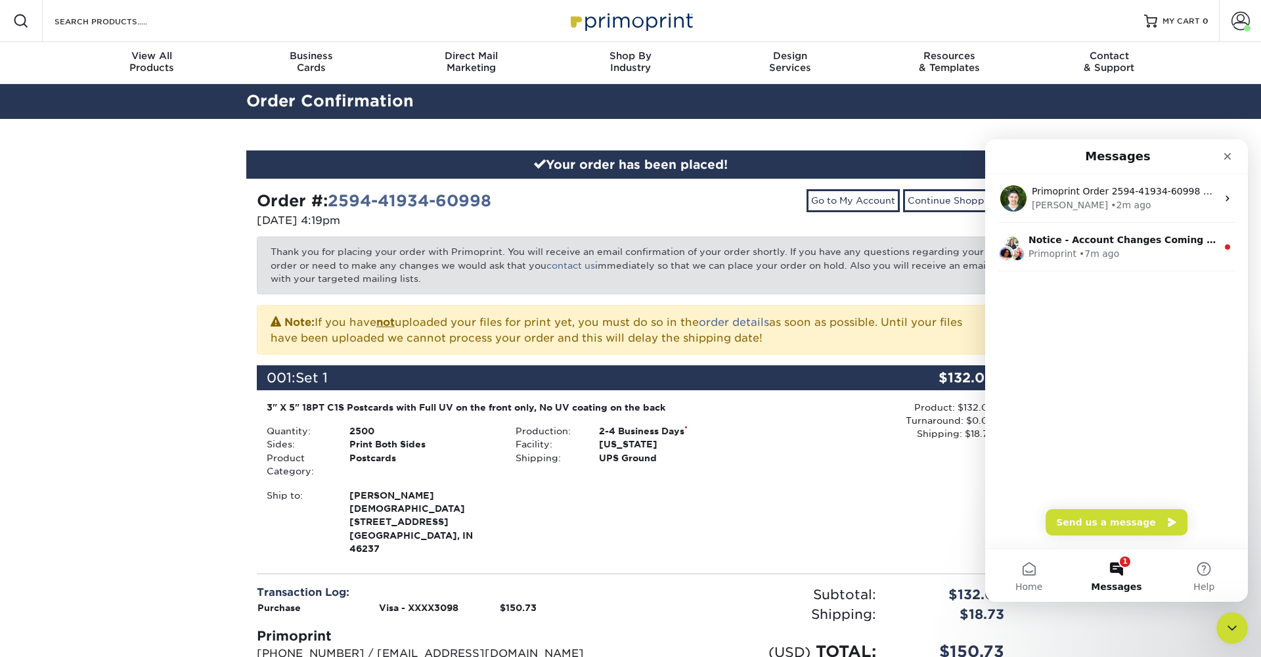
scroll to position [0, 0]
click at [1122, 248] on div "Primoprint • 7m ago" at bounding box center [1123, 254] width 189 height 14
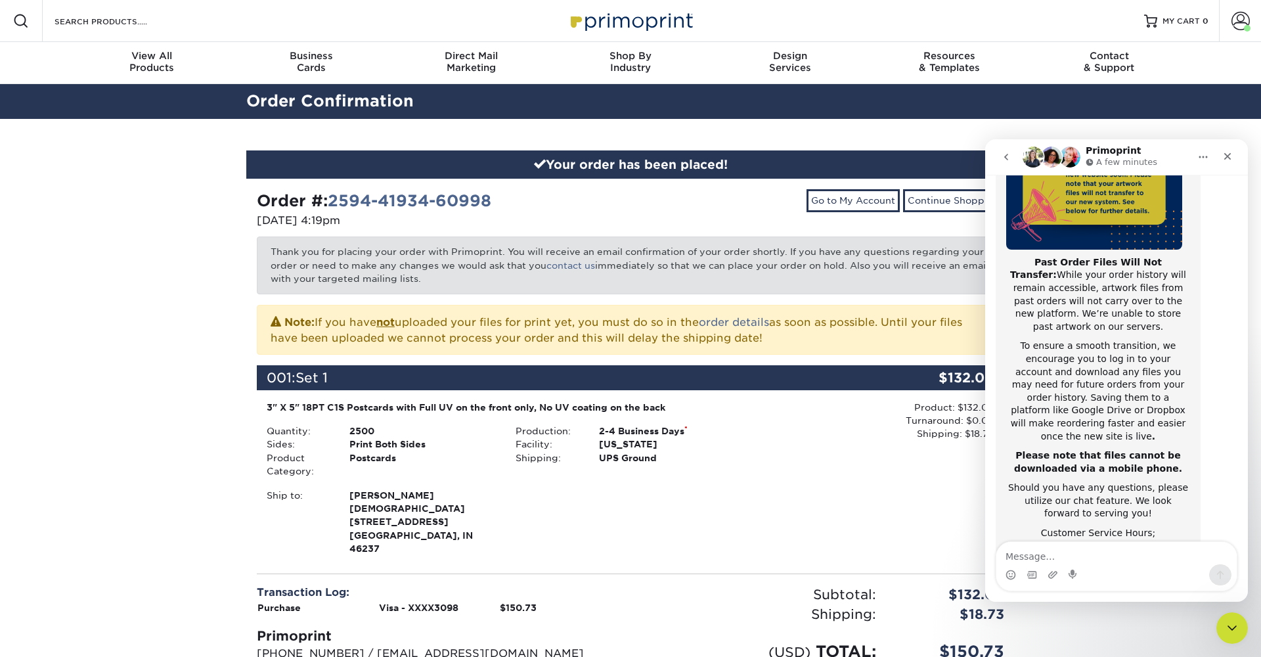
scroll to position [200, 0]
click at [1229, 162] on div "Close" at bounding box center [1228, 156] width 24 height 24
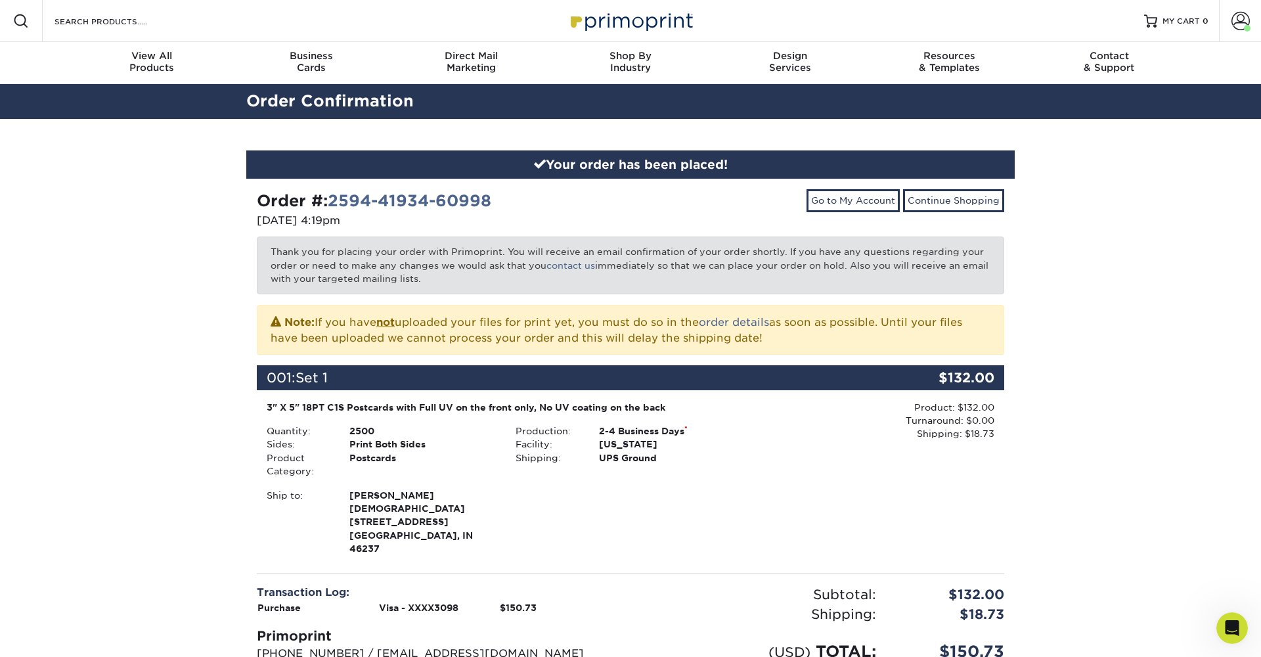
scroll to position [0, 0]
